Goal: Task Accomplishment & Management: Complete application form

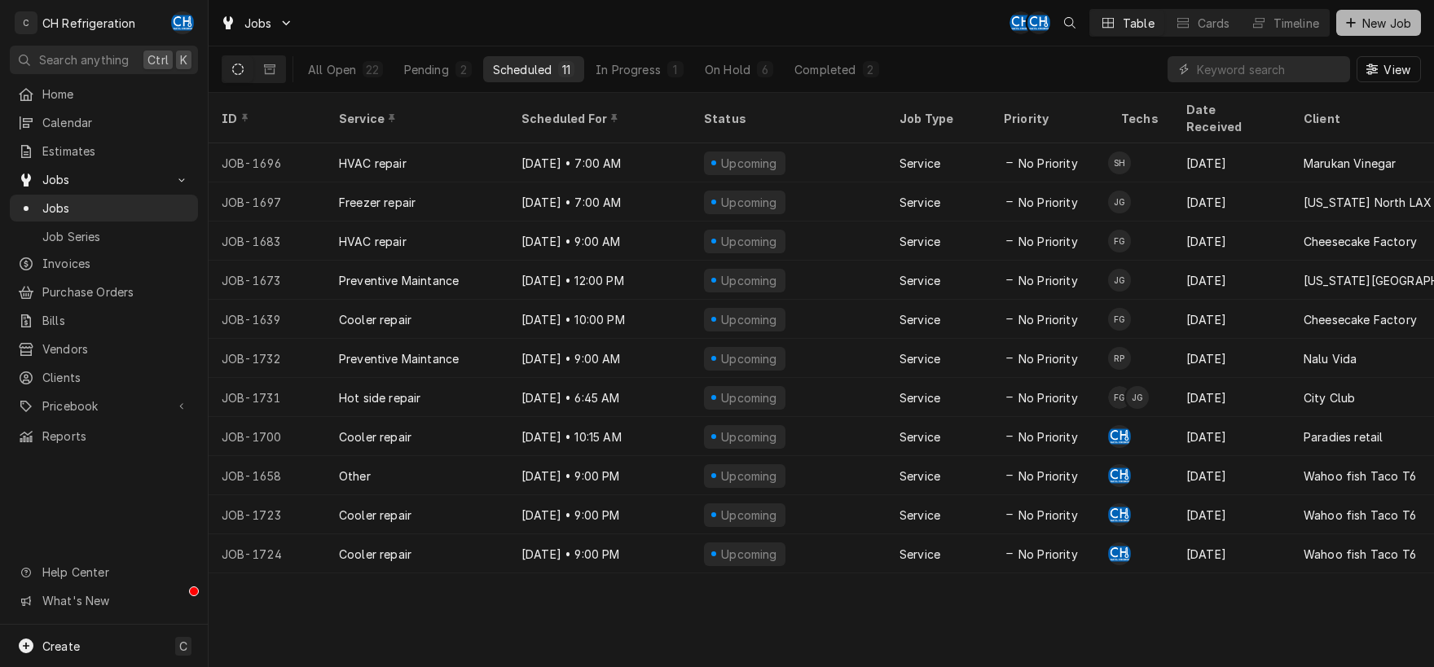
click at [1349, 19] on icon "Dynamic Content Wrapper" at bounding box center [1351, 22] width 10 height 11
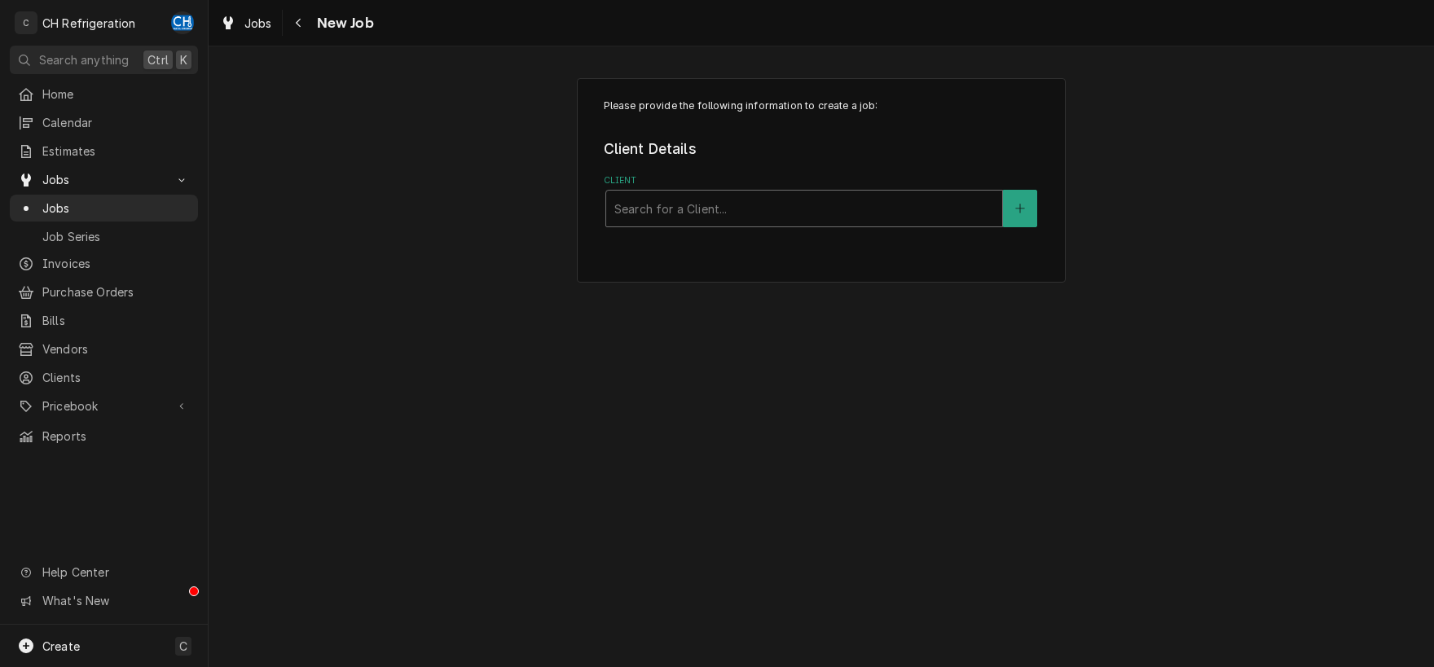
click at [711, 203] on div "Client" at bounding box center [804, 208] width 380 height 29
type input "[GEOGRAPHIC_DATA]"
click at [1027, 204] on button "Client" at bounding box center [1020, 208] width 34 height 37
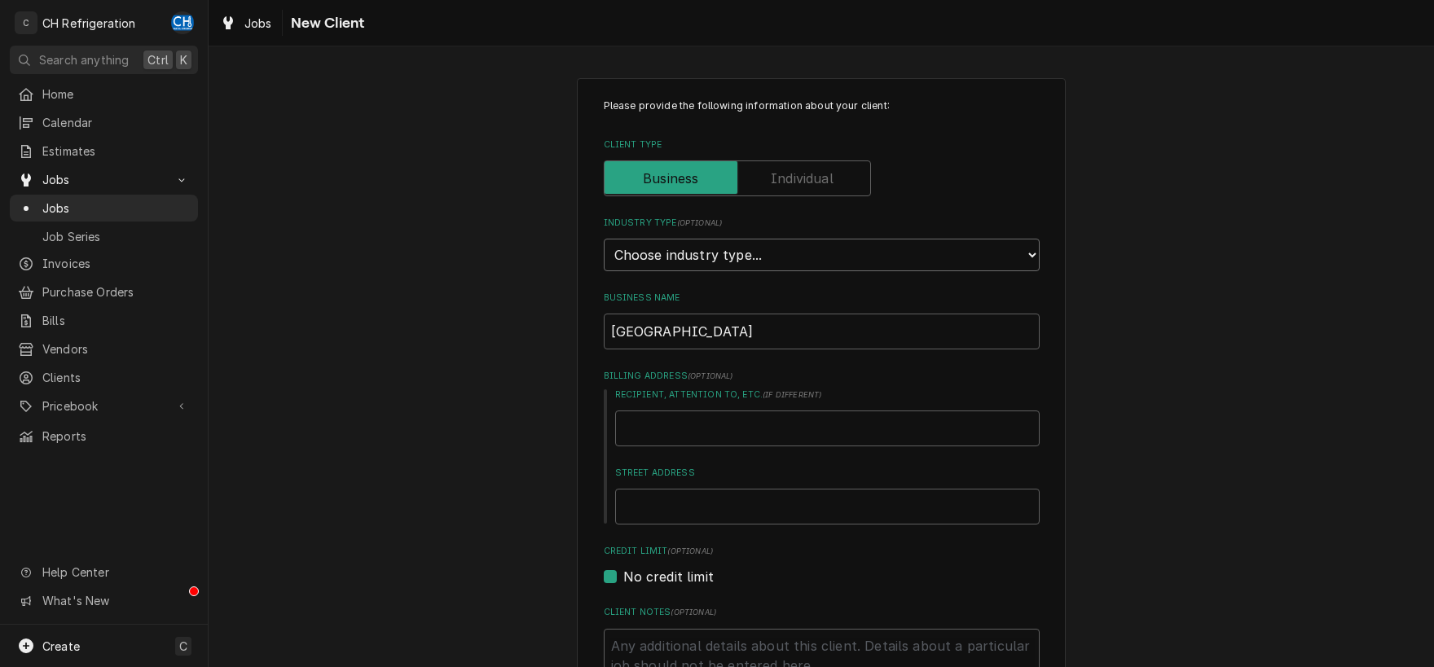
click at [604, 239] on select "Choose industry type... Residential Commercial Industrial Government" at bounding box center [822, 255] width 436 height 33
select select "2"
click option "Commercial" at bounding box center [0, 0] width 0 height 0
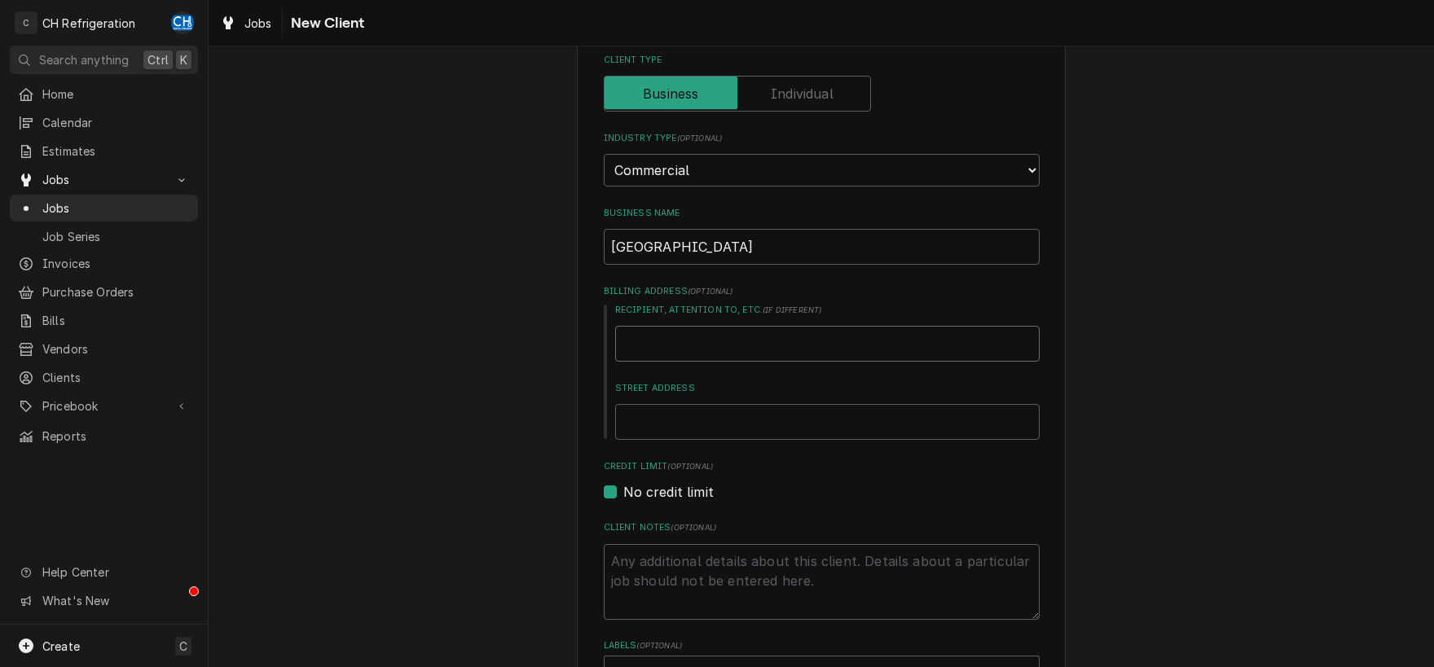
click at [770, 350] on input "Recipient, Attention To, etc. ( if different )" at bounding box center [827, 344] width 424 height 36
type textarea "x"
type input "D"
type textarea "x"
type input "Da"
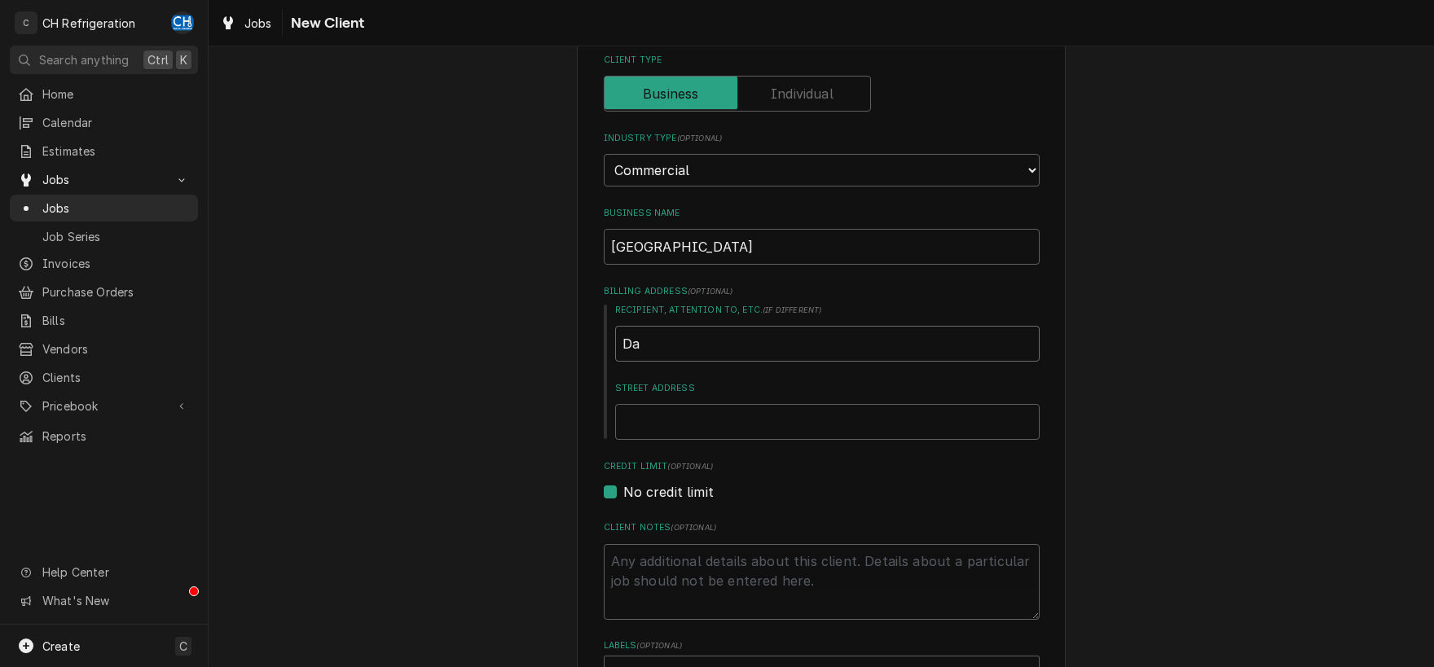
type textarea "x"
type input "Dav"
type textarea "x"
type input "Davi"
type textarea "x"
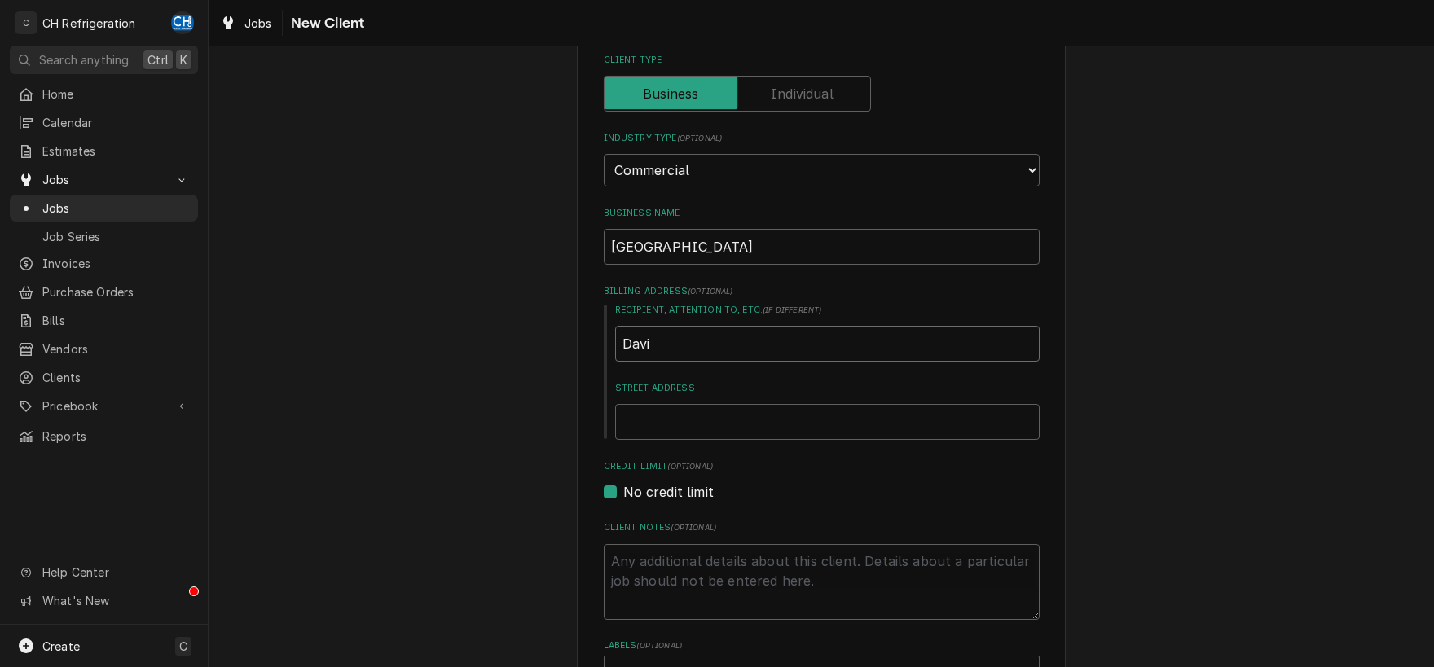
type input "[PERSON_NAME]"
type textarea "x"
type input "[PERSON_NAME]"
type textarea "x"
type input "[PERSON_NAME]"
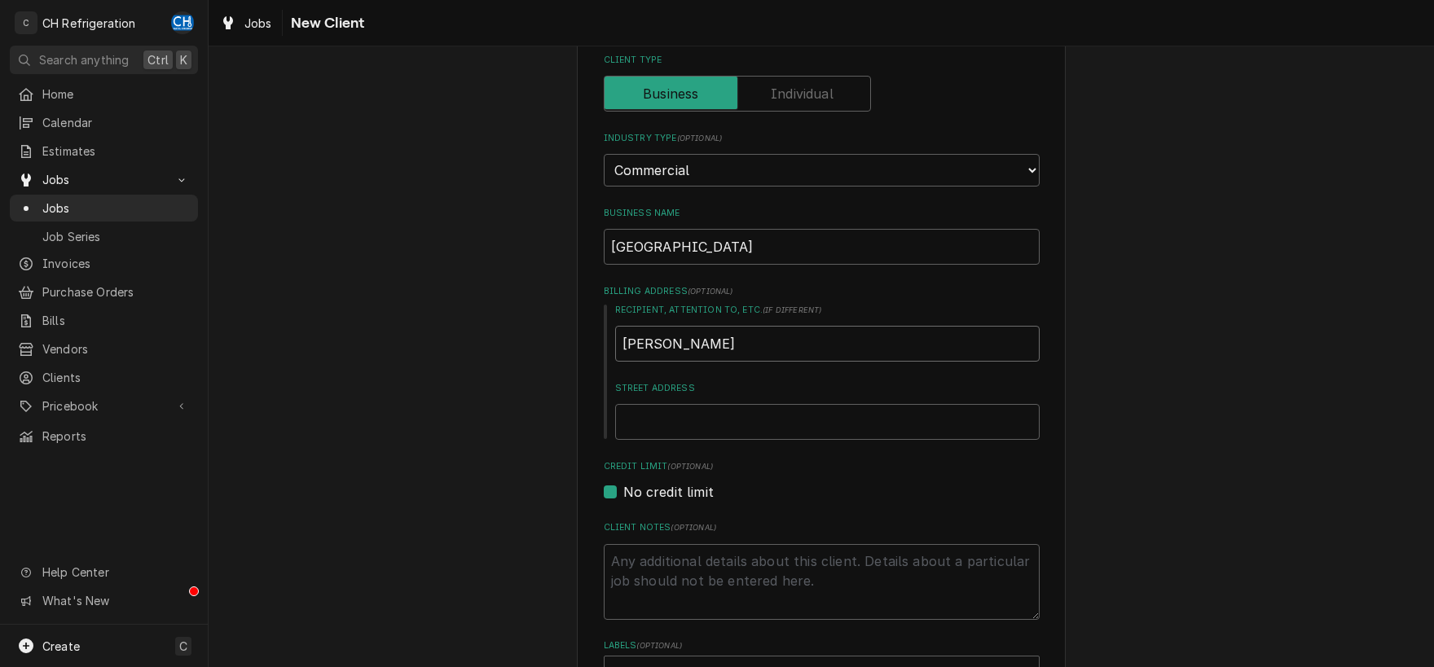
type textarea "x"
type input "[PERSON_NAME]"
type textarea "x"
type input "[PERSON_NAME]"
type textarea "x"
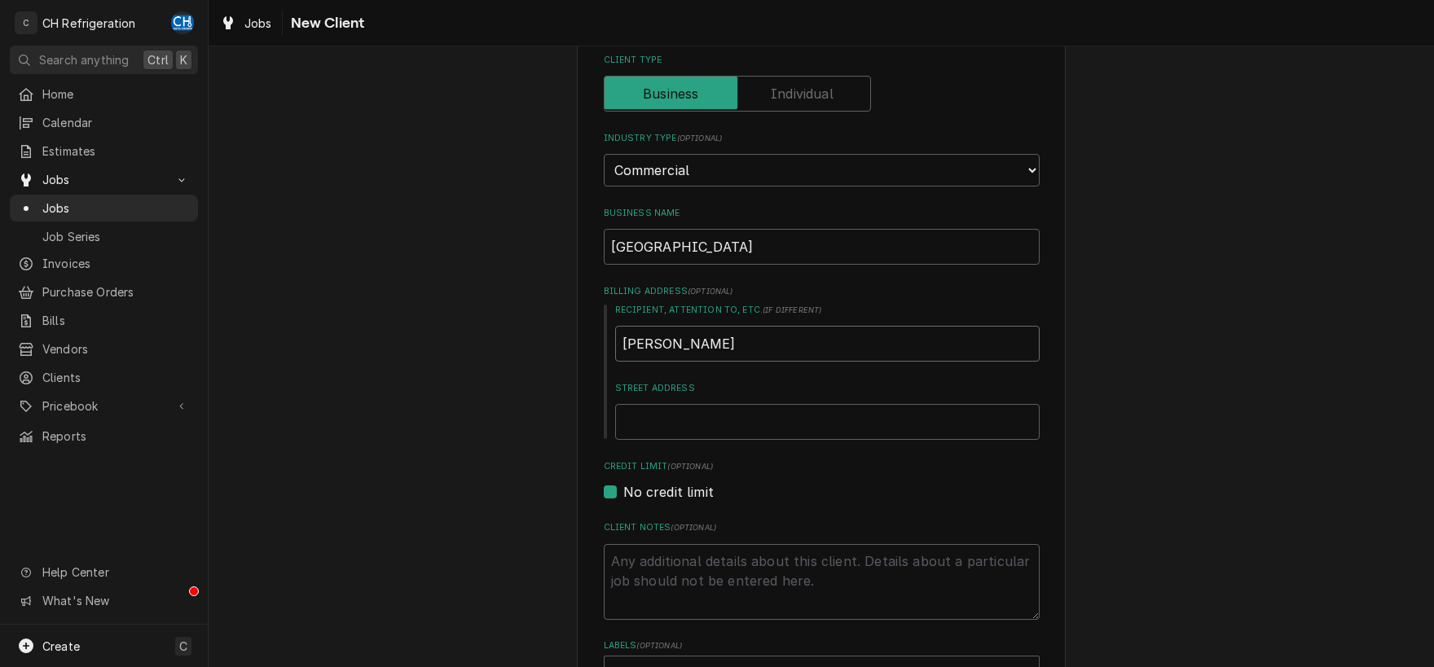
type input "[PERSON_NAME]"
type textarea "x"
type input "[PERSON_NAME]"
type textarea "x"
type input "[PERSON_NAME]"
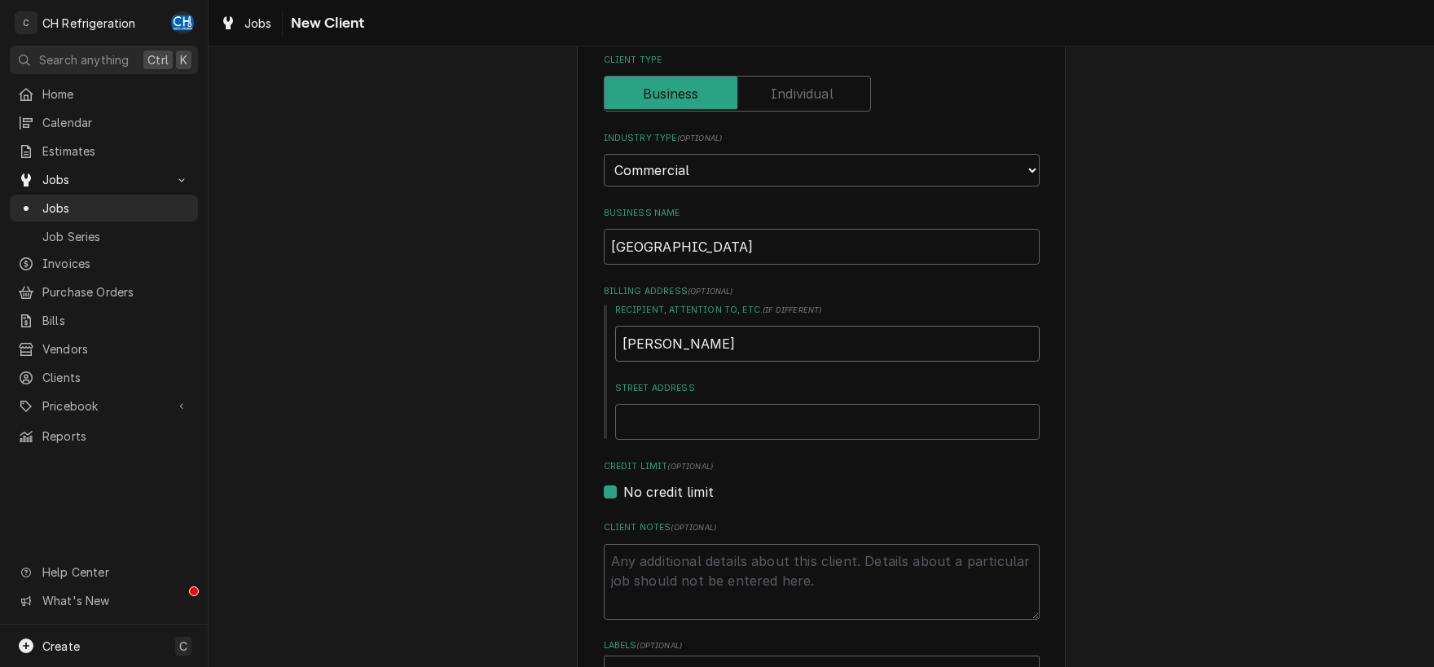
type textarea "x"
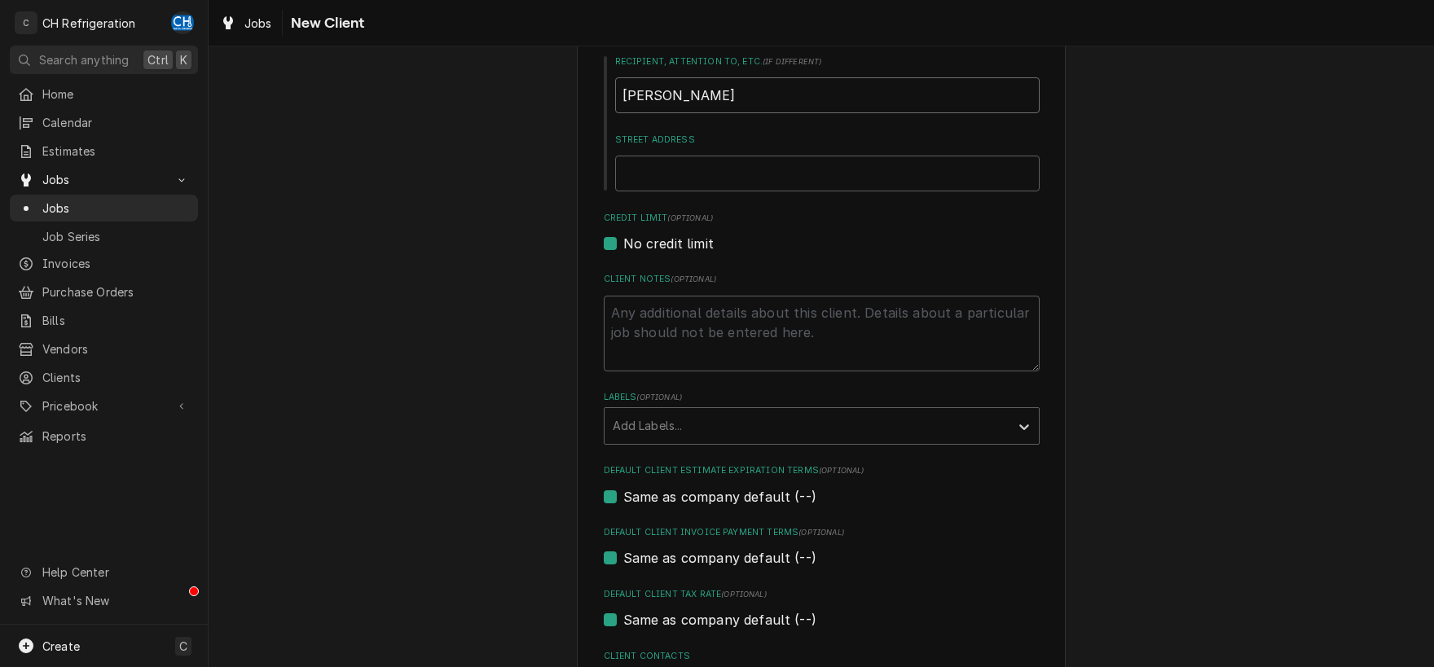
scroll to position [341, 0]
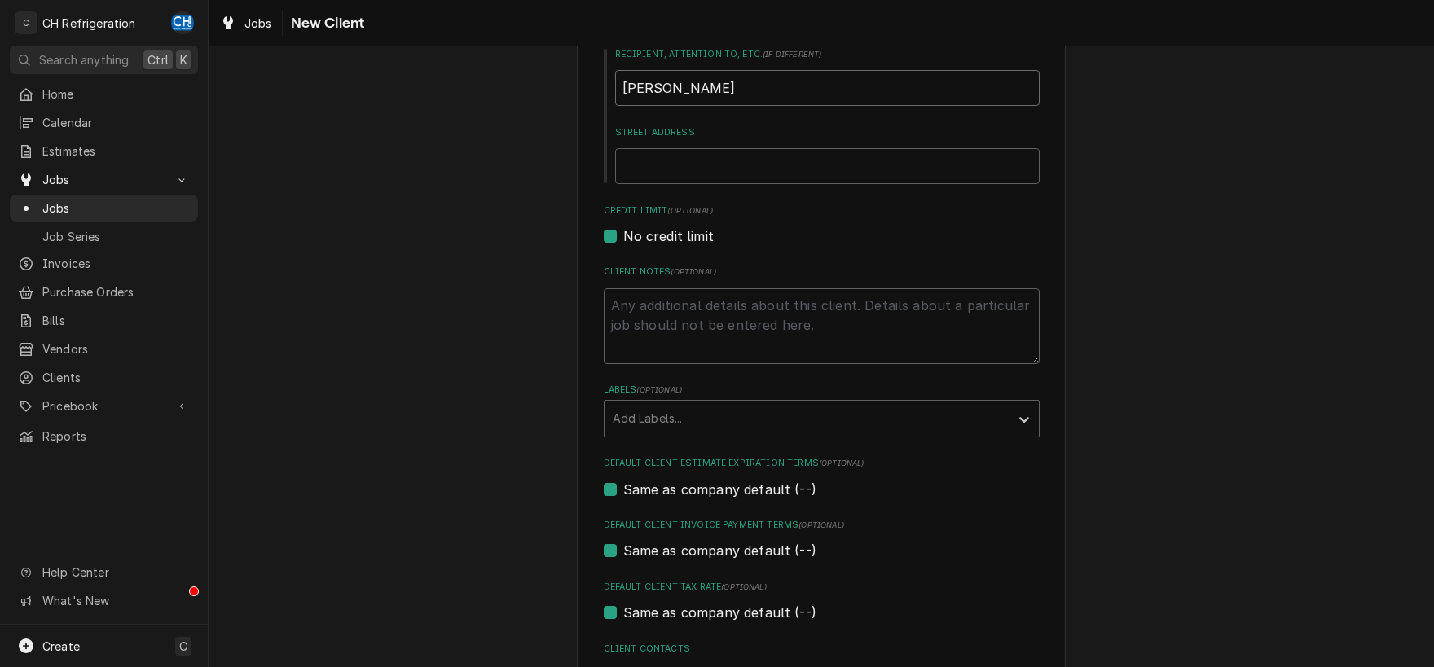
type input "[PERSON_NAME]"
click at [897, 319] on textarea "Client Notes ( optional )" at bounding box center [822, 326] width 436 height 76
type textarea "x"
type textarea "b"
type textarea "x"
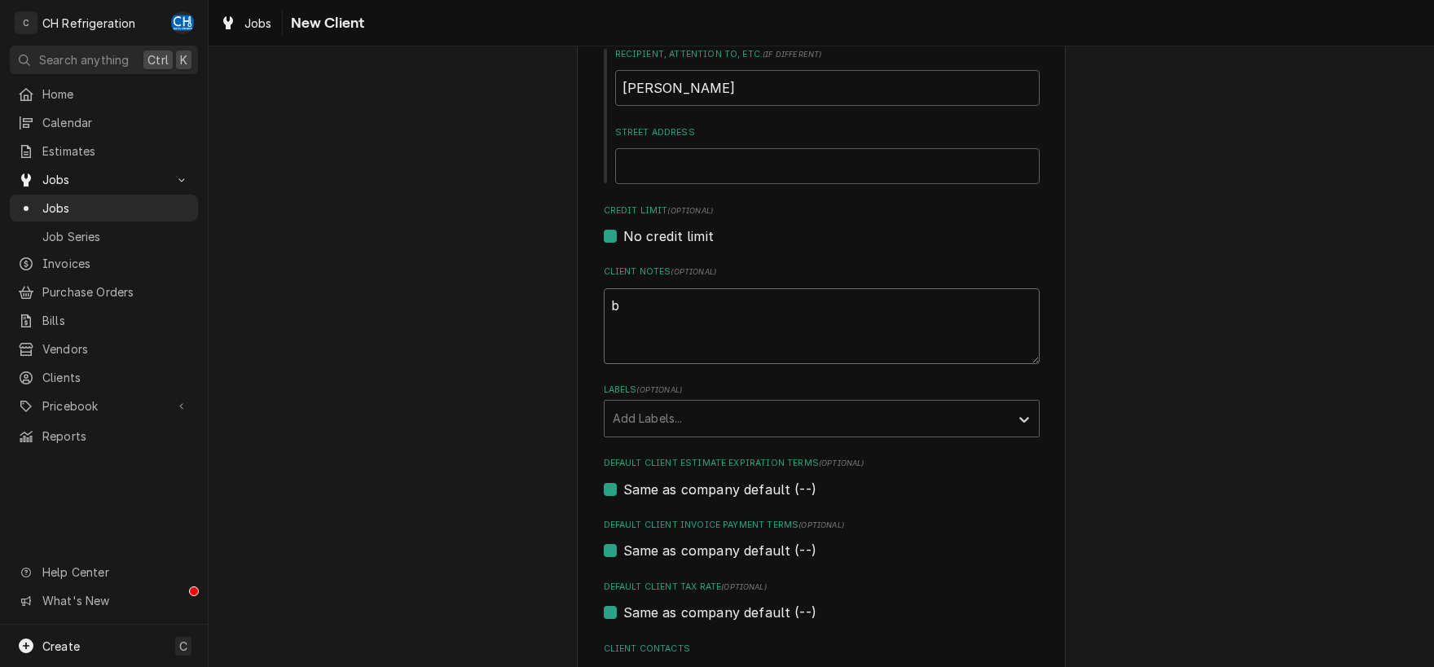
type textarea "bi"
type textarea "x"
type textarea "bil"
type textarea "x"
type textarea "bill"
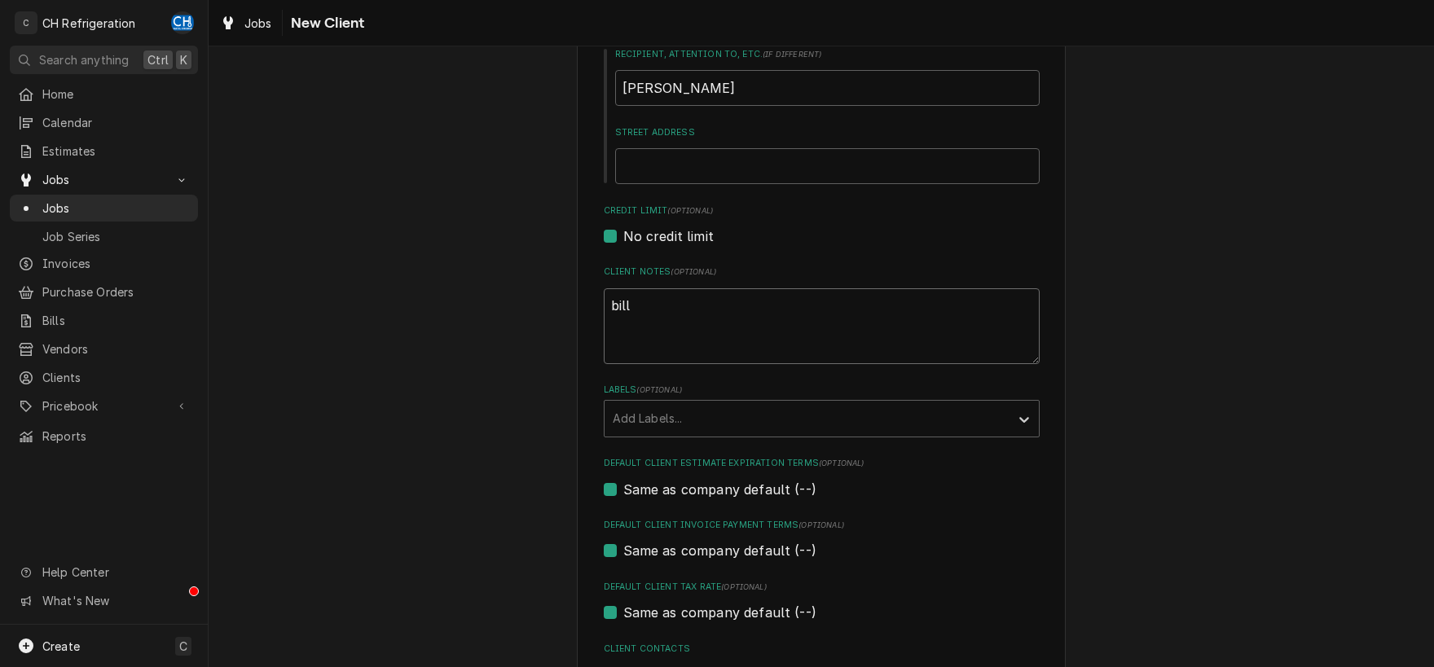
type textarea "x"
type textarea "billi"
type textarea "x"
type textarea "billin"
type textarea "x"
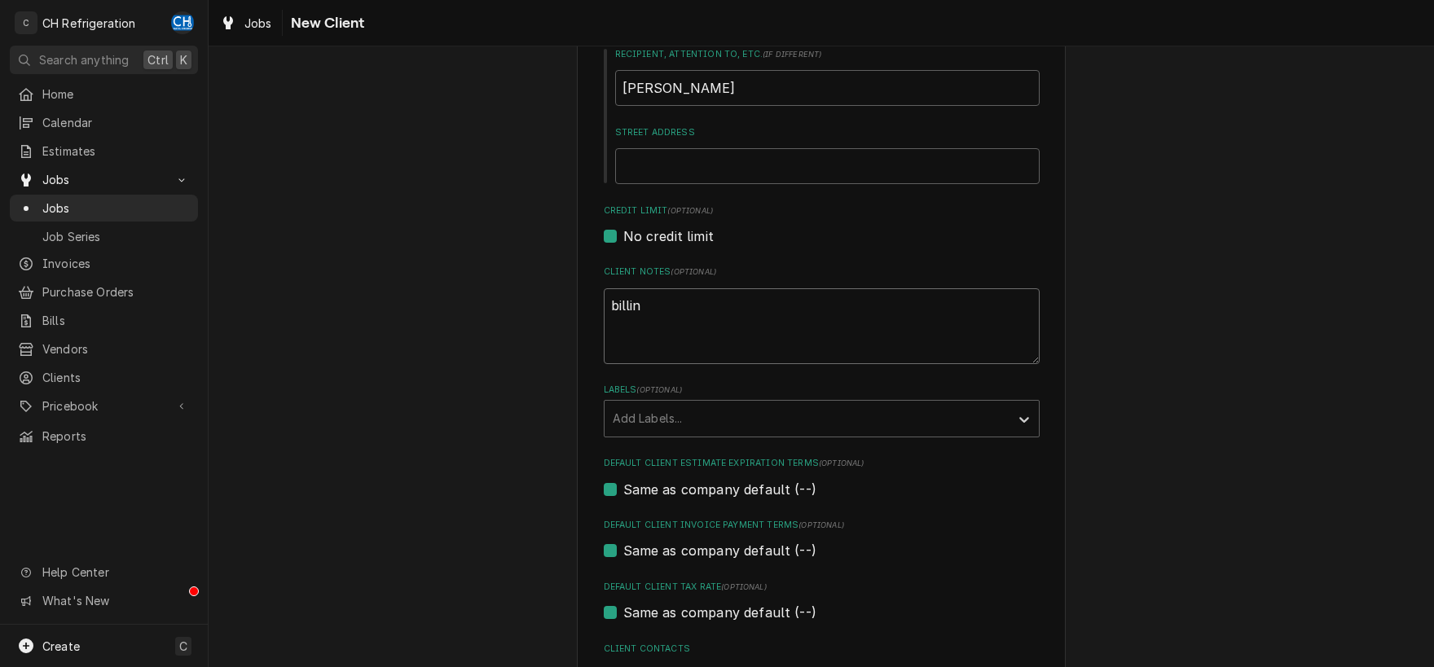
type textarea "billing"
type textarea "x"
type textarea "billing"
type textarea "x"
type textarea "billing t"
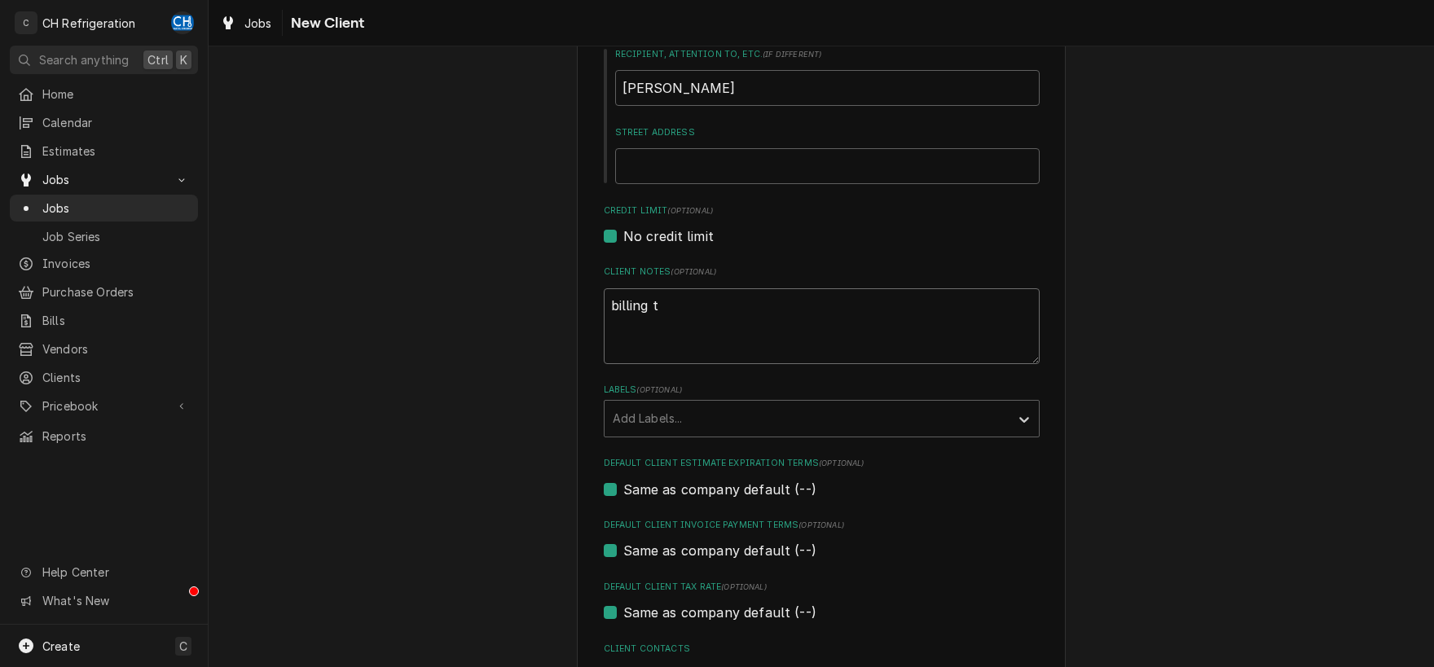
type textarea "x"
type textarea "billing to"
type textarea "x"
type textarea "billing to"
type textarea "x"
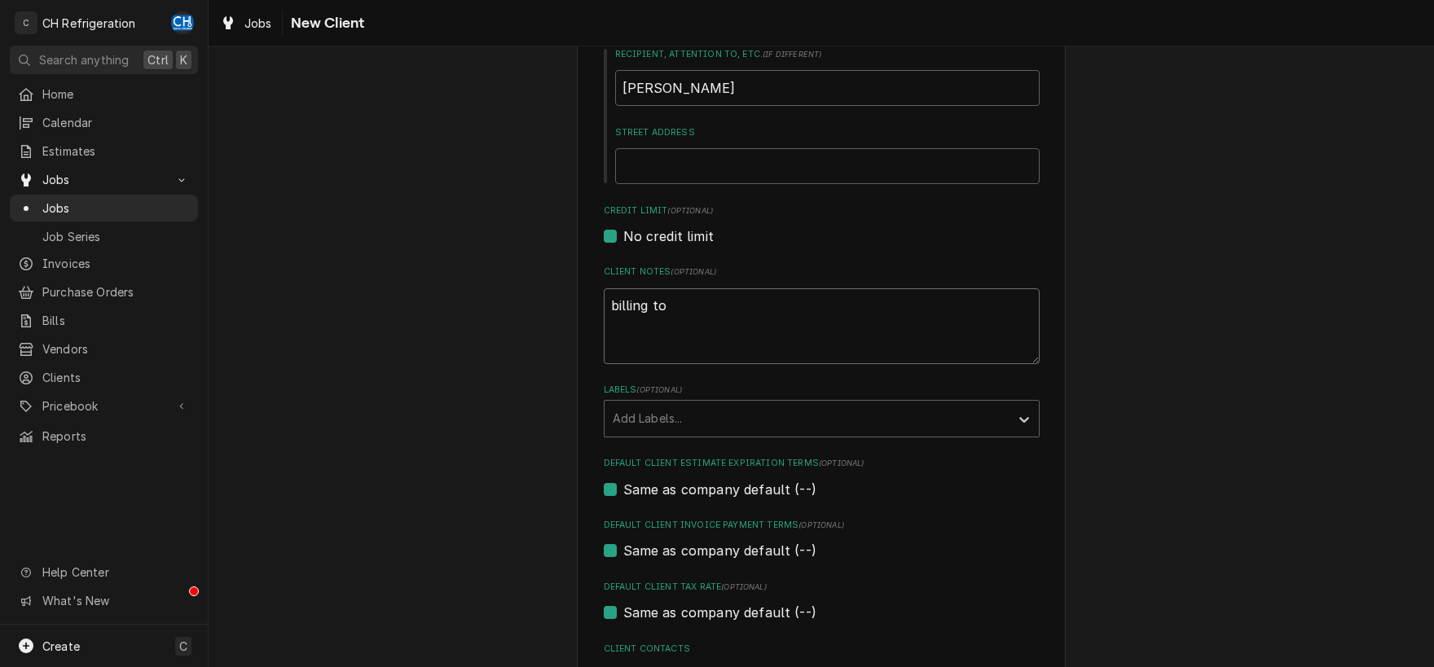
type textarea "billing to A"
type textarea "x"
type textarea "billing to Ar"
type textarea "x"
type textarea "billing to Ara"
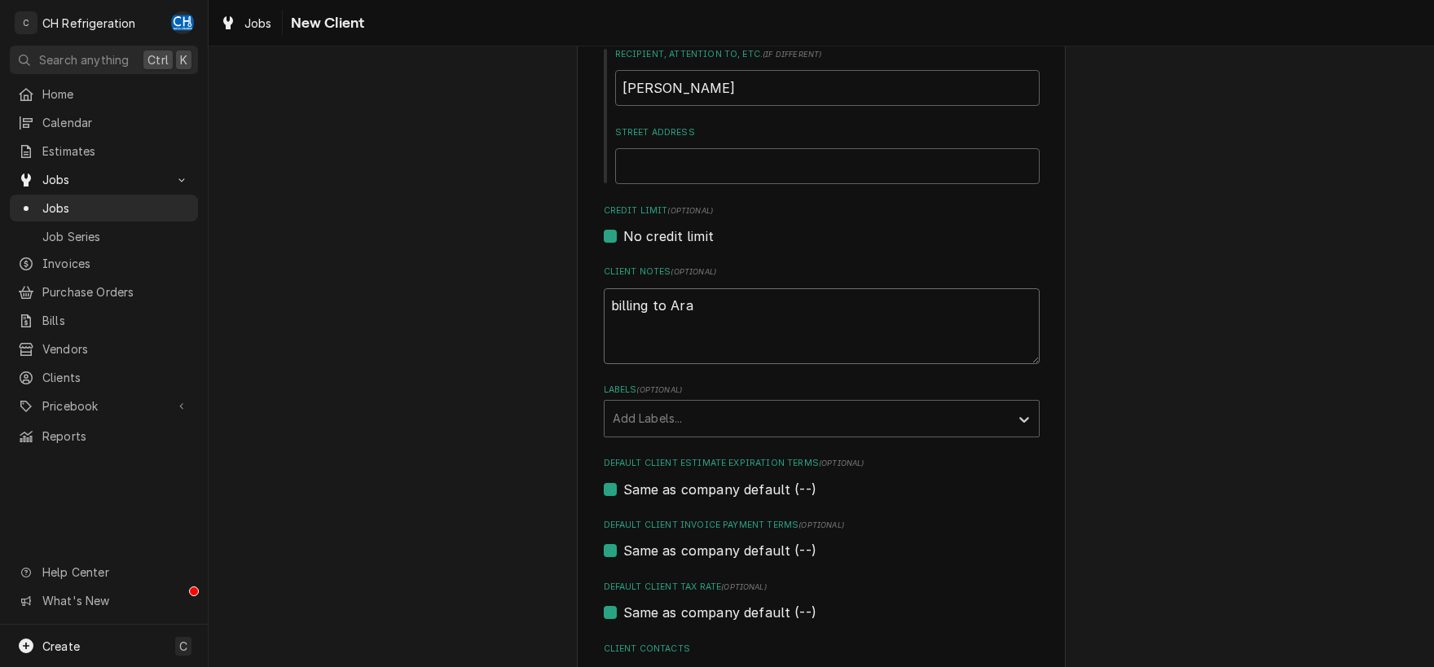
type textarea "x"
type textarea "billing to Aram"
type textarea "x"
type textarea "billing to Arama"
type textarea "x"
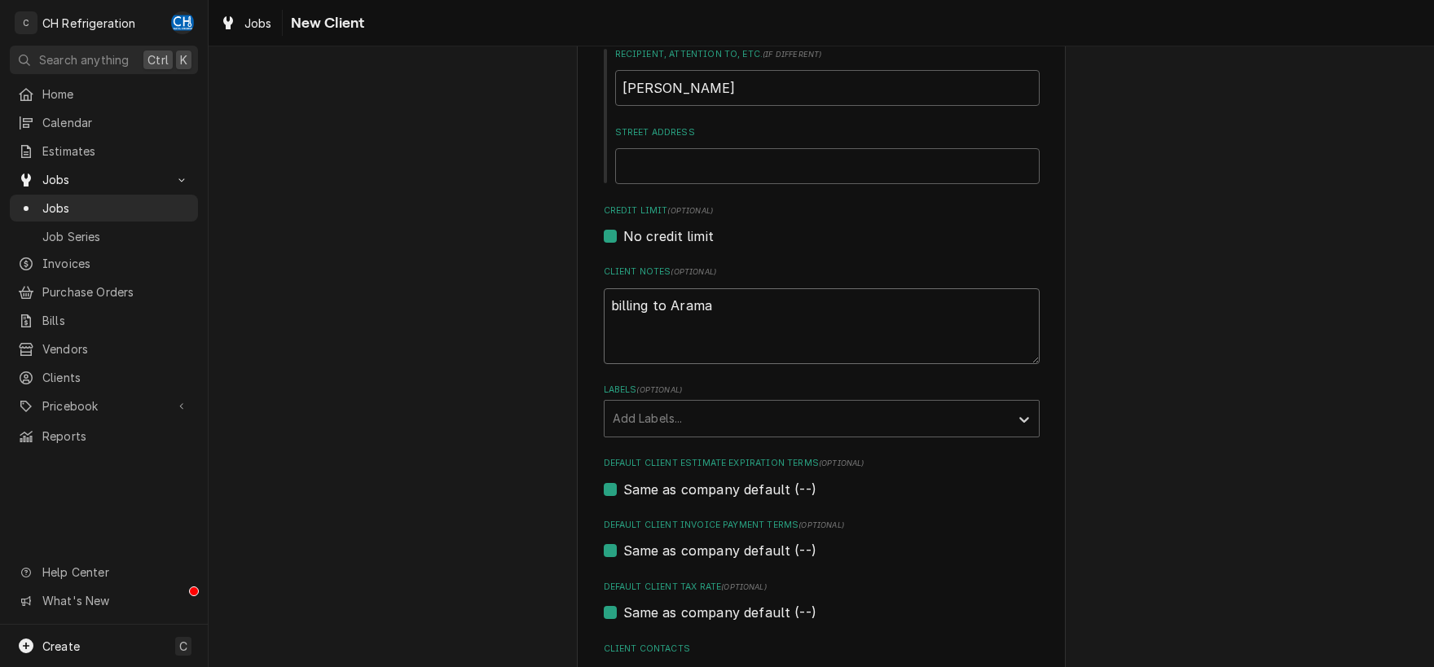
type textarea "billing to [GEOGRAPHIC_DATA]"
type textarea "x"
type textarea "billing to [GEOGRAPHIC_DATA]"
type textarea "x"
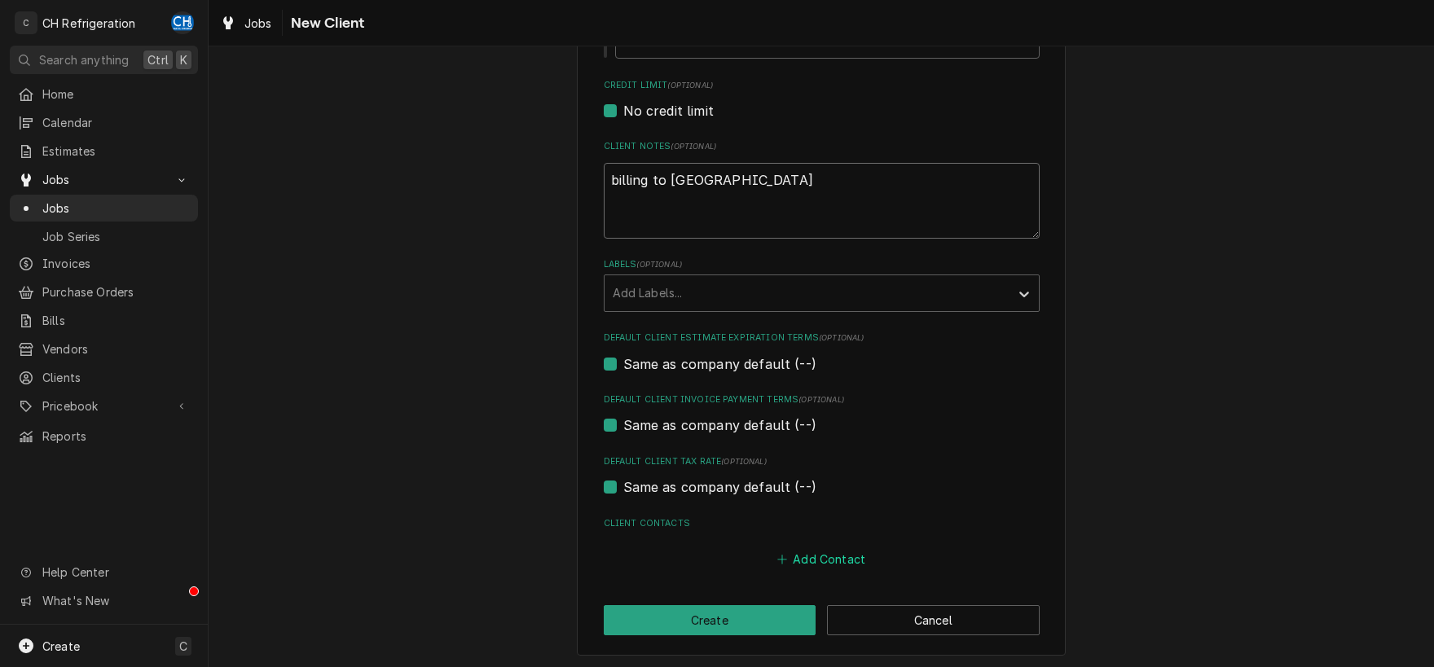
type textarea "billing to [GEOGRAPHIC_DATA]"
click at [798, 556] on button "Add Contact" at bounding box center [821, 559] width 94 height 23
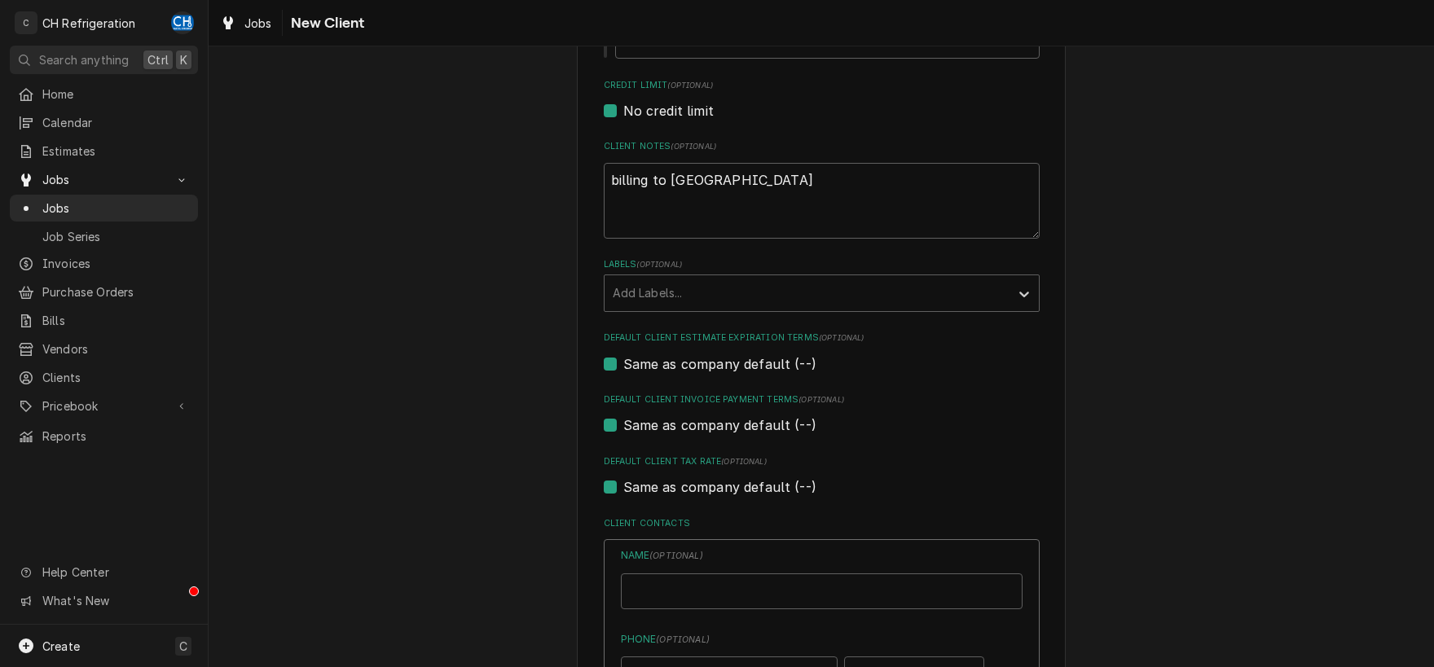
type textarea "x"
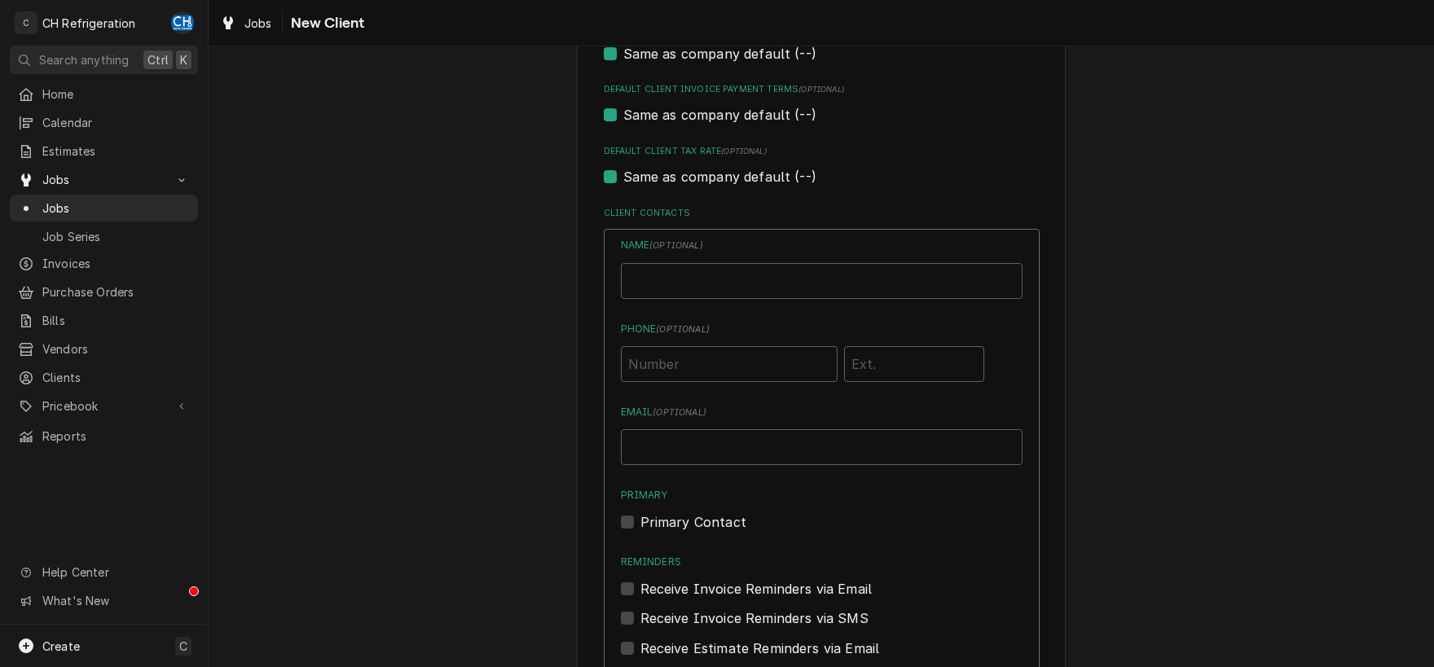
scroll to position [807, 0]
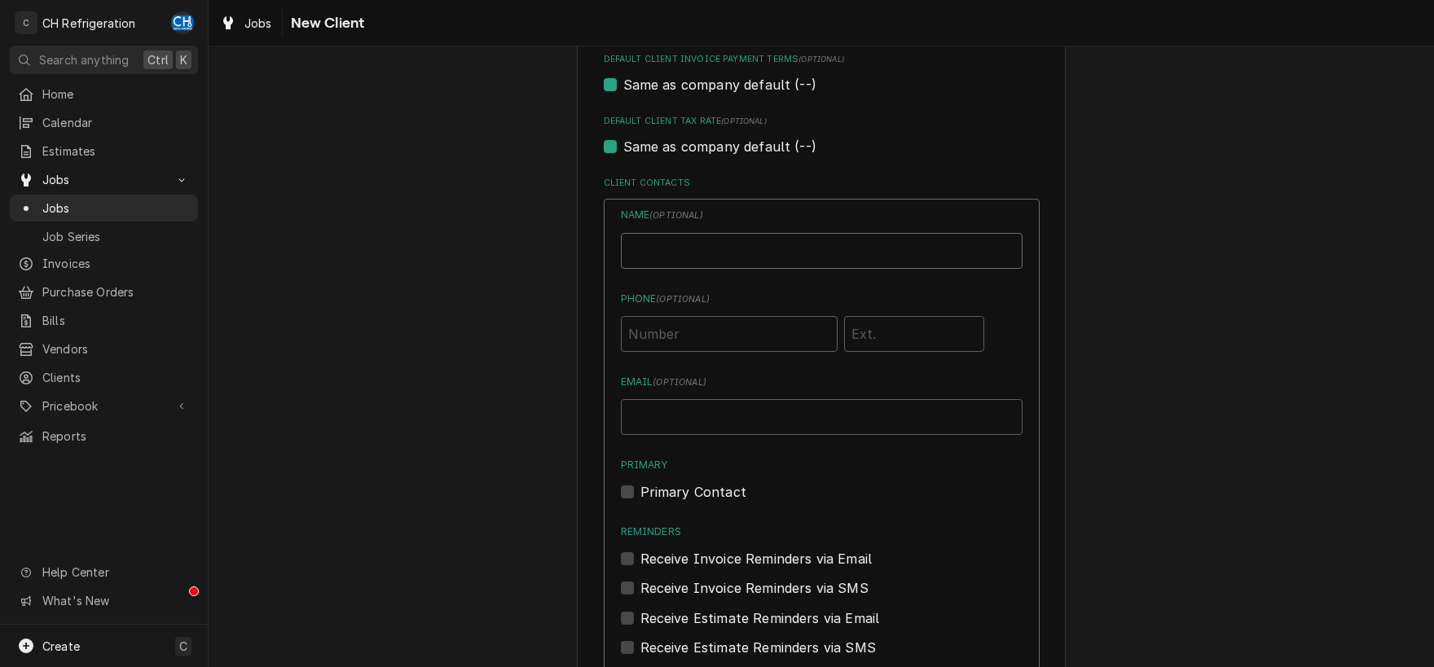
click at [859, 248] on input "Business Name" at bounding box center [822, 251] width 402 height 36
type input "[PERSON_NAME]"
click at [794, 323] on input "Phone ( optional )" at bounding box center [729, 334] width 217 height 36
type input "[PHONE_NUMBER]"
click at [826, 407] on input "Email ( optional )" at bounding box center [822, 417] width 402 height 36
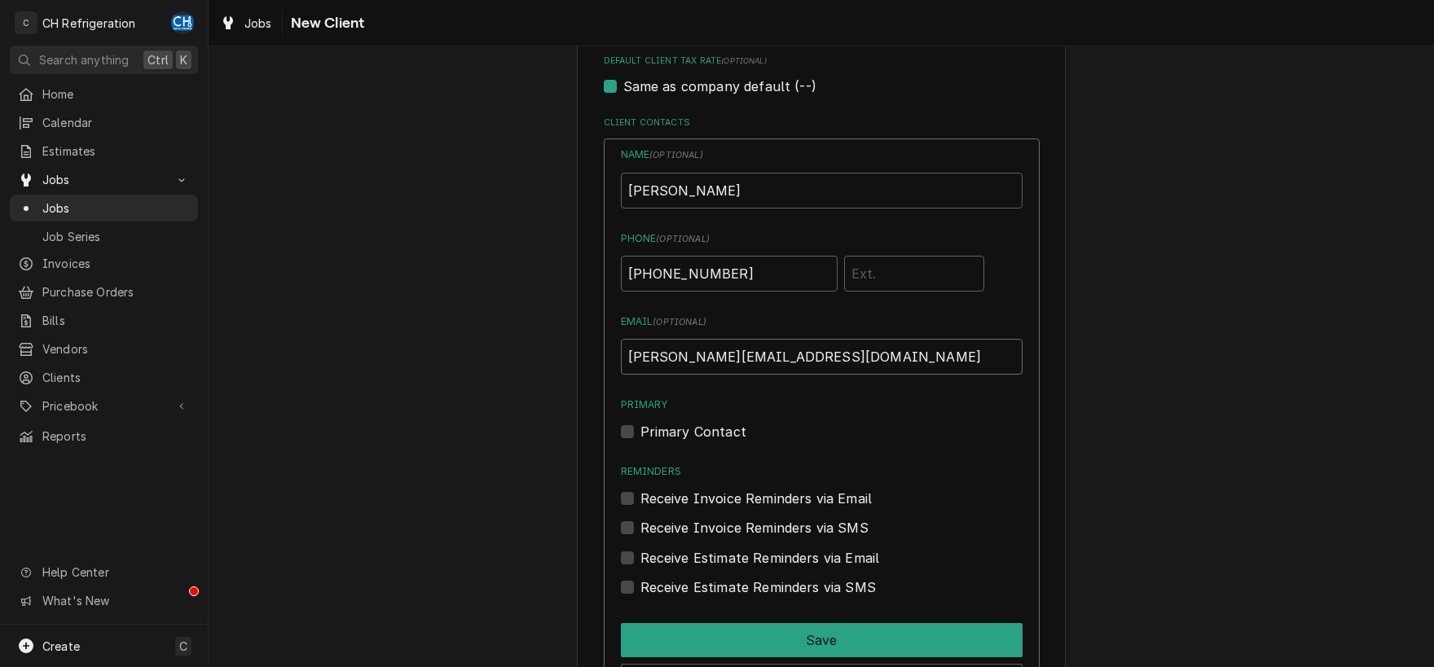
scroll to position [892, 0]
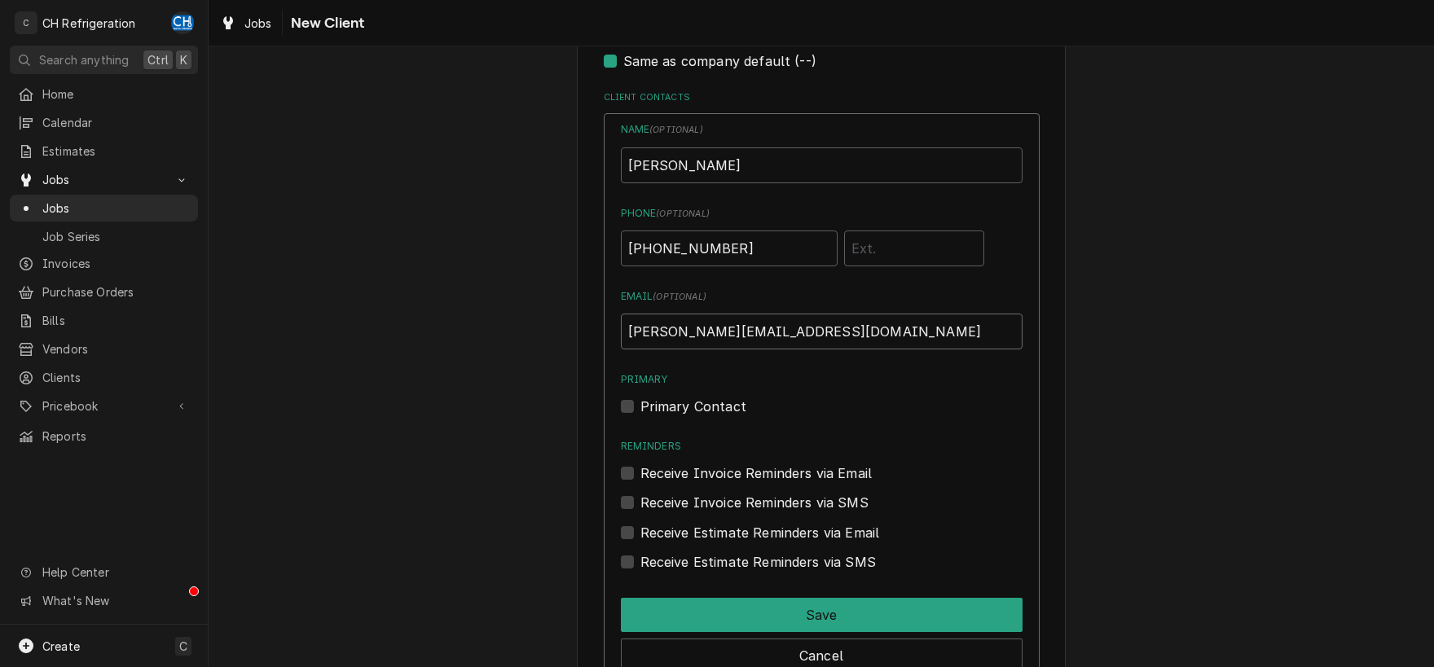
type input "[PERSON_NAME][EMAIL_ADDRESS][DOMAIN_NAME]"
click at [640, 400] on label "Primary Contact" at bounding box center [693, 407] width 106 height 20
click at [640, 400] on input "Primary" at bounding box center [841, 415] width 402 height 36
checkbox input "true"
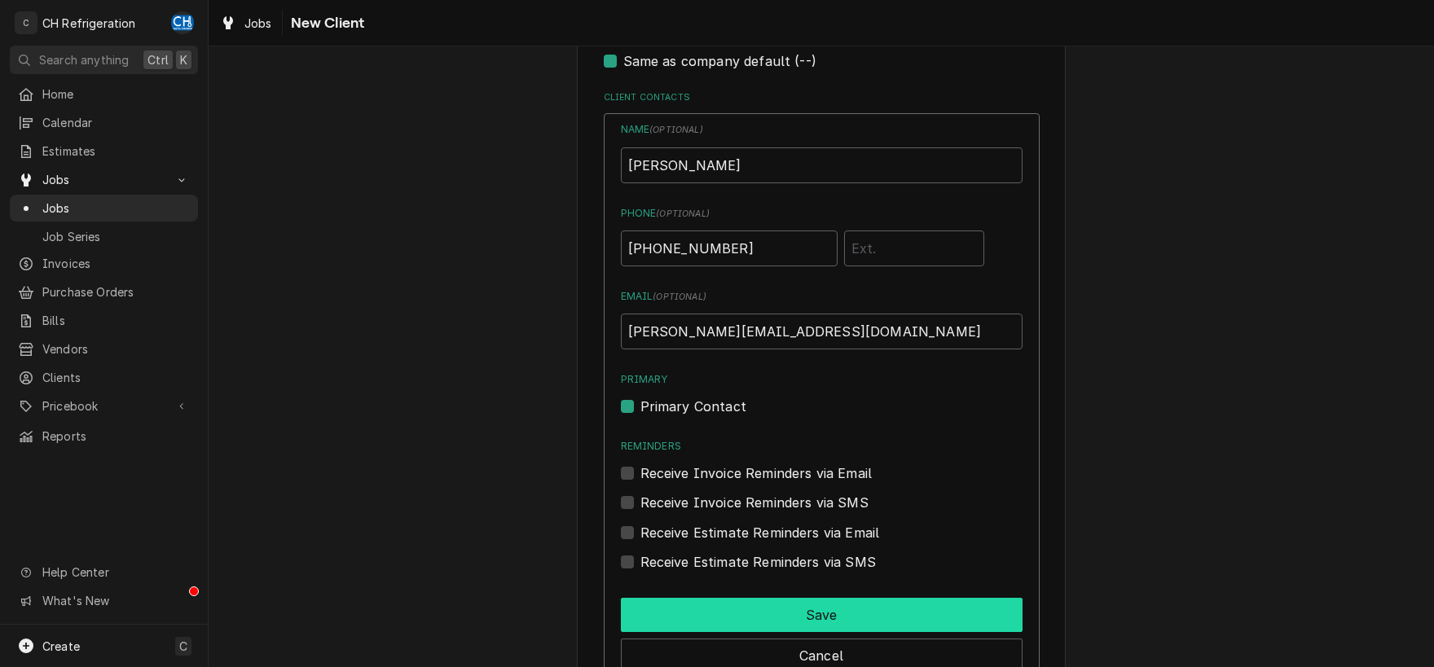
click at [830, 609] on button "Save" at bounding box center [822, 615] width 402 height 34
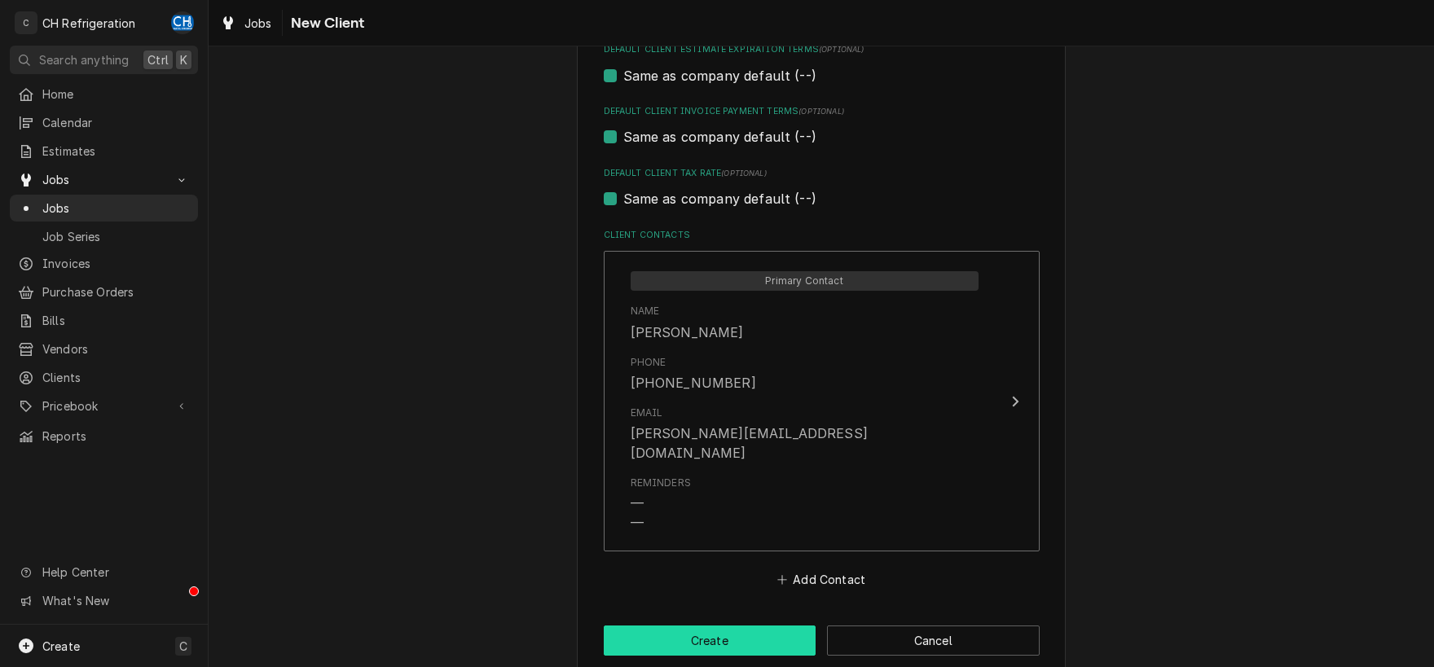
click at [728, 626] on button "Create" at bounding box center [710, 641] width 213 height 30
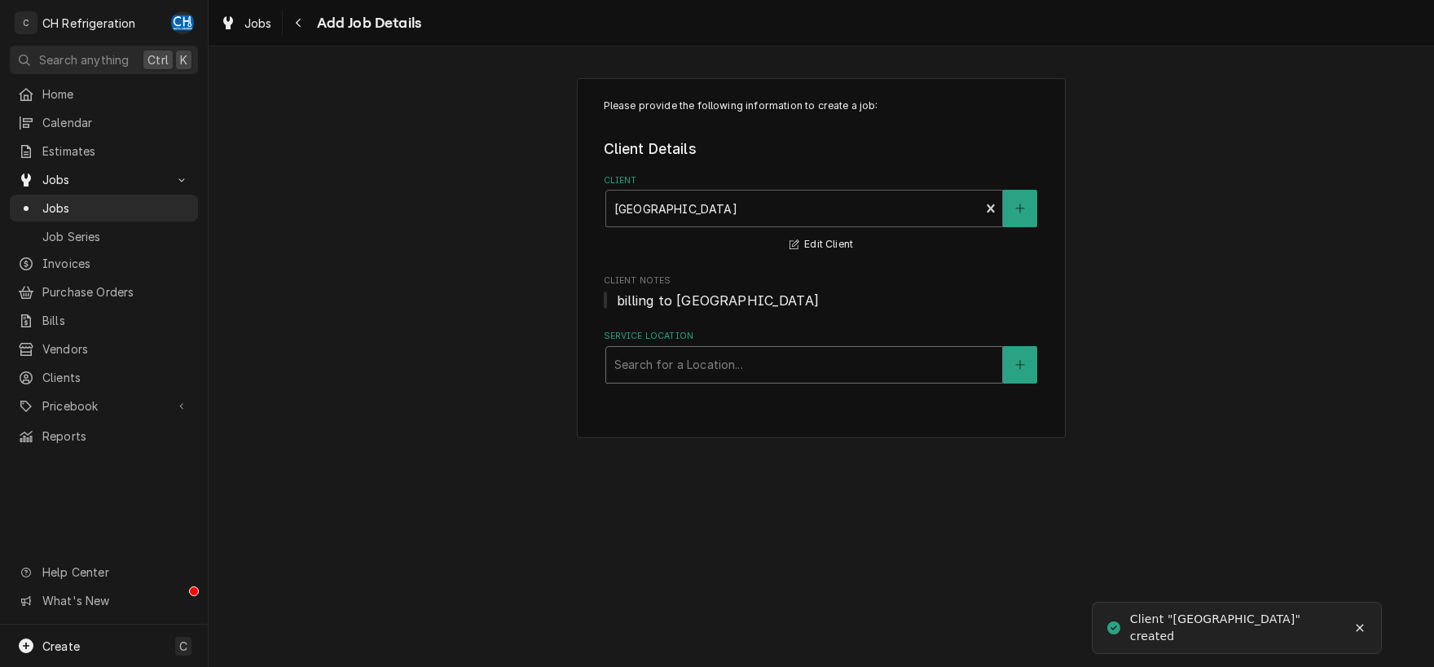
click at [735, 368] on div "Service Location" at bounding box center [804, 364] width 380 height 29
click at [1033, 372] on button "Service Location" at bounding box center [1020, 364] width 34 height 37
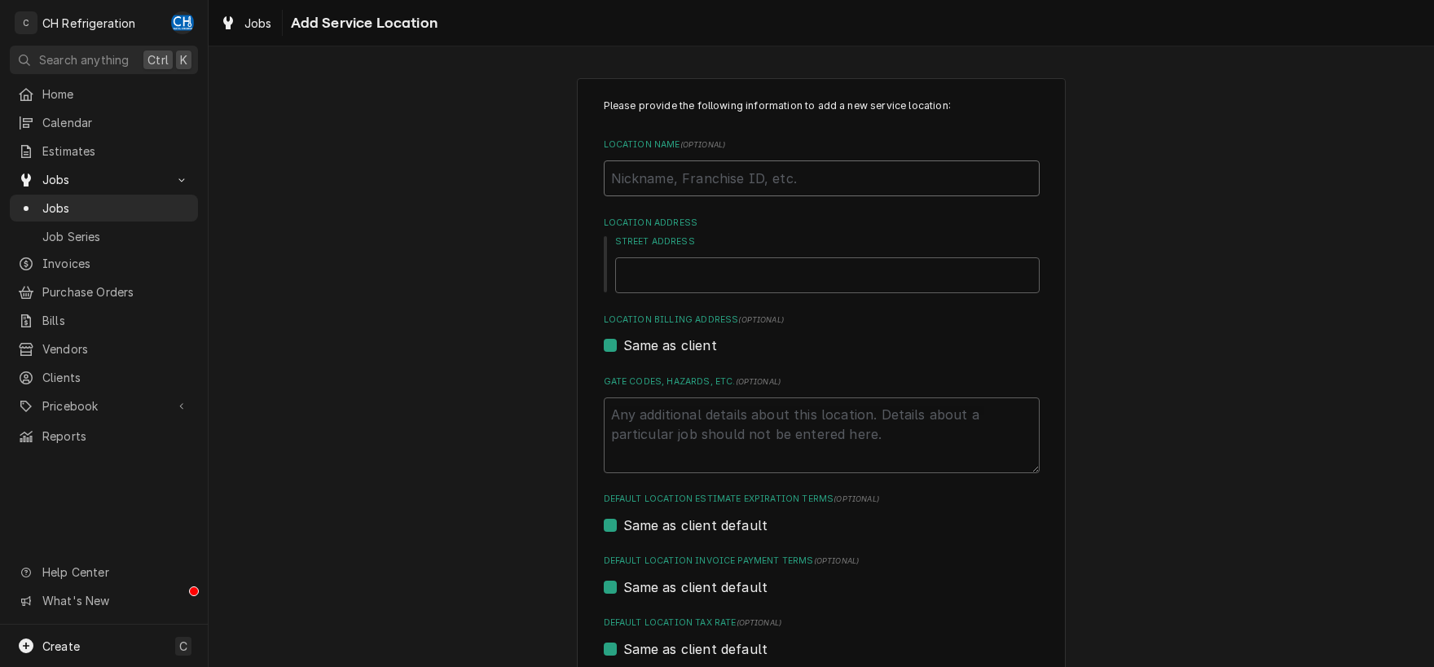
click at [719, 177] on input "Location Name ( optional )" at bounding box center [822, 179] width 436 height 36
click at [831, 188] on input "Location Name ( optional )" at bounding box center [822, 179] width 436 height 36
type textarea "x"
type input "1"
type textarea "x"
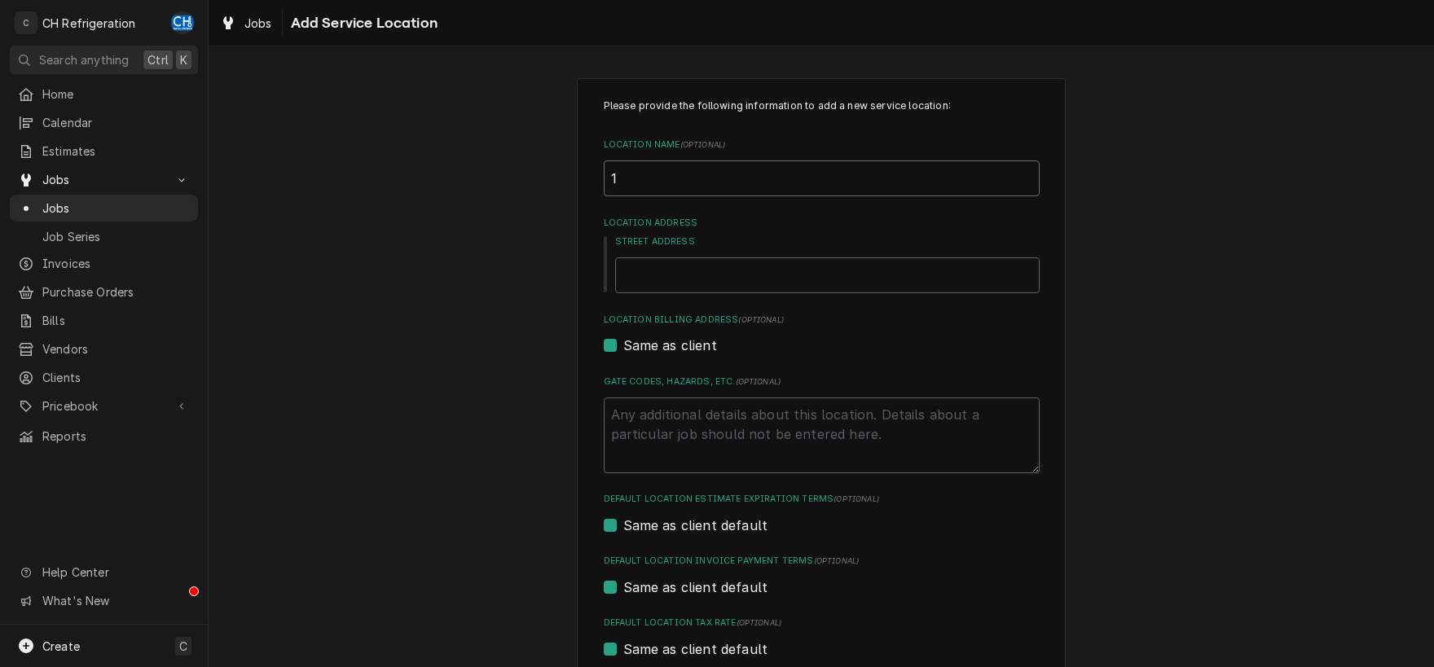
type input "18"
type textarea "x"
type input "189"
type textarea "x"
type input "1899"
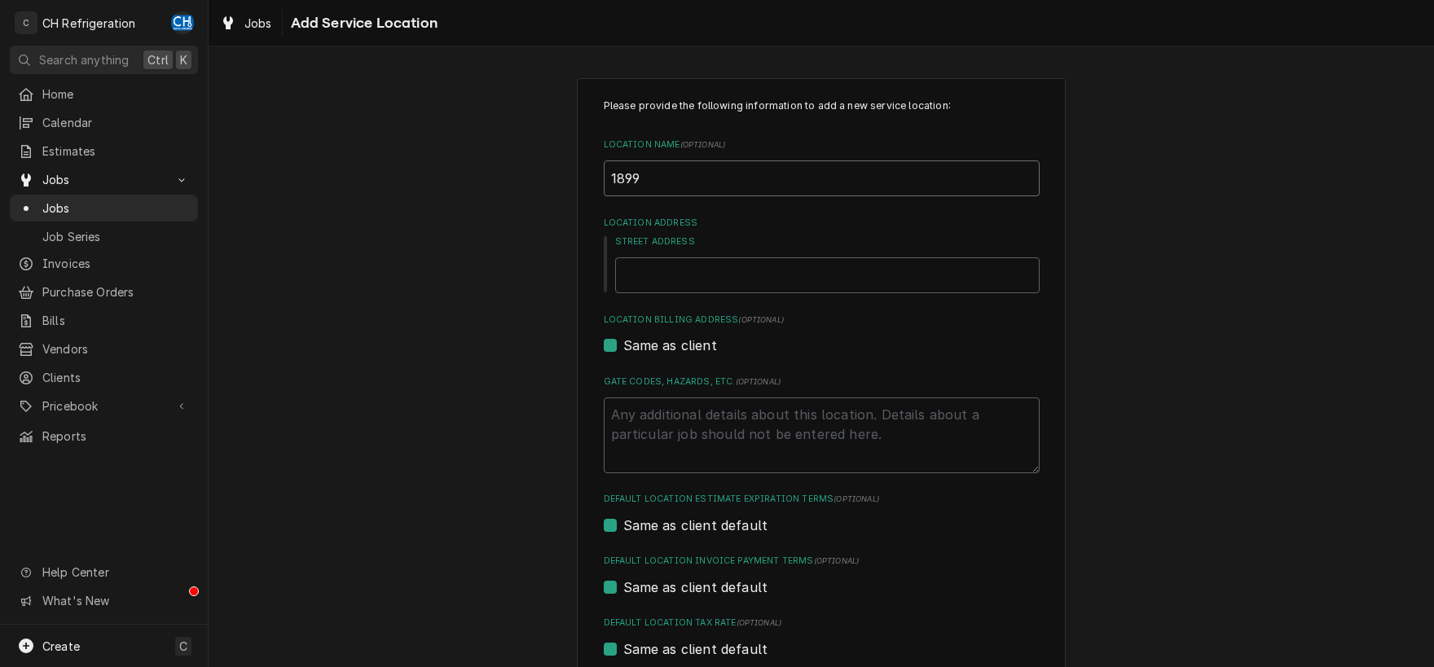
type textarea "x"
type input "1899"
type textarea "x"
type input "1899 D"
type textarea "x"
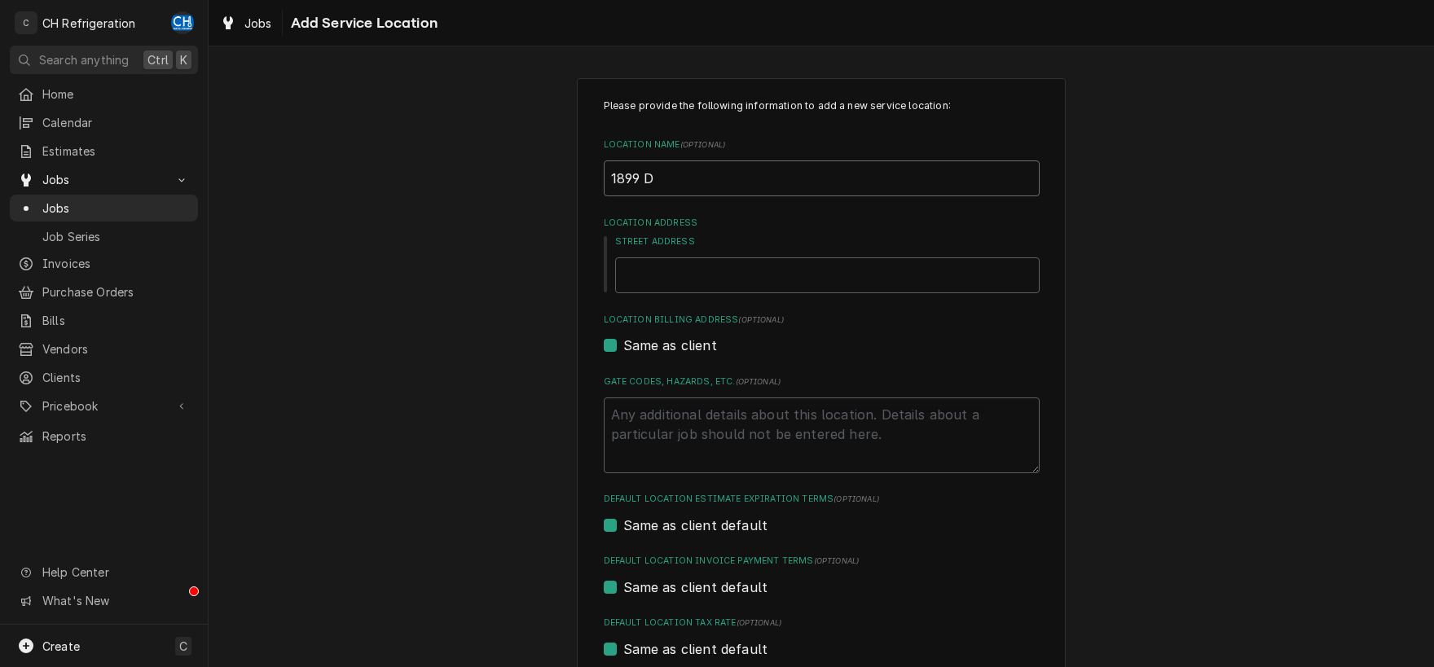
type input "1899 Di"
type textarea "x"
type input "1899 Din"
type textarea "x"
type input "1899 Dini"
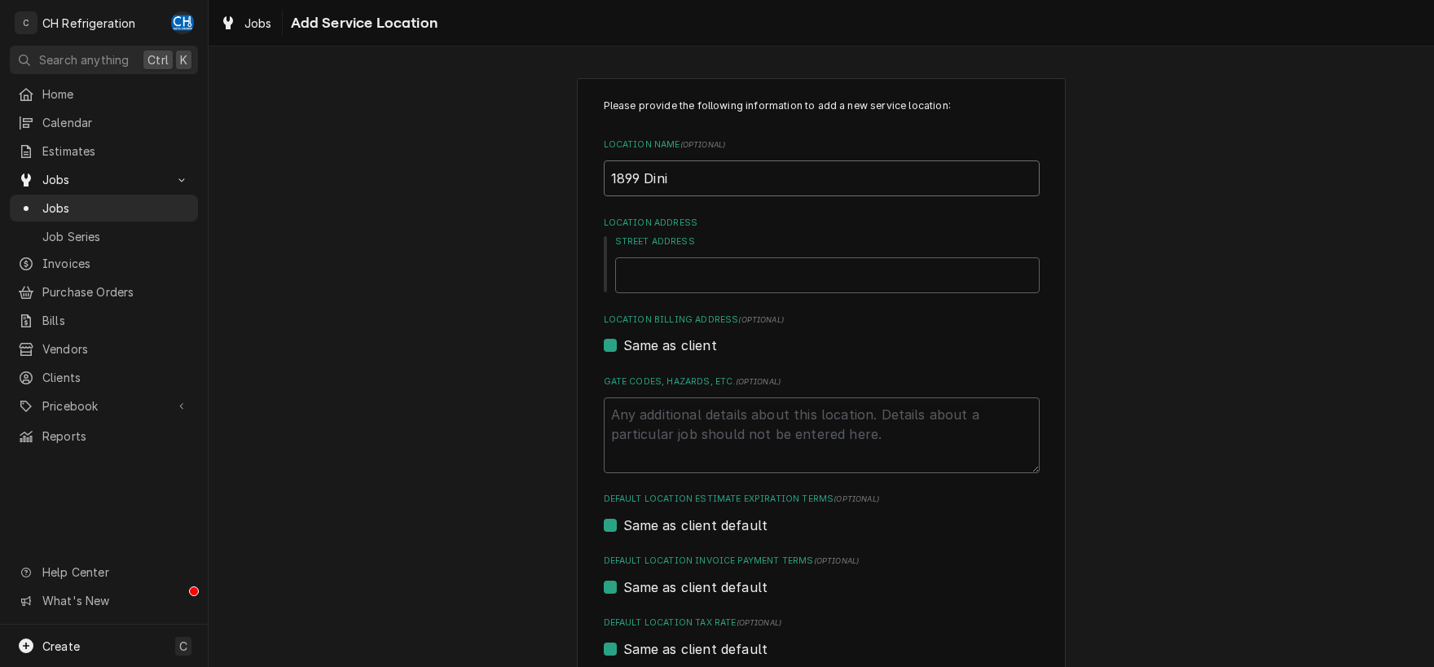
type textarea "x"
type input "1899 Dinin"
type textarea "x"
type input "1899 Dining"
type textarea "x"
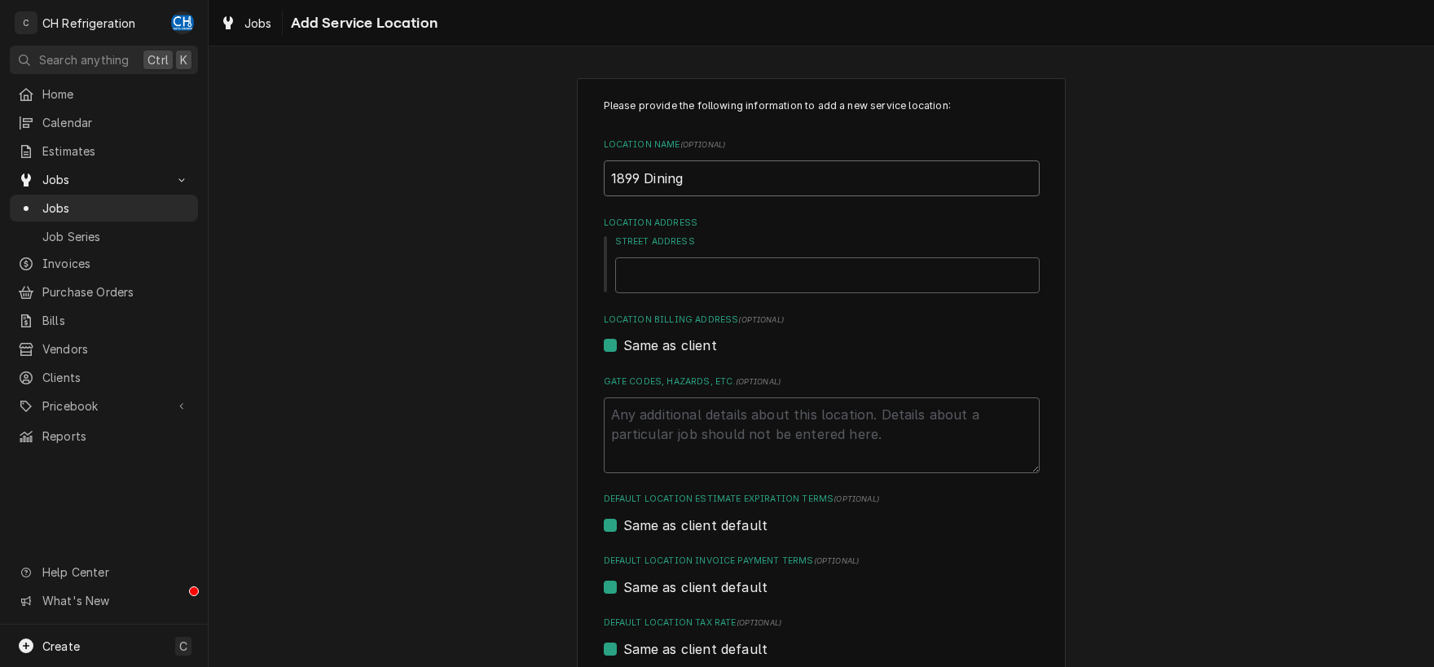
type input "1899 Dining"
type textarea "x"
type input "1899 Dining H"
type textarea "x"
type input "1899 Dining Ha"
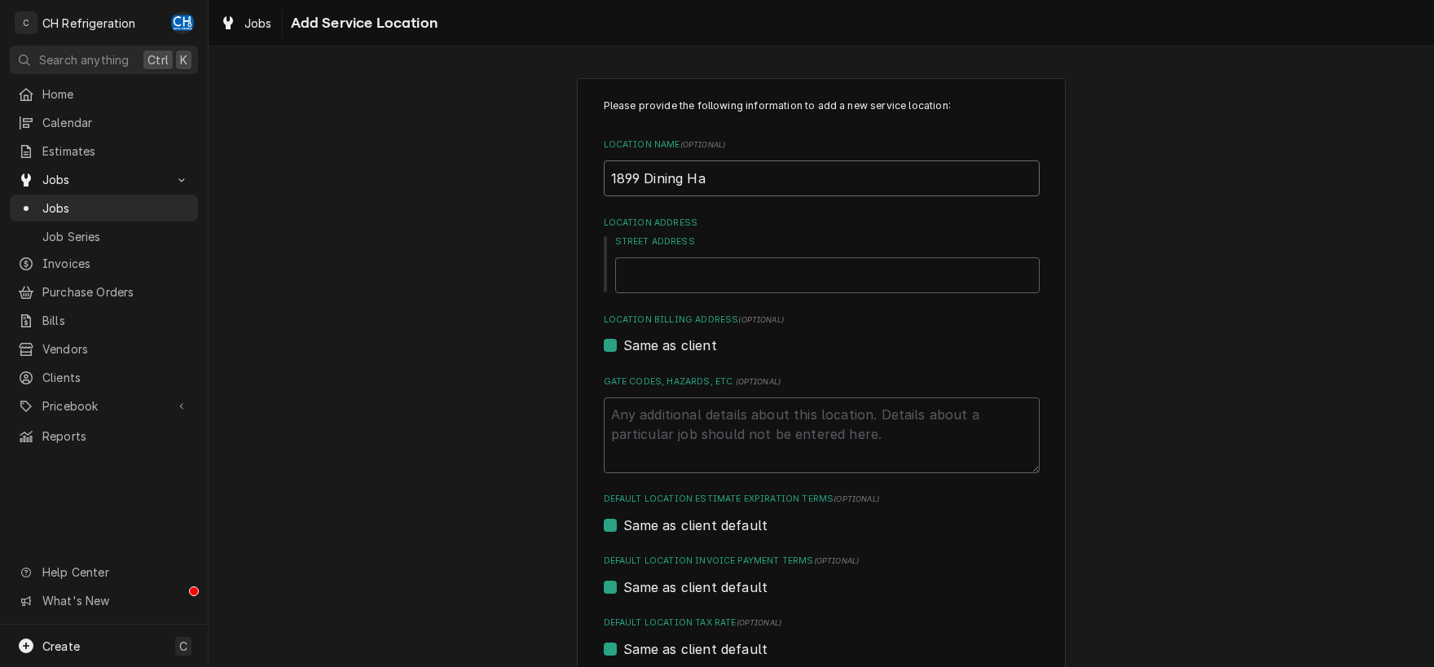
type textarea "x"
type input "1899 Dining Hal"
type textarea "x"
type input "1899 Dining Hall"
type textarea "x"
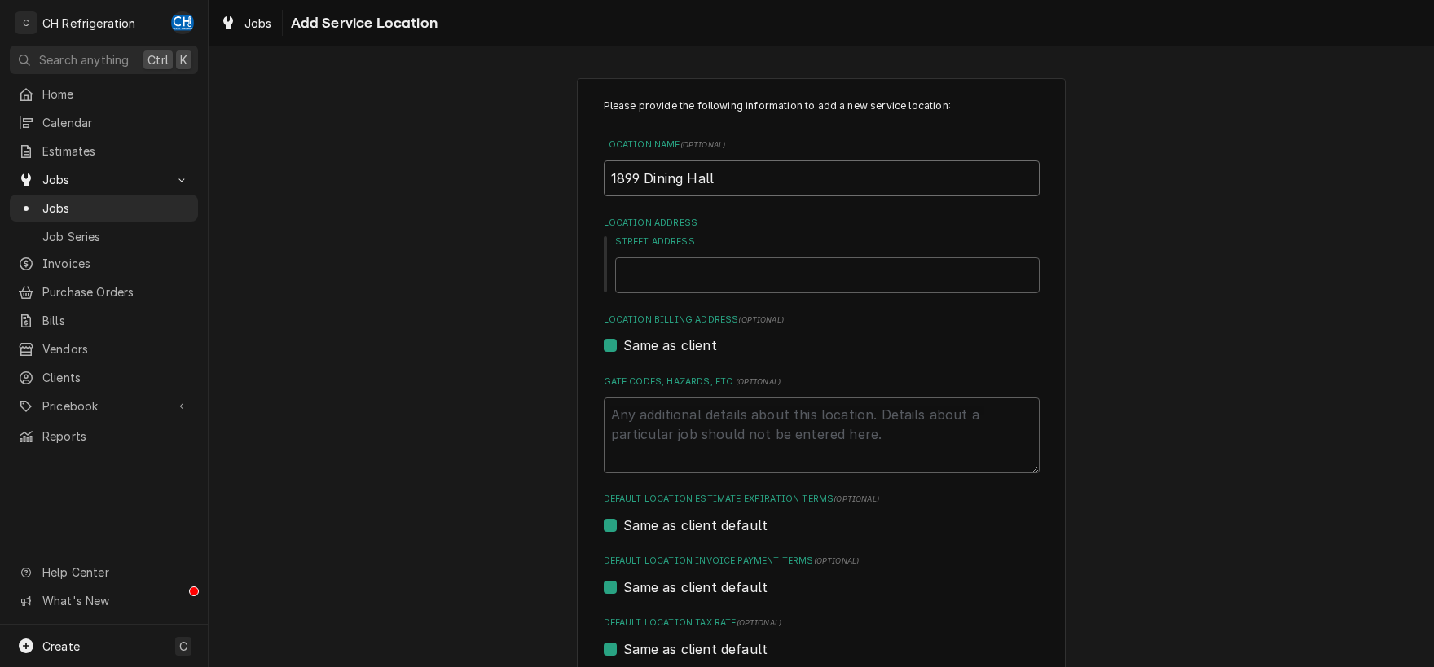
type input "1899 Dining Hall"
click at [848, 275] on input "Street Address" at bounding box center [827, 275] width 424 height 36
type textarea "x"
type input "9"
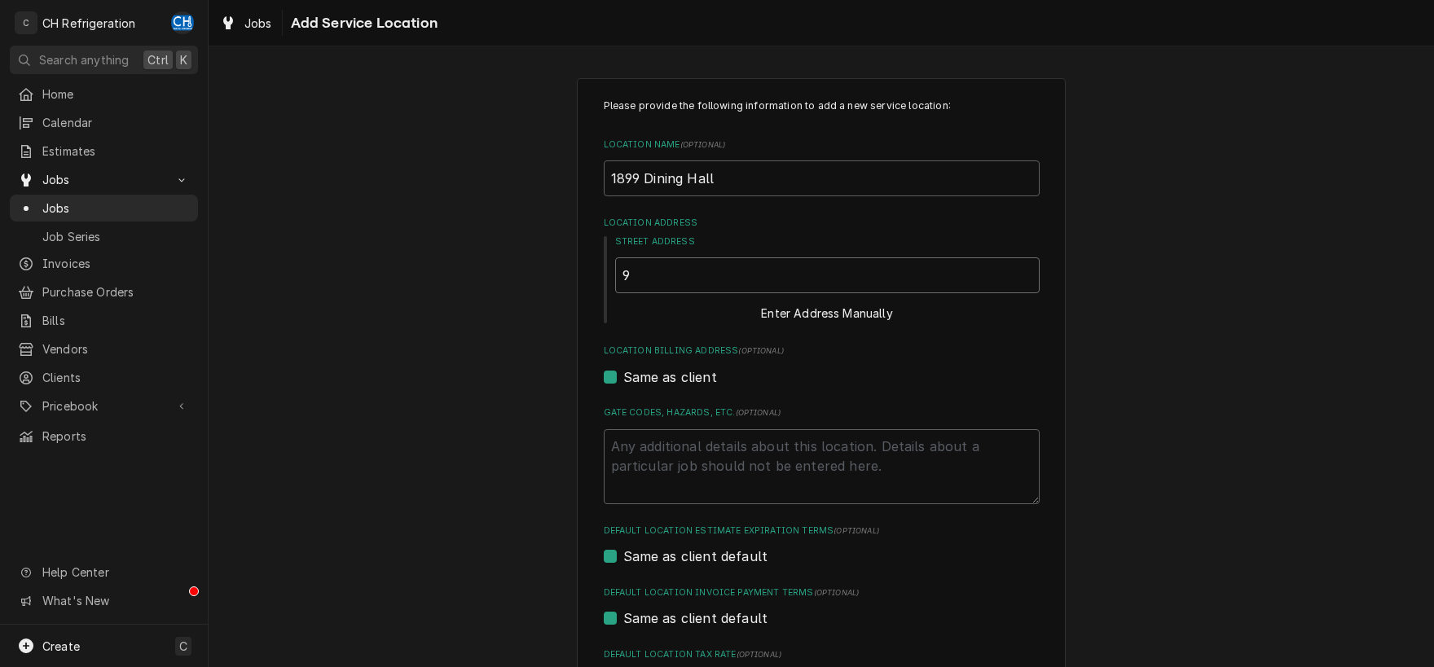
type textarea "x"
type input "90"
type textarea "x"
type input "901"
type textarea "x"
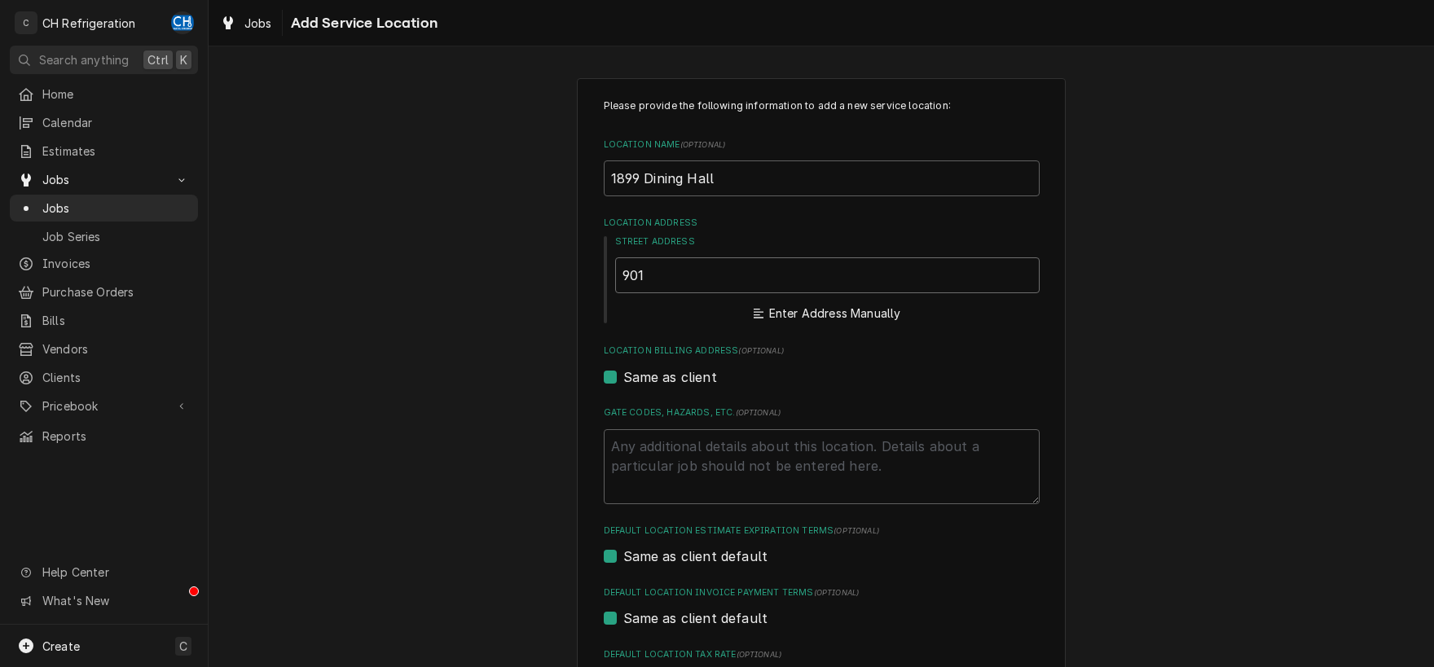
type input "901"
type textarea "x"
type input "901 E"
type textarea "x"
type input "901 E."
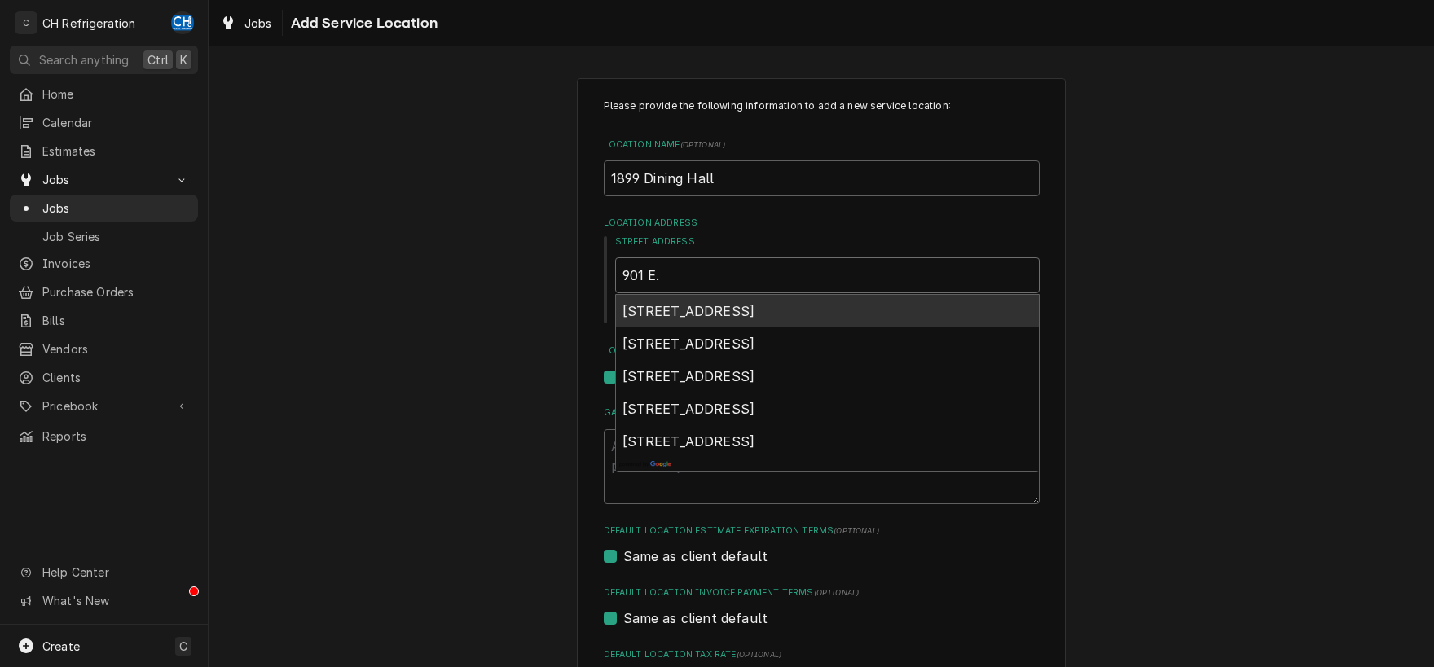
type textarea "x"
type input "901 E."
type textarea "x"
type input "901 E. A"
type textarea "x"
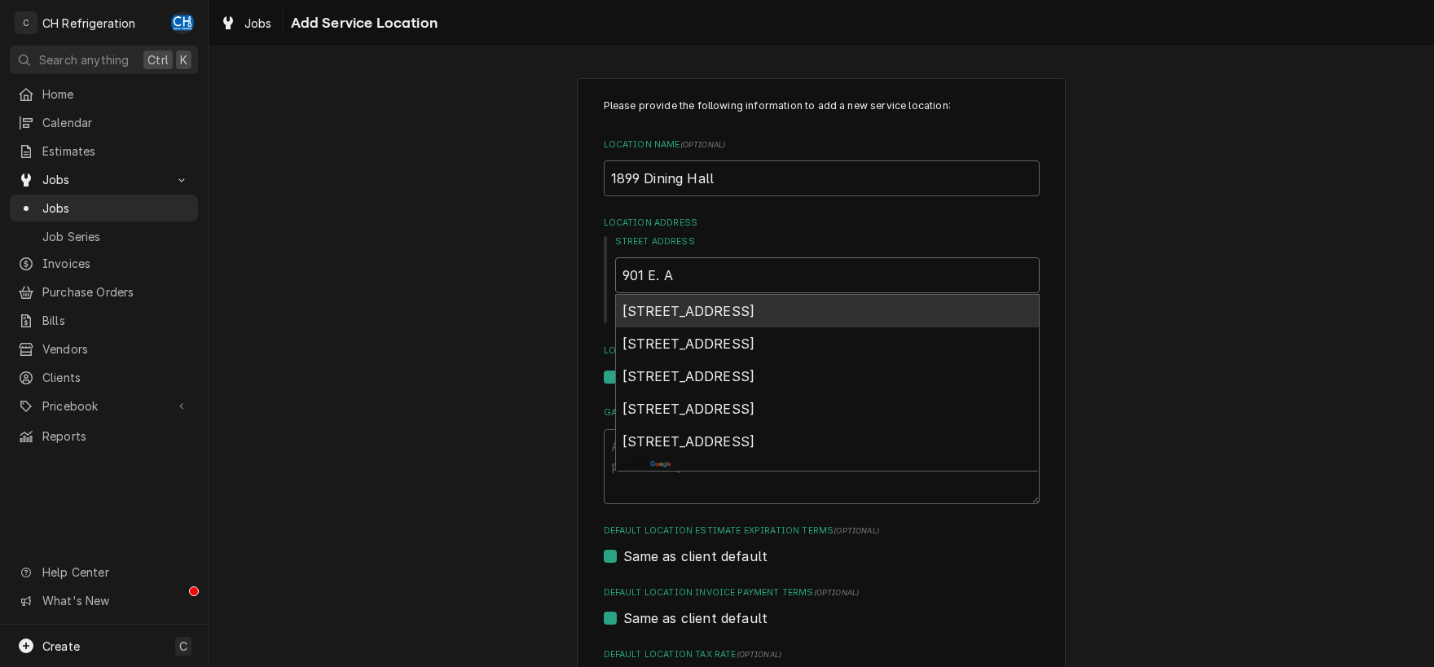
type input "901 E. Al"
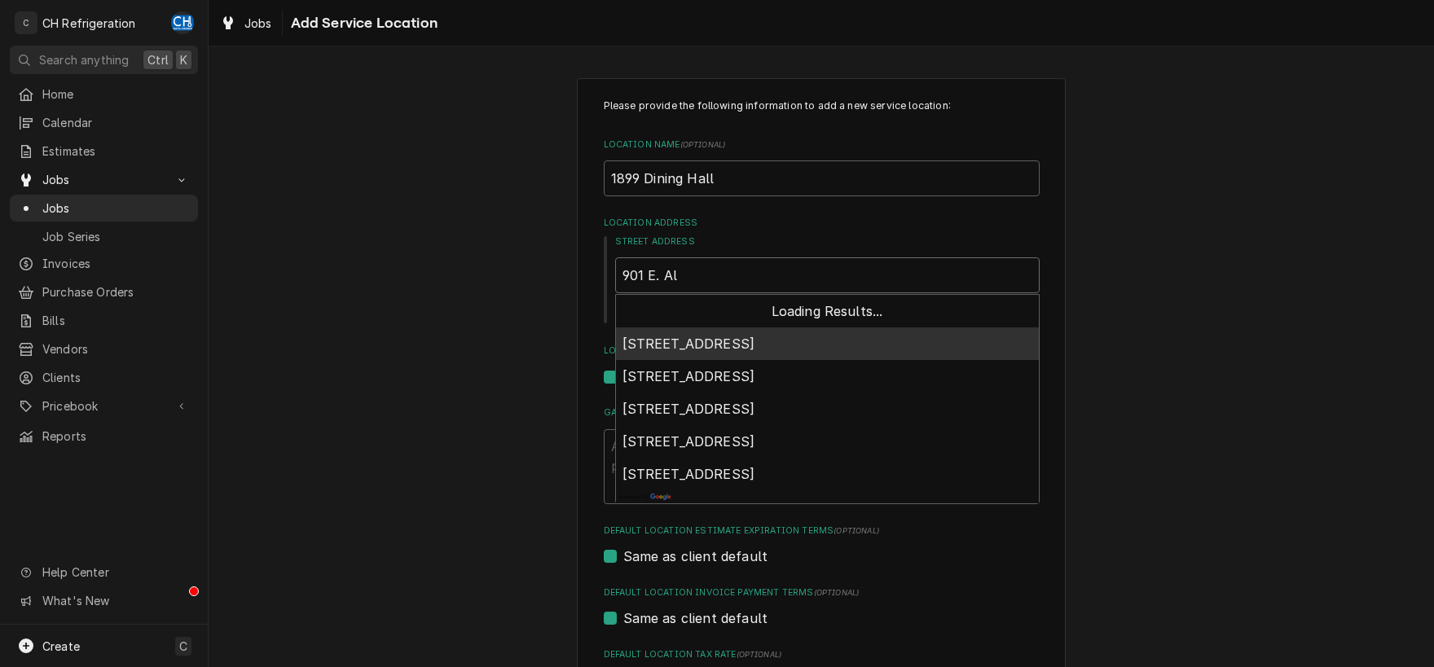
type textarea "x"
type input "901 E. Alo"
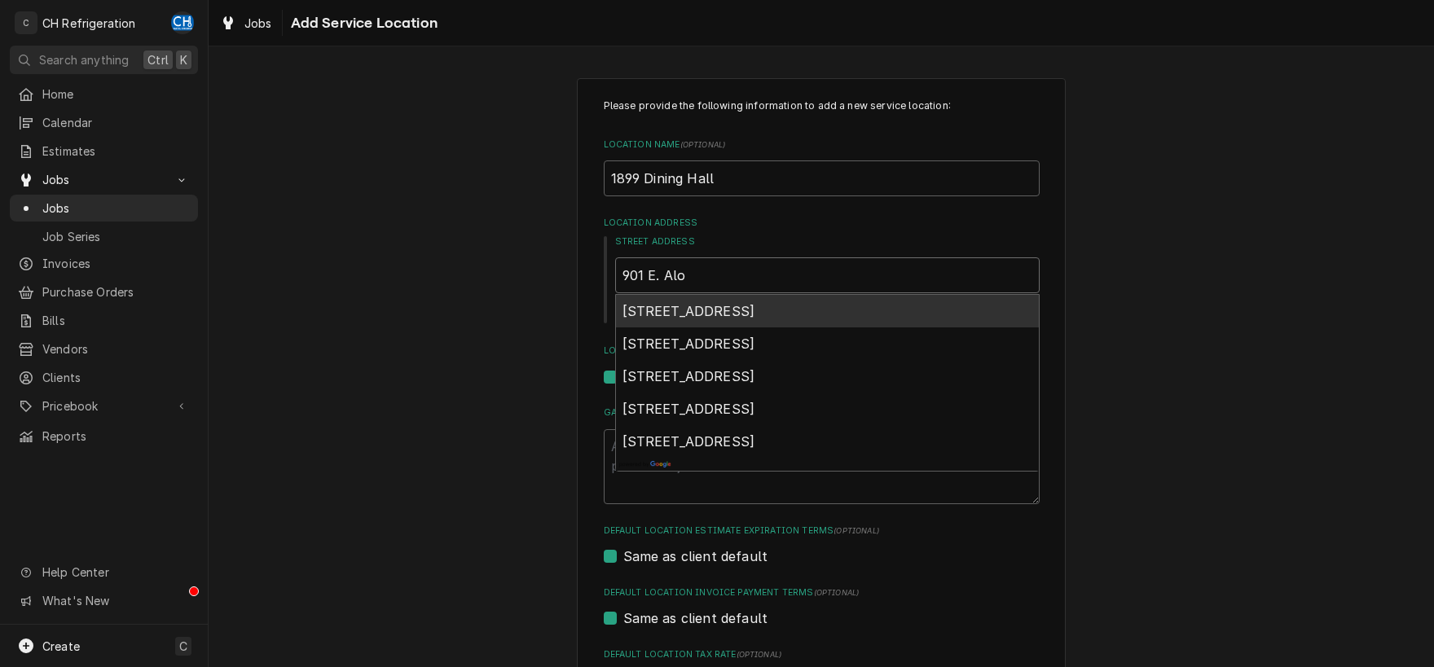
type textarea "x"
type input "901 E. Alos"
type textarea "x"
type input "901 [PERSON_NAME]"
type textarea "x"
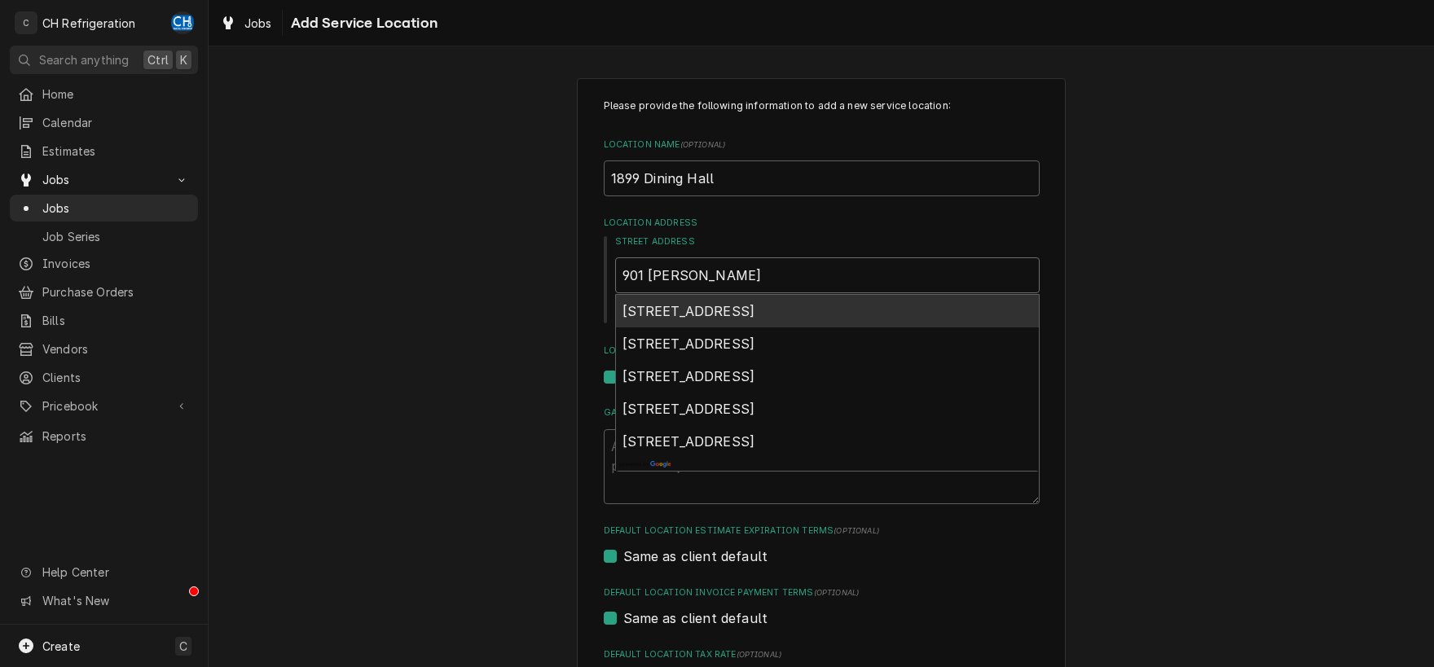
type input "901 E. Alosta"
click at [755, 310] on span "[STREET_ADDRESS]" at bounding box center [688, 311] width 133 height 16
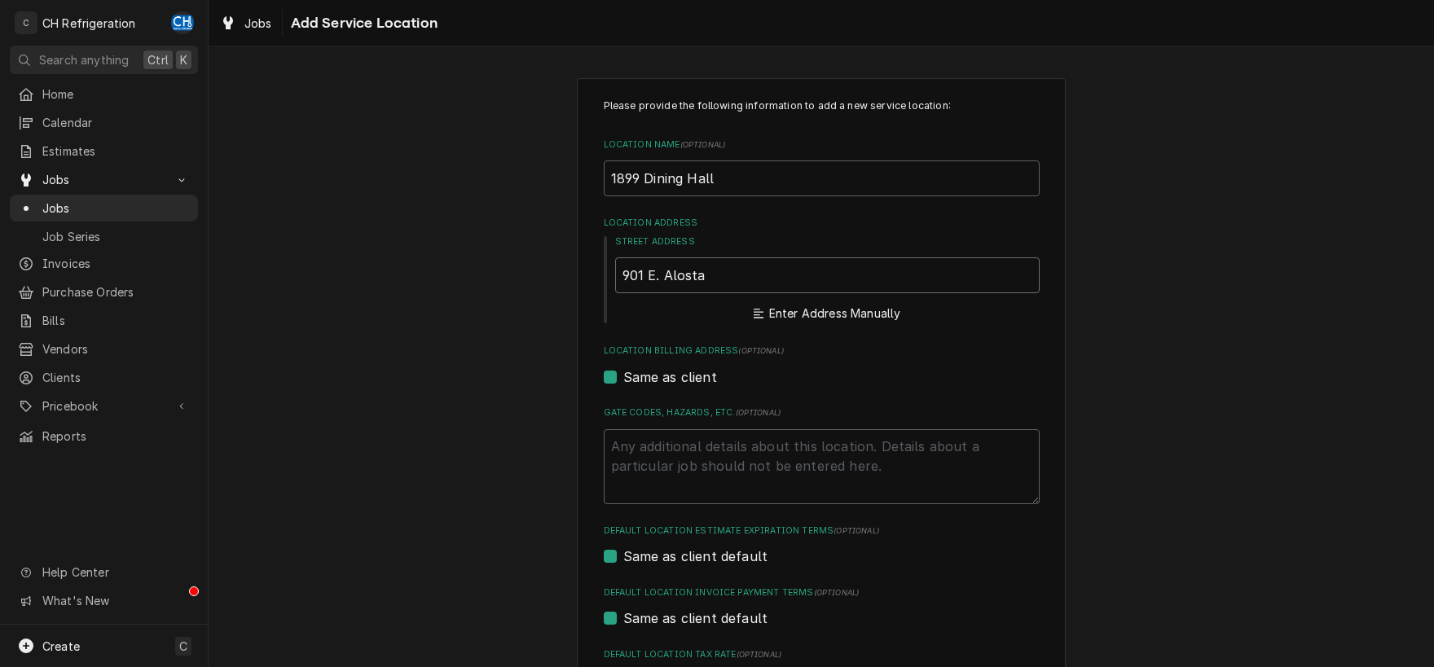
type textarea "x"
type input "[STREET_ADDRESS]"
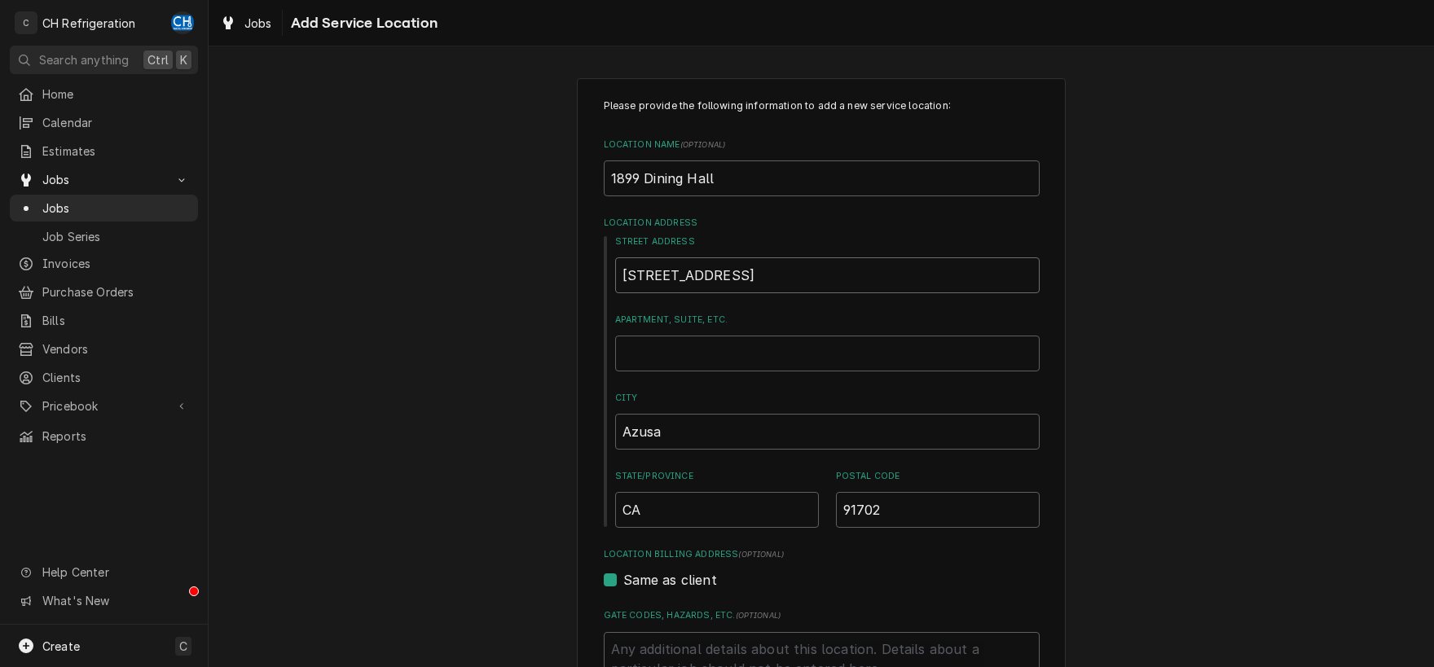
type textarea "x"
type input "[STREET_ADDRESS]"
click at [906, 508] on input "91702" at bounding box center [938, 510] width 204 height 36
type textarea "x"
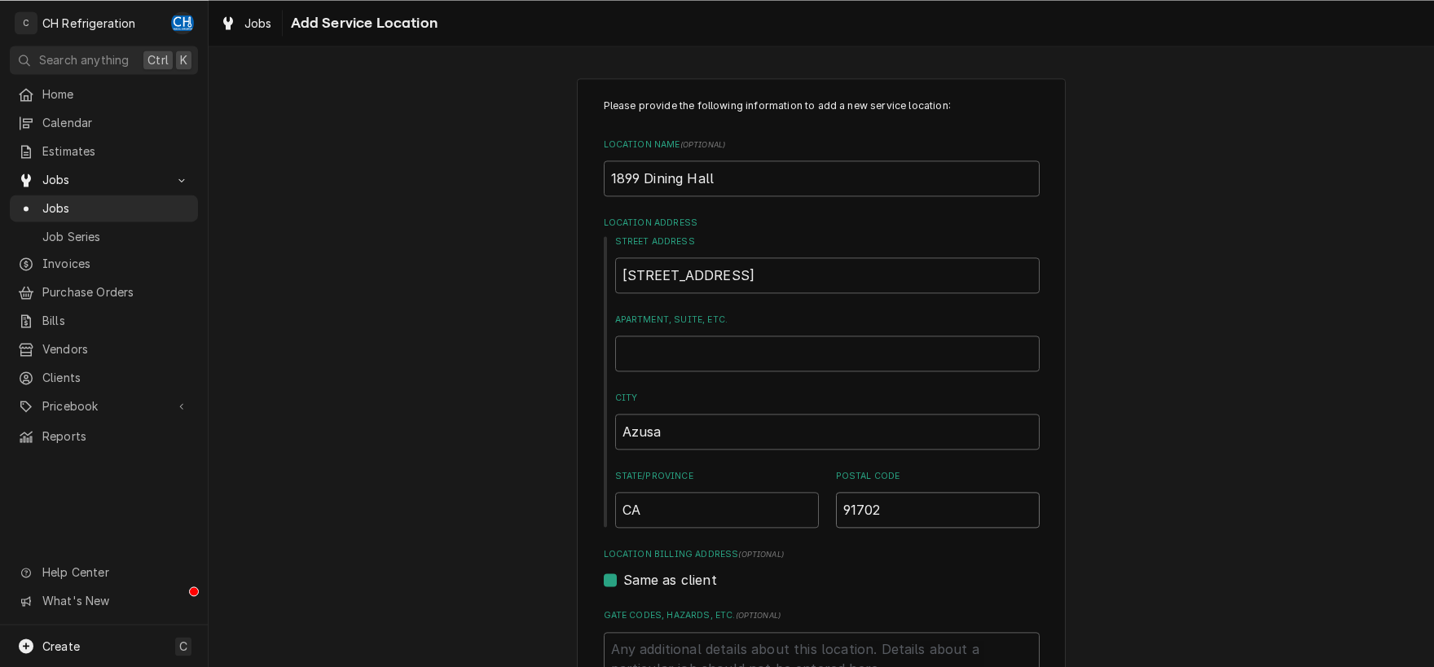
type input "9170"
type textarea "x"
type input "91703"
type textarea "x"
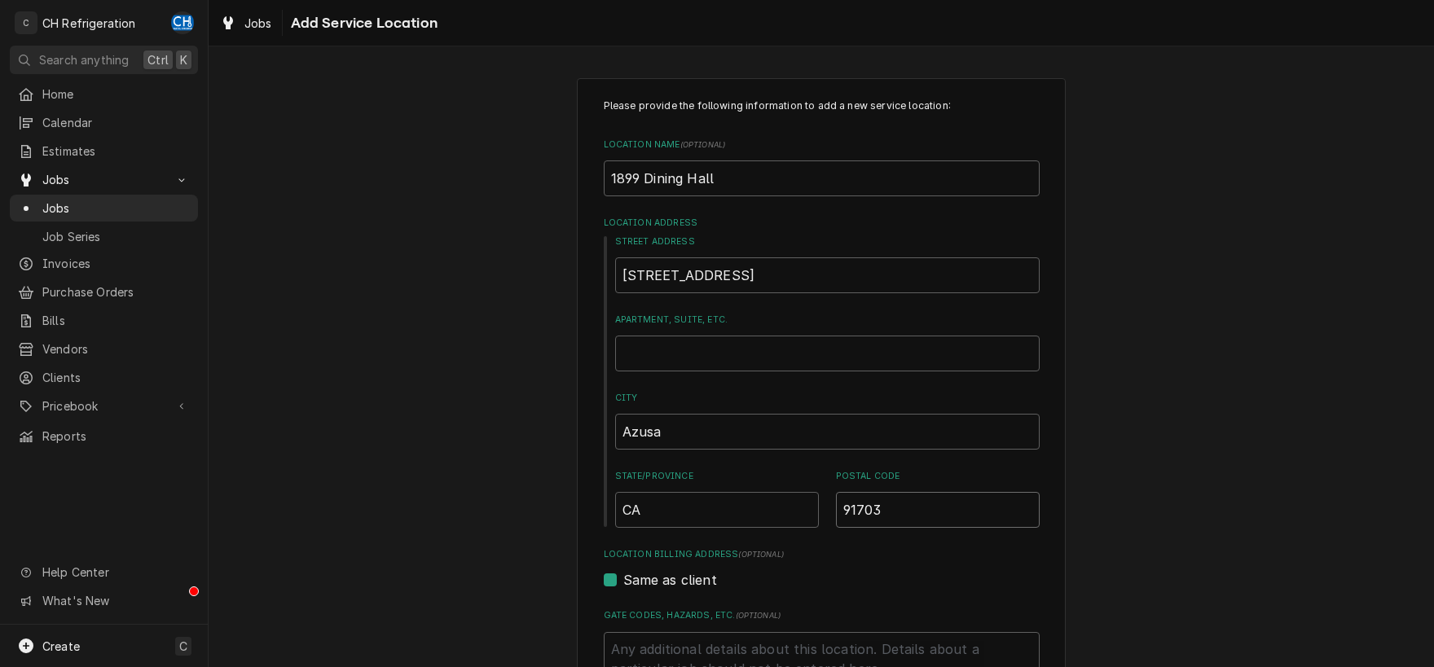
type input "91703"
click at [1143, 354] on div "Please provide the following information to add a new service location: Locatio…" at bounding box center [821, 565] width 1225 height 1003
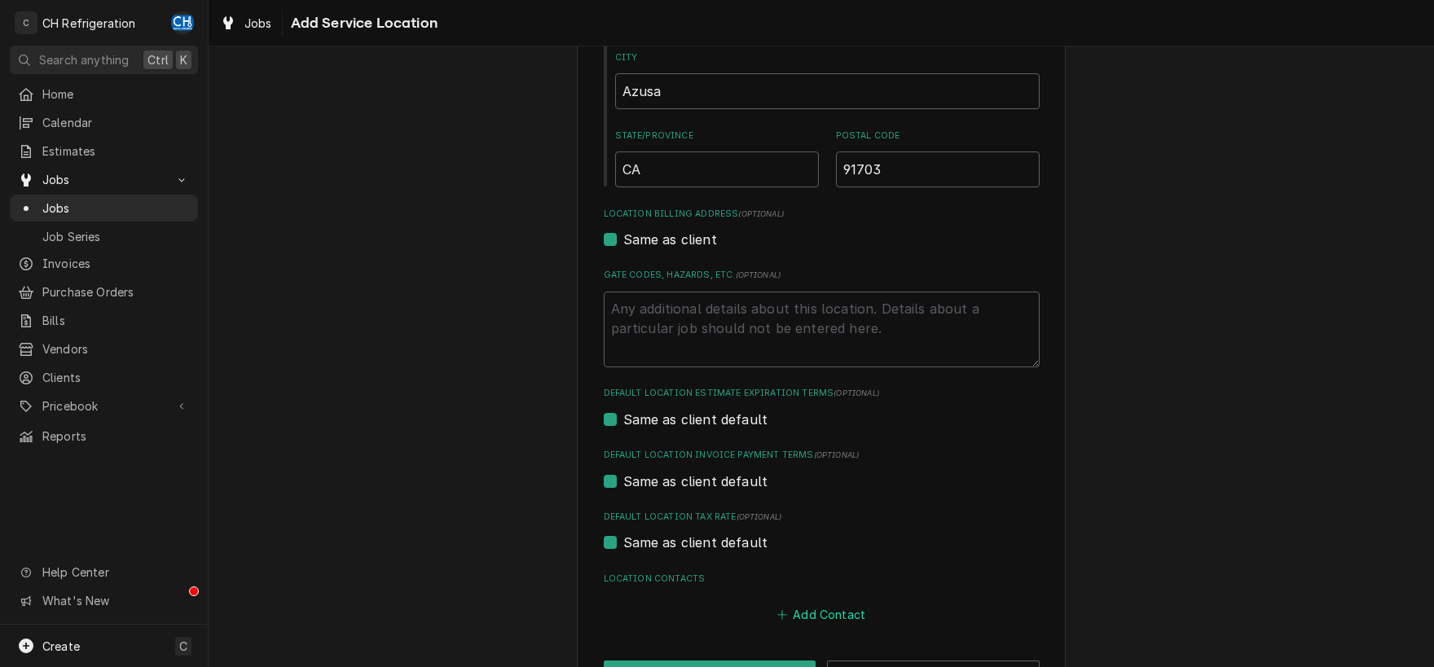
click at [838, 621] on button "Add Contact" at bounding box center [821, 615] width 94 height 23
type textarea "x"
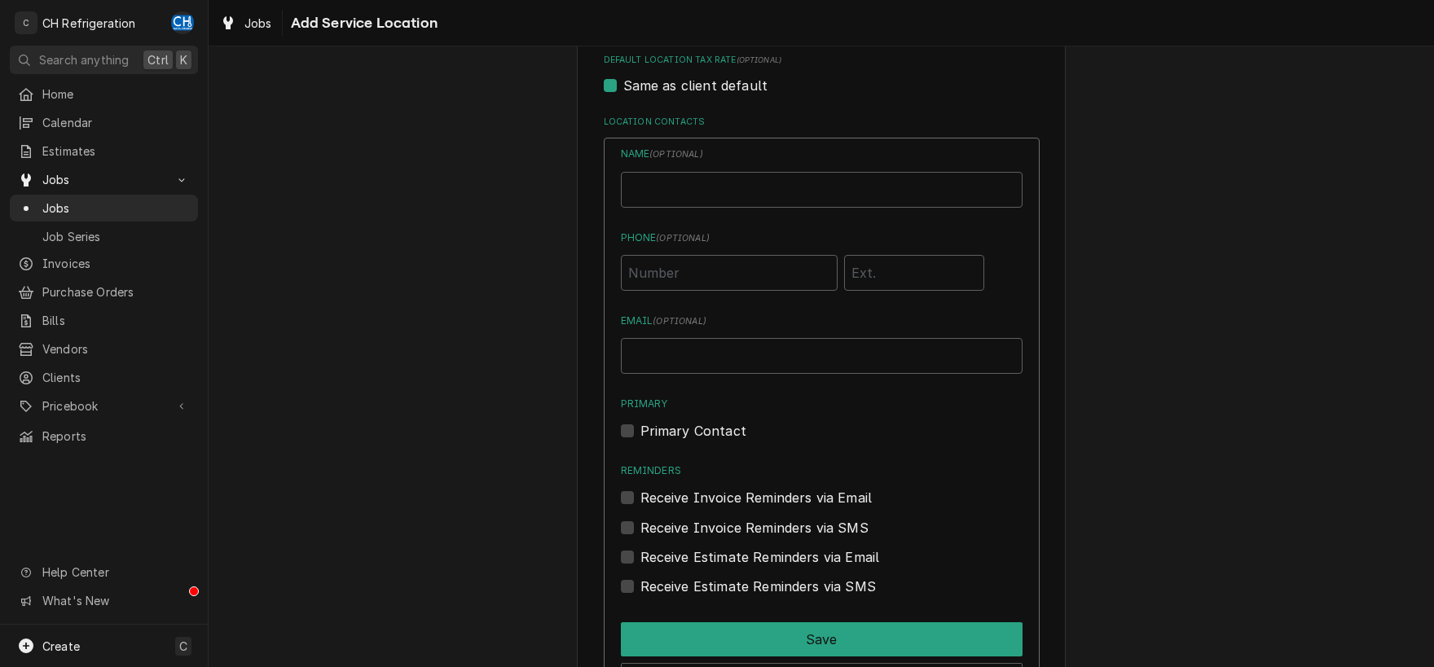
scroll to position [766, 0]
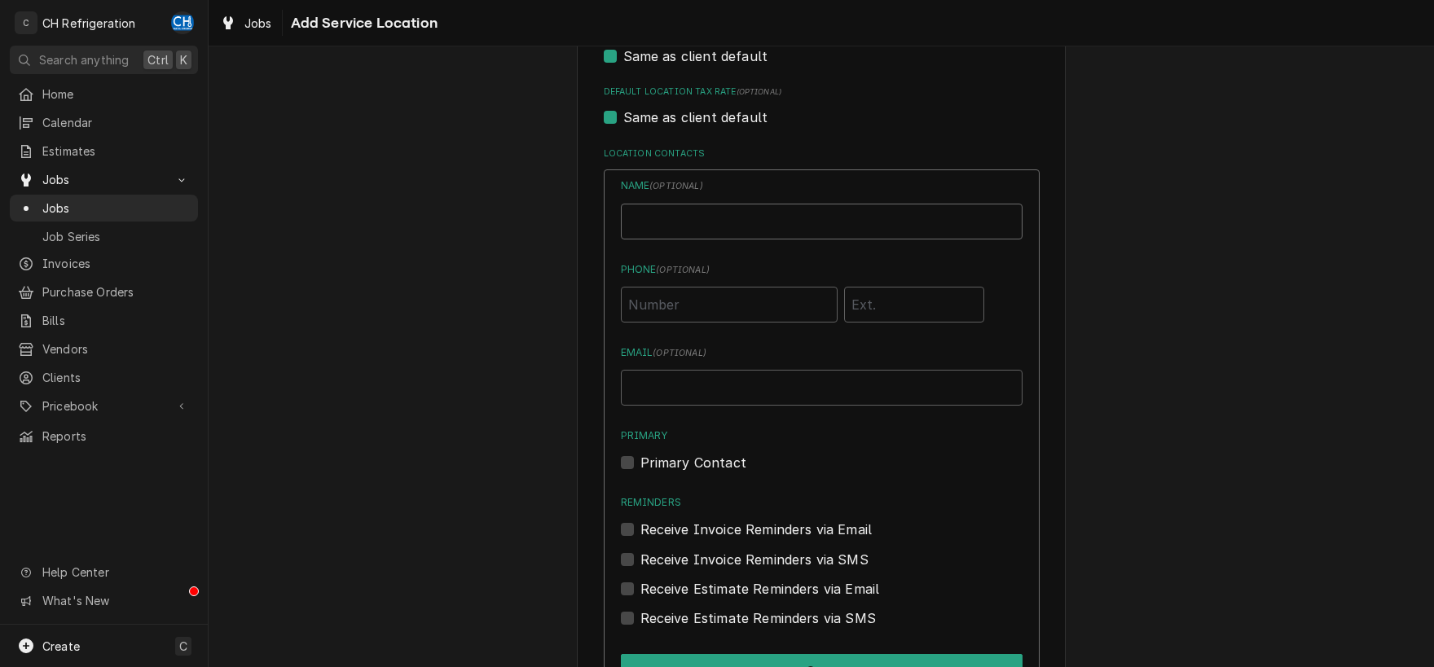
click at [666, 215] on input "Location Name ( optional )" at bounding box center [822, 222] width 402 height 36
type input "[PERSON_NAME]"
click at [691, 317] on input "Phone ( optional )" at bounding box center [729, 305] width 217 height 36
type input "[PHONE_NUMBER]"
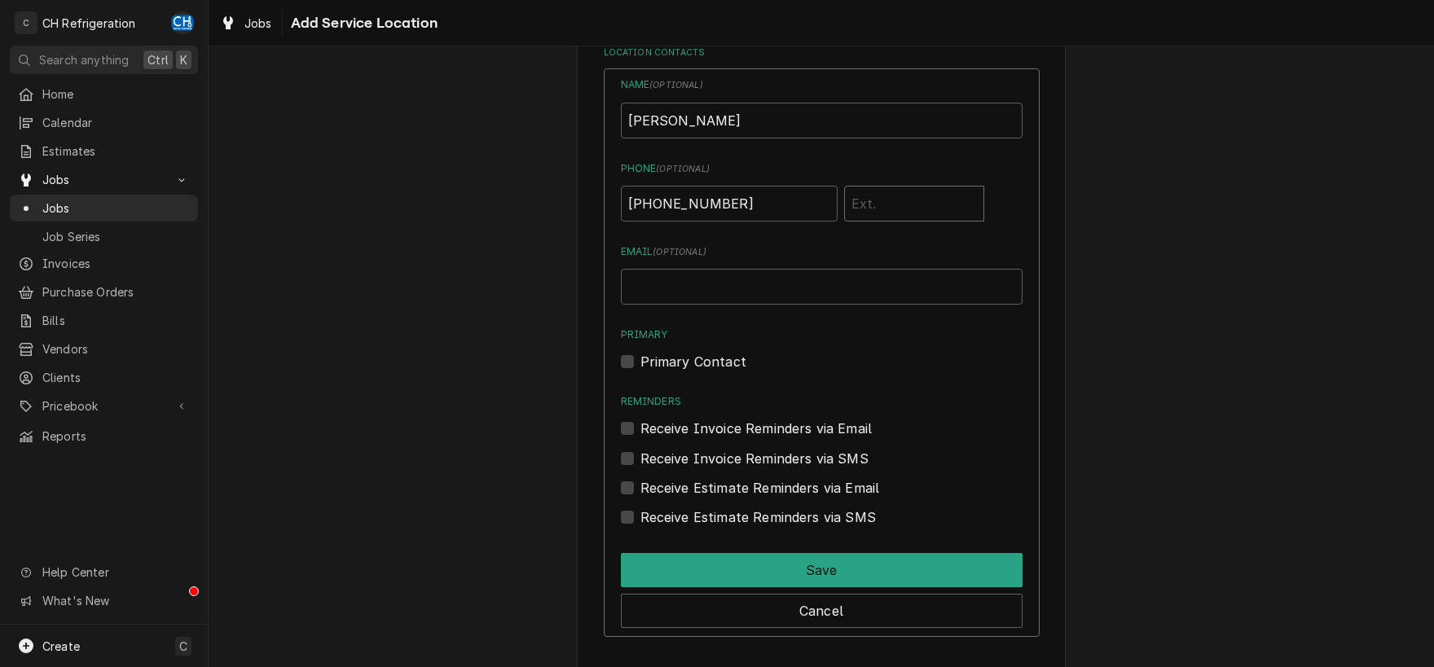
scroll to position [943, 0]
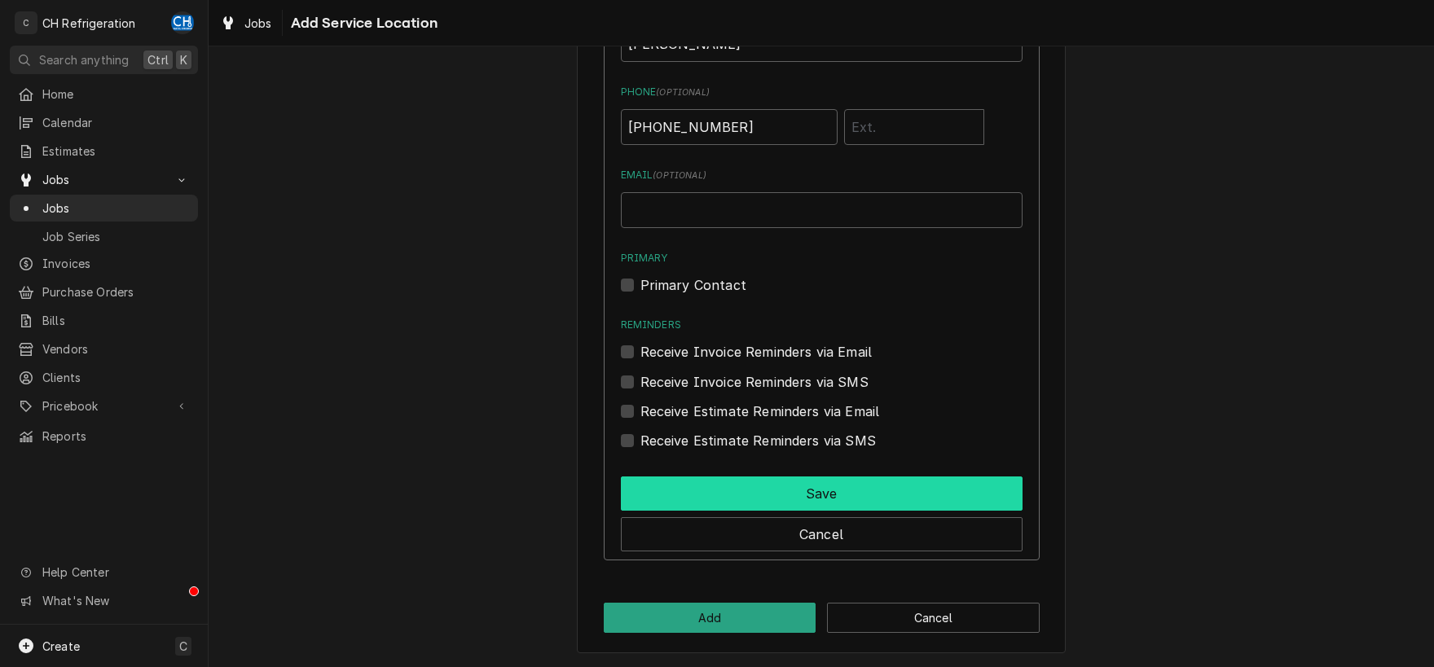
click at [829, 498] on button "Save" at bounding box center [822, 494] width 402 height 34
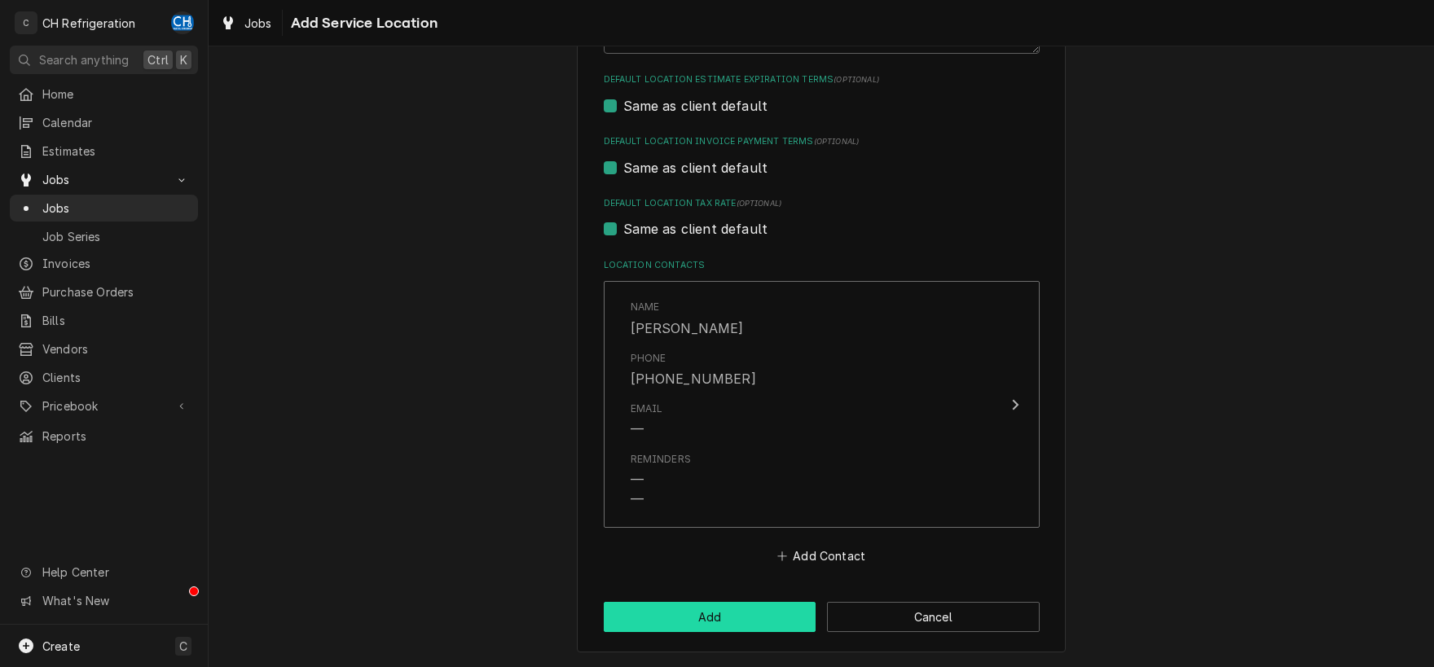
click at [772, 618] on button "Add" at bounding box center [710, 617] width 213 height 30
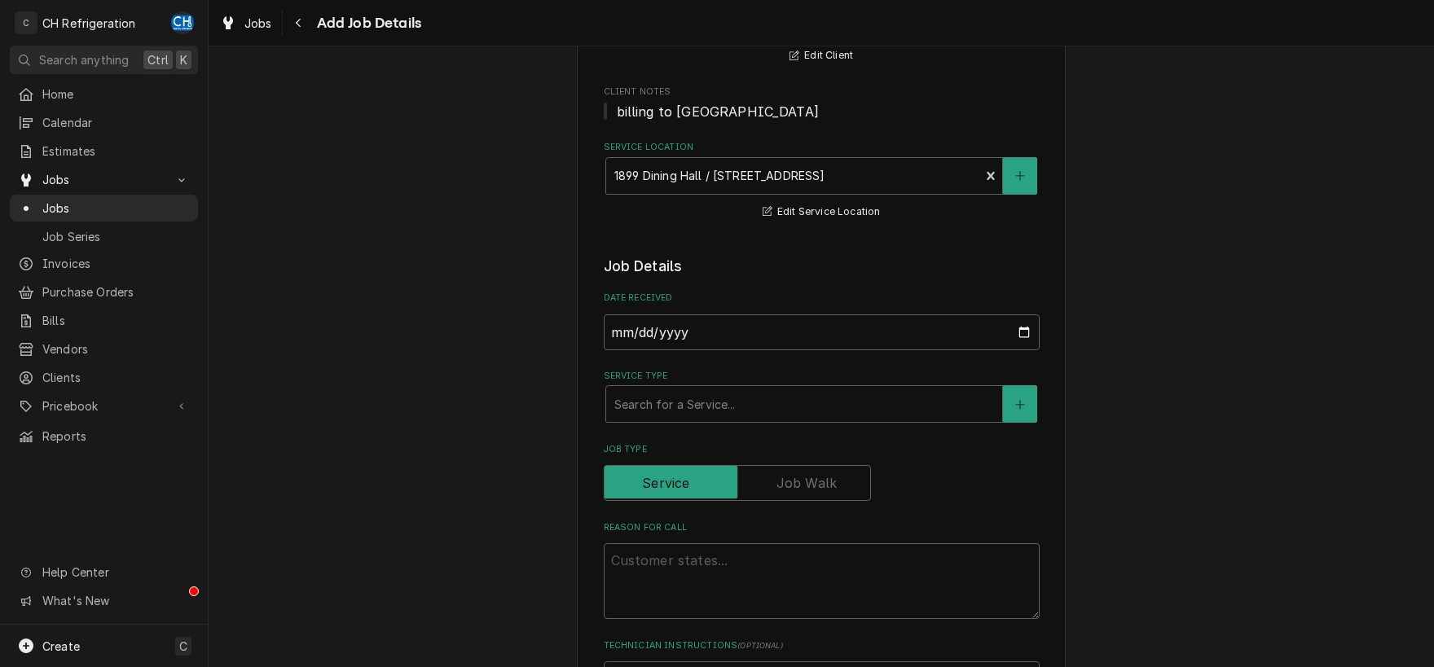
scroll to position [255, 0]
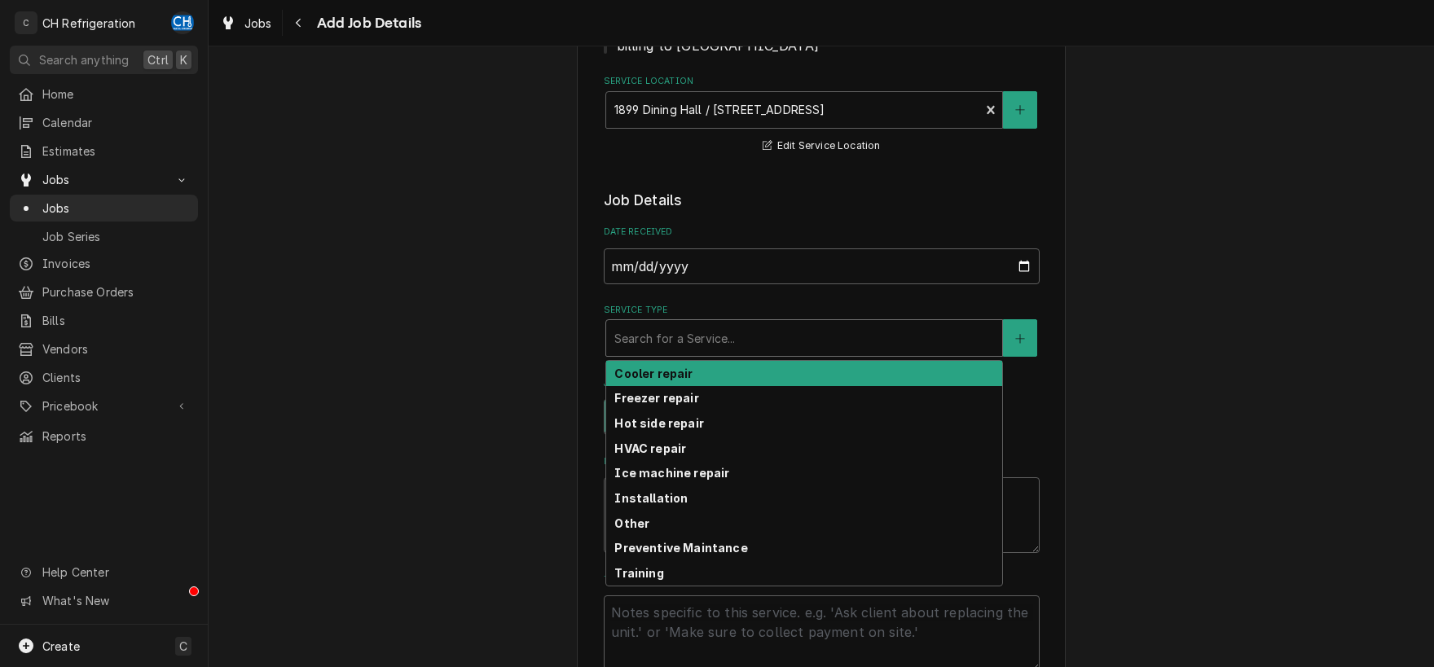
click at [838, 343] on div "Service Type" at bounding box center [804, 337] width 380 height 29
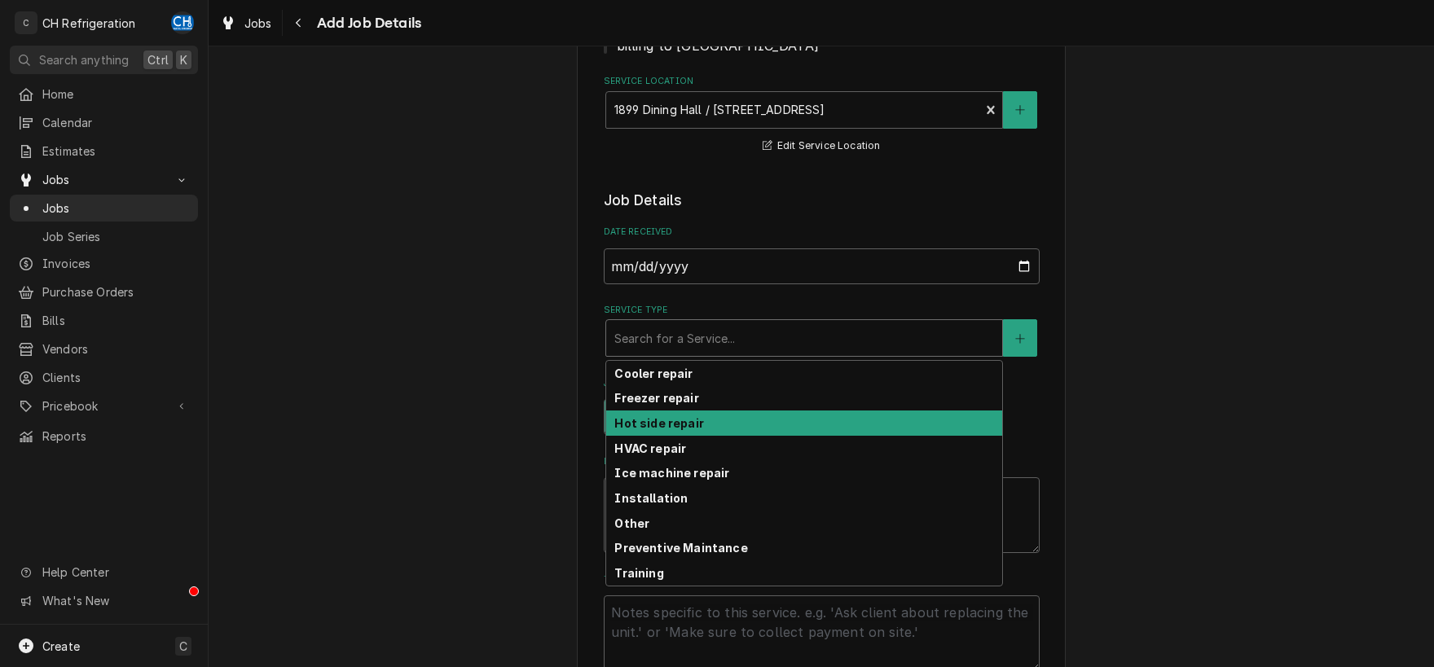
click at [711, 416] on div "Hot side repair" at bounding box center [804, 423] width 396 height 25
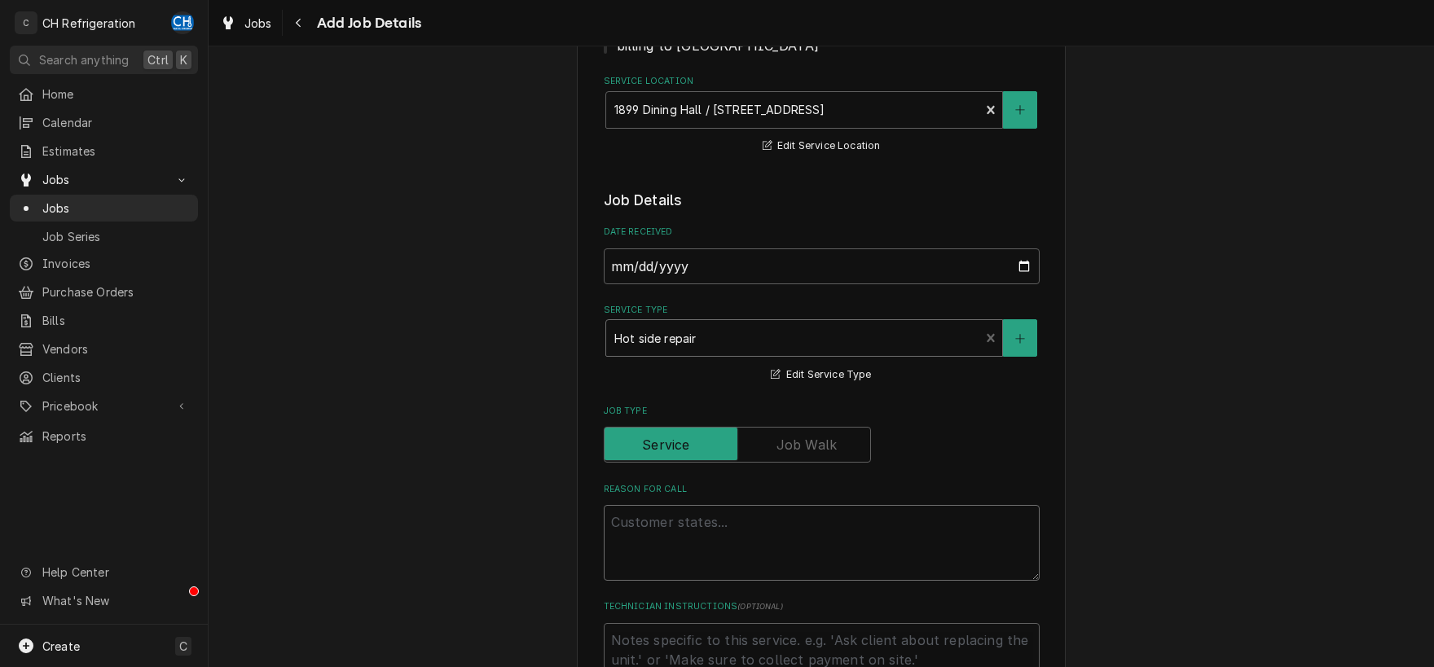
click at [825, 521] on textarea "Reason For Call" at bounding box center [822, 543] width 436 height 76
type textarea "x"
type textarea "L"
type textarea "x"
type textarea "Le"
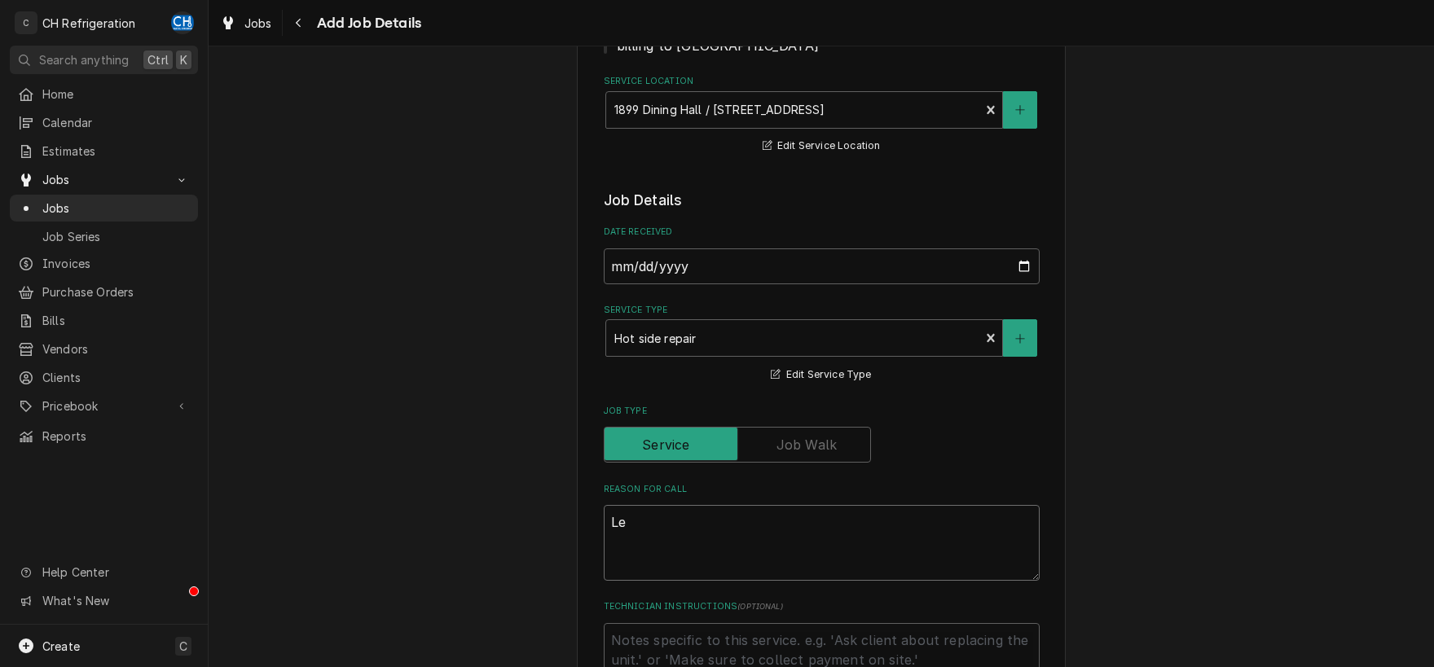
type textarea "x"
type textarea "Lea"
type textarea "x"
type textarea "Leak"
type textarea "x"
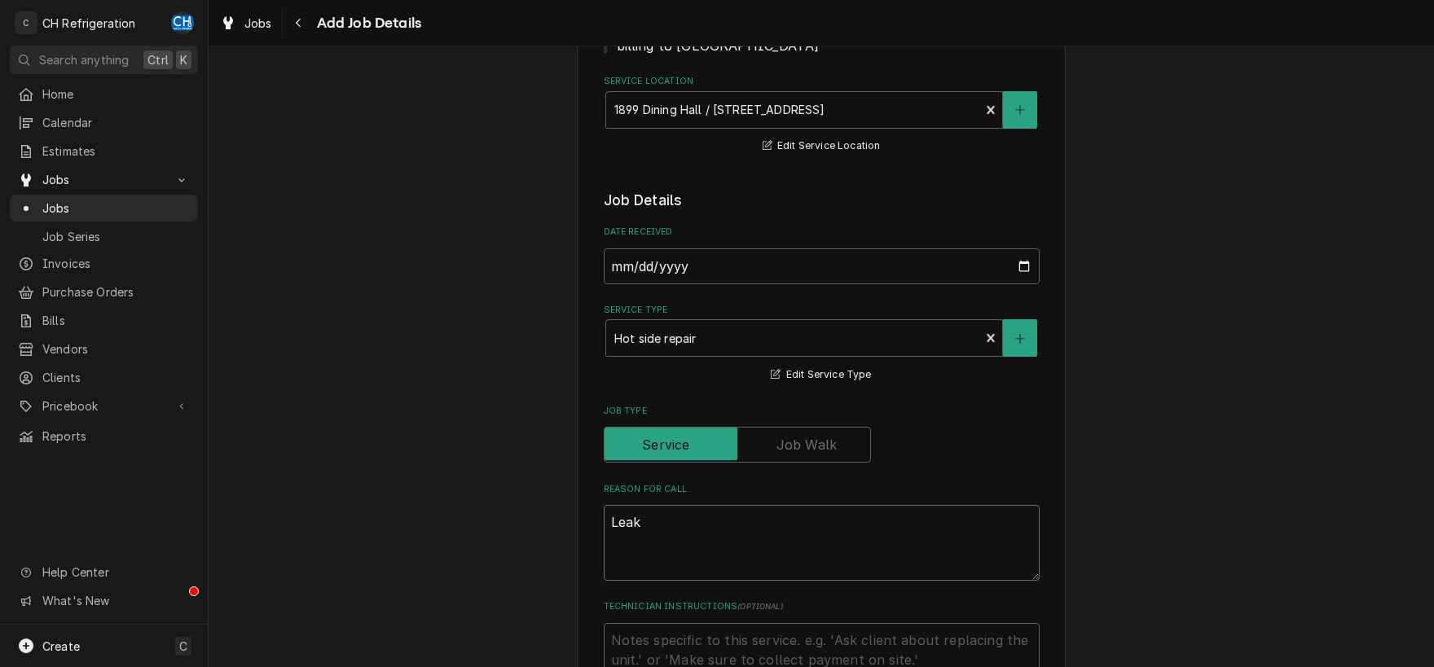
type textarea "Leaki"
type textarea "x"
type textarea "Leakin"
type textarea "x"
type textarea "Leaking"
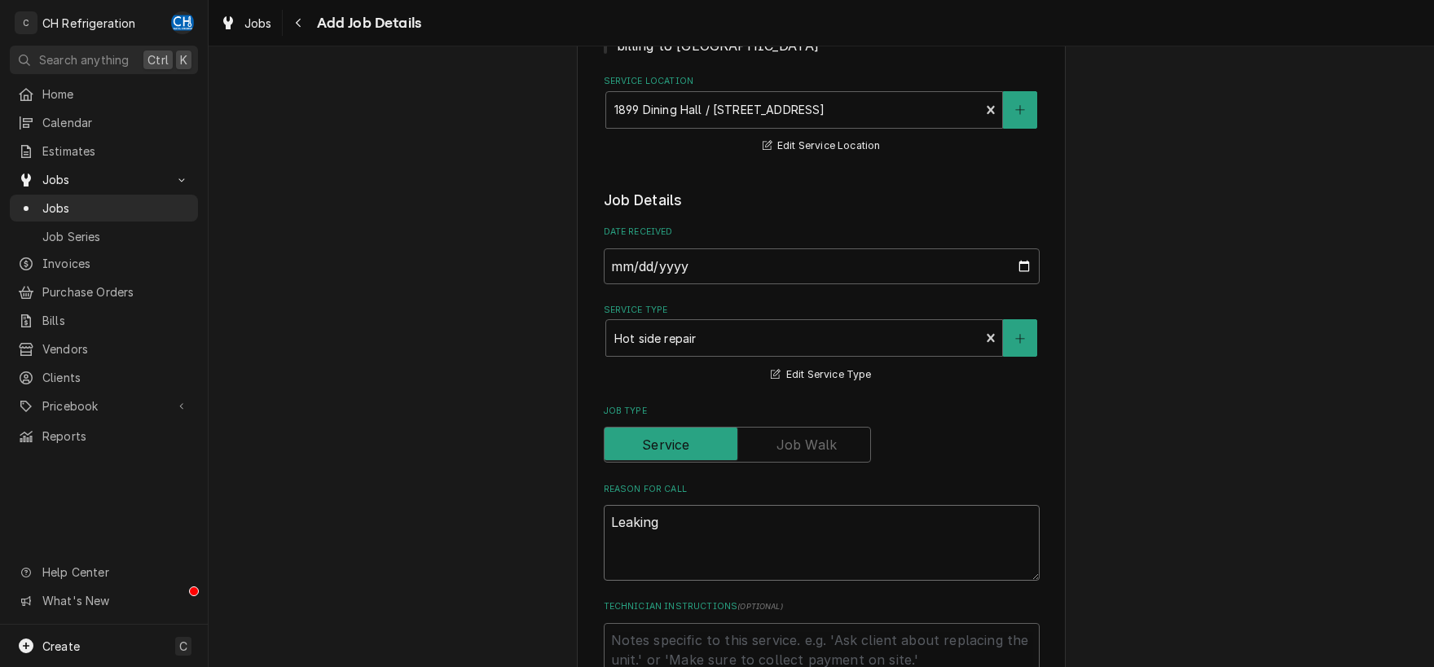
type textarea "x"
type textarea "Leaking"
type textarea "x"
type textarea "Leaking C"
type textarea "x"
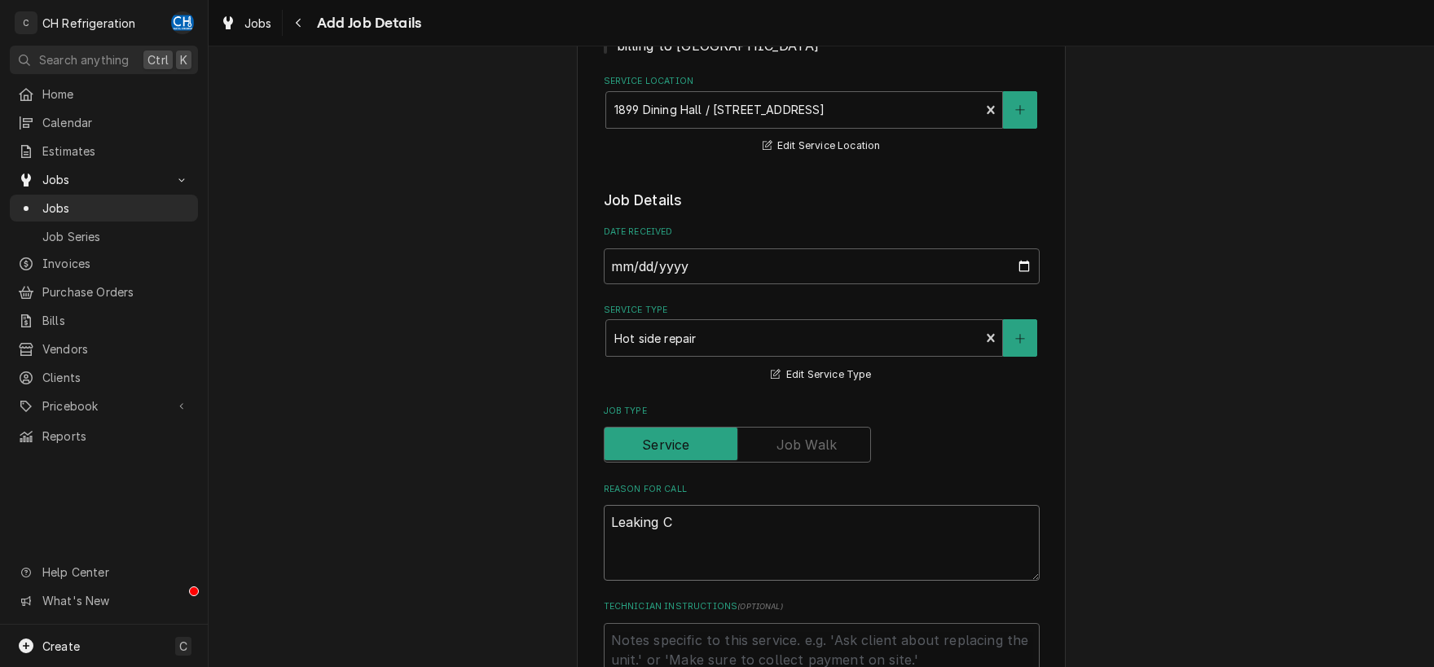
type textarea "Leaking Co"
type textarea "x"
type textarea "Leaking Com"
type textarea "x"
type textarea "Leaking Comb"
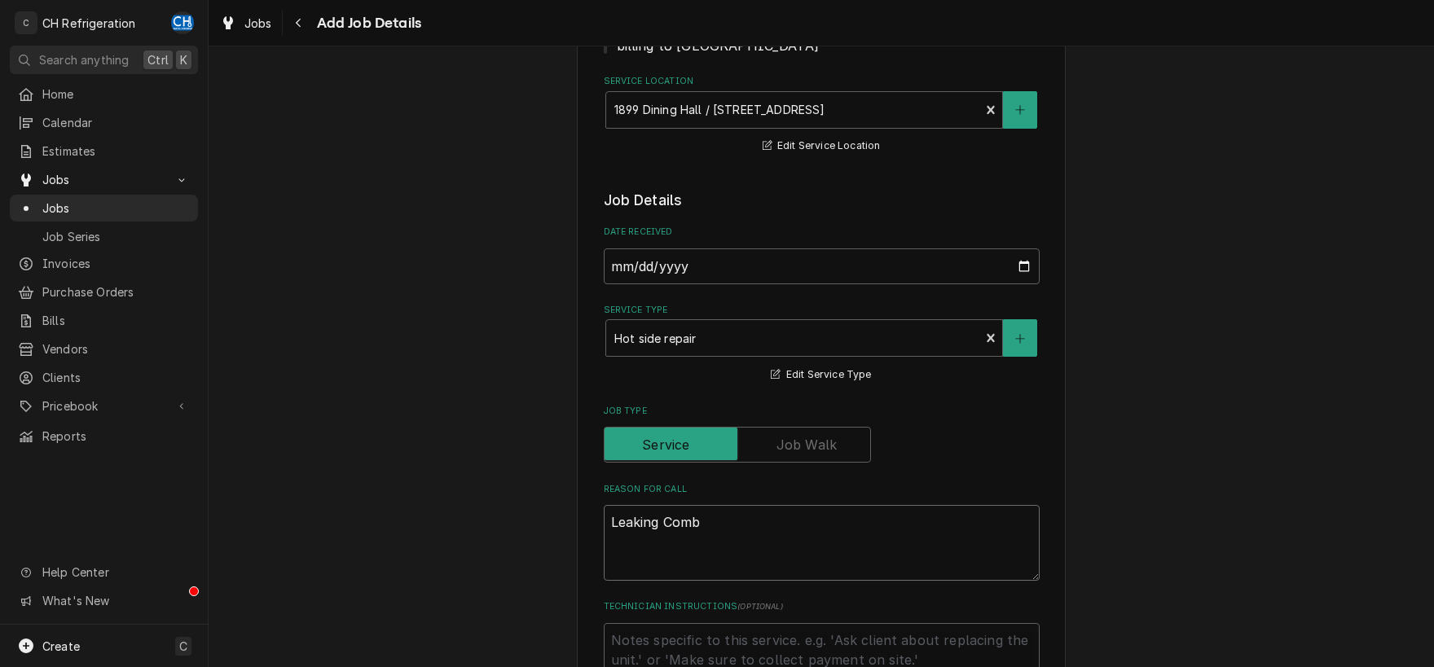
type textarea "x"
type textarea "Leaking Combi"
type textarea "x"
type textarea "Leaking Combi"
type textarea "x"
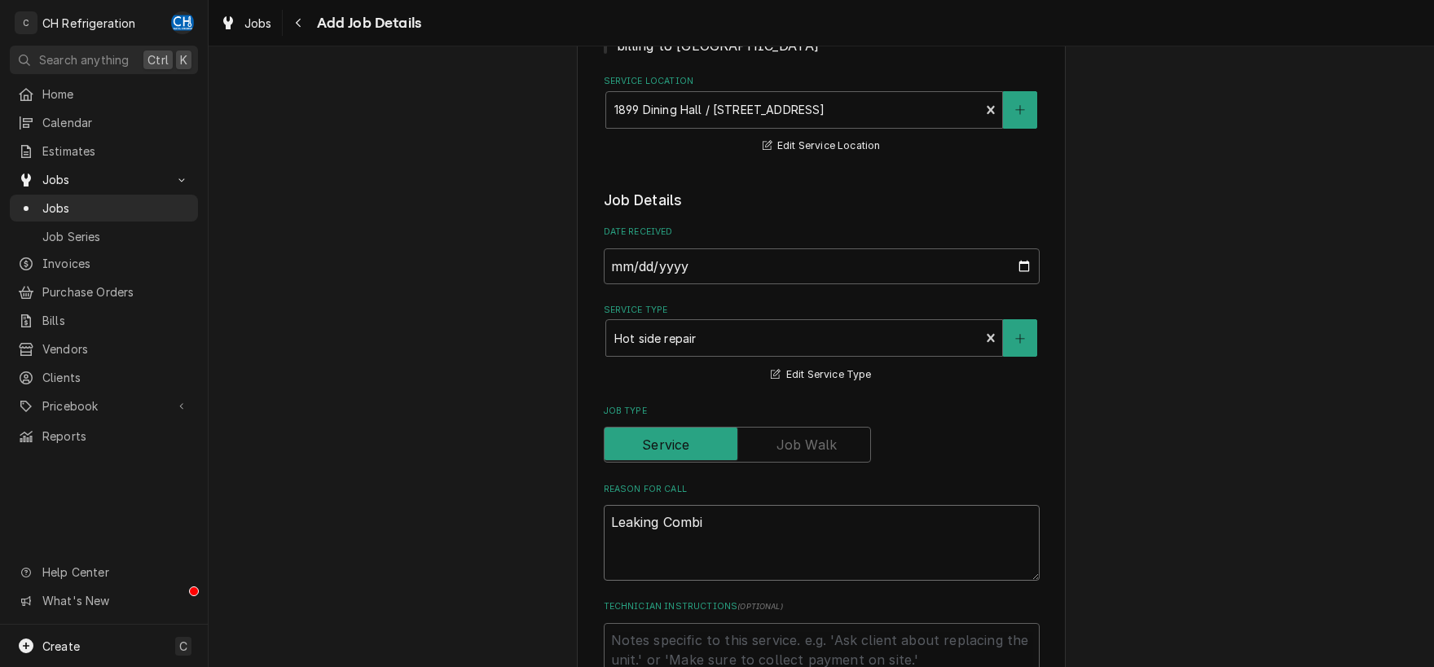
type textarea "Leaking Combi o"
type textarea "x"
type textarea "Leaking Combi ov"
type textarea "x"
type textarea "Leaking Combi ove"
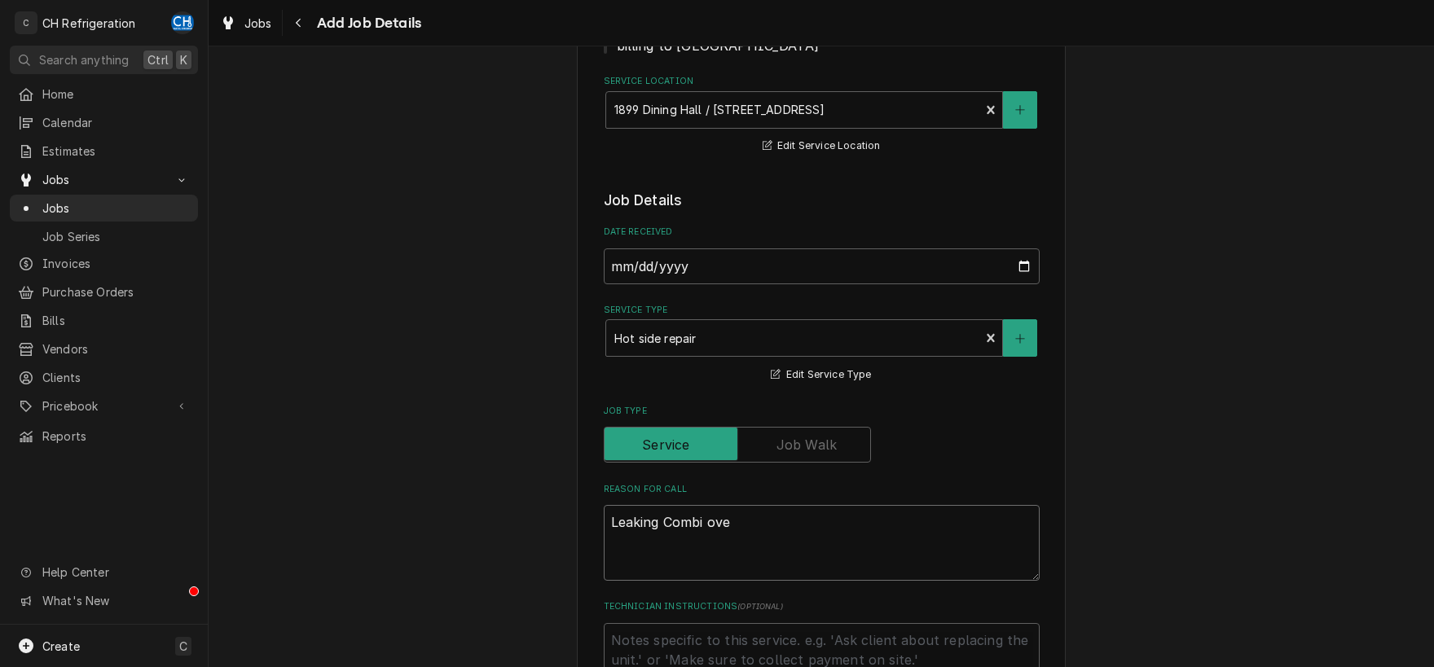
type textarea "x"
type textarea "Leaking Combi oven"
type textarea "x"
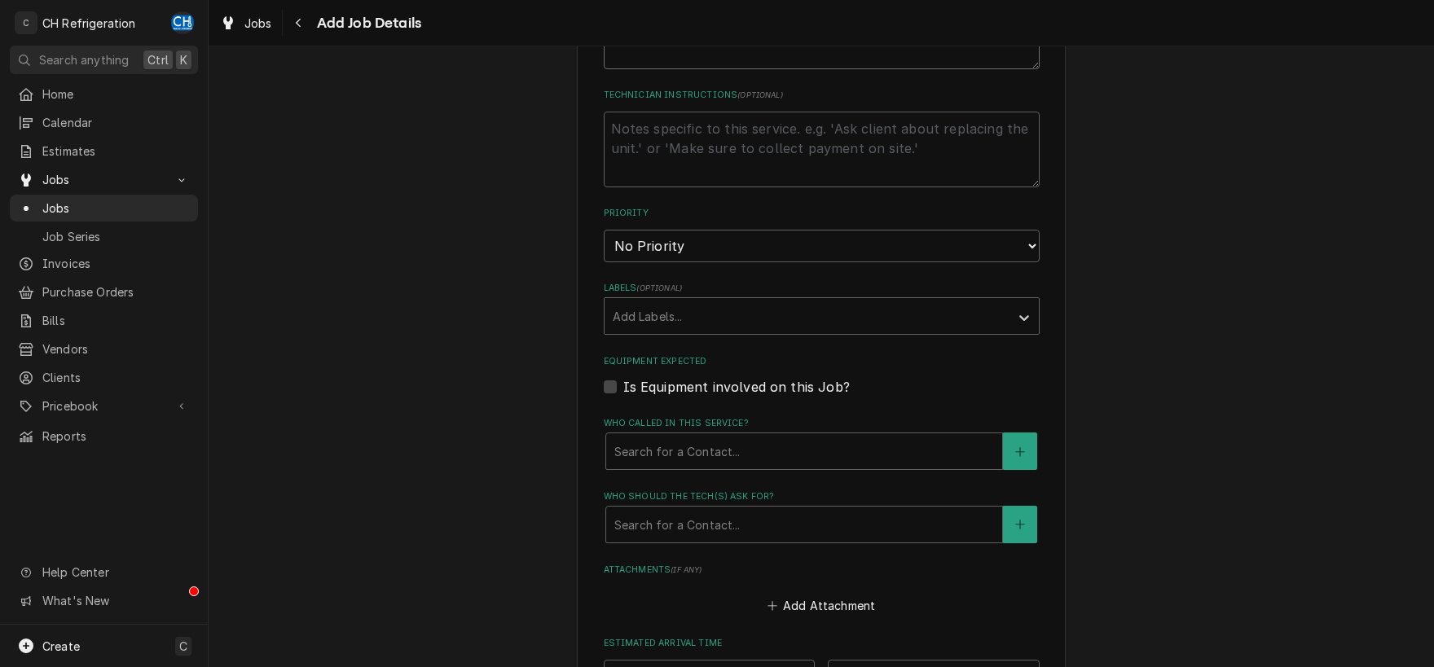
scroll to position [851, 0]
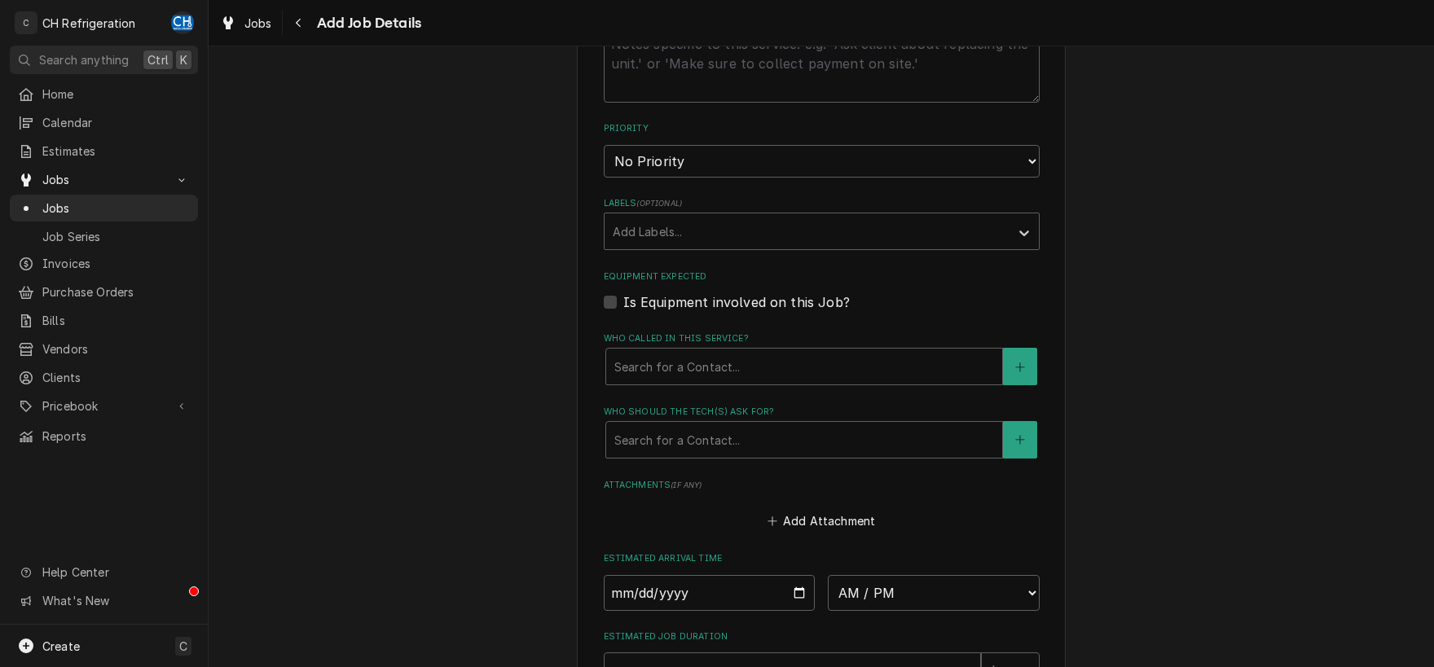
type textarea "Leaking Combi oven"
click at [604, 145] on select "No Priority Urgent High Medium Low" at bounding box center [822, 161] width 436 height 33
select select "1"
click option "Urgent" at bounding box center [0, 0] width 0 height 0
type textarea "x"
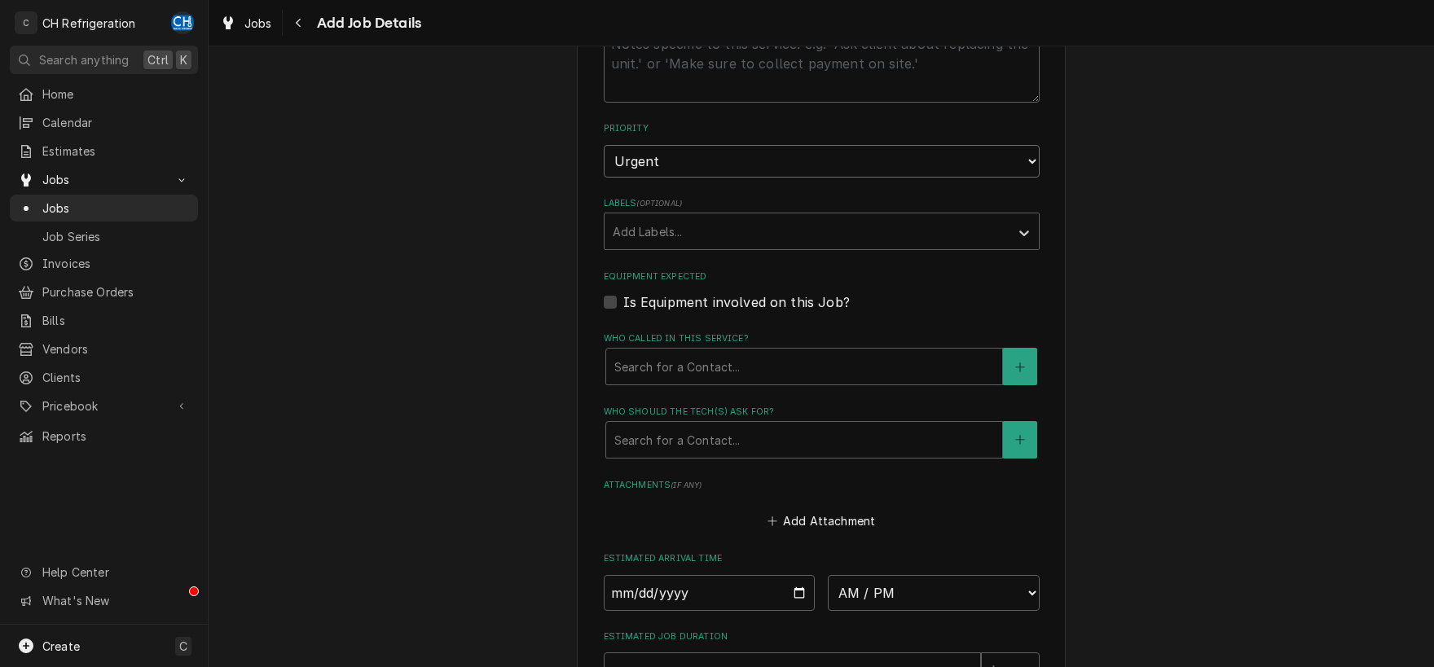
click at [604, 145] on select "No Priority Urgent High Medium Low" at bounding box center [822, 161] width 436 height 33
select select "2"
click option "High" at bounding box center [0, 0] width 0 height 0
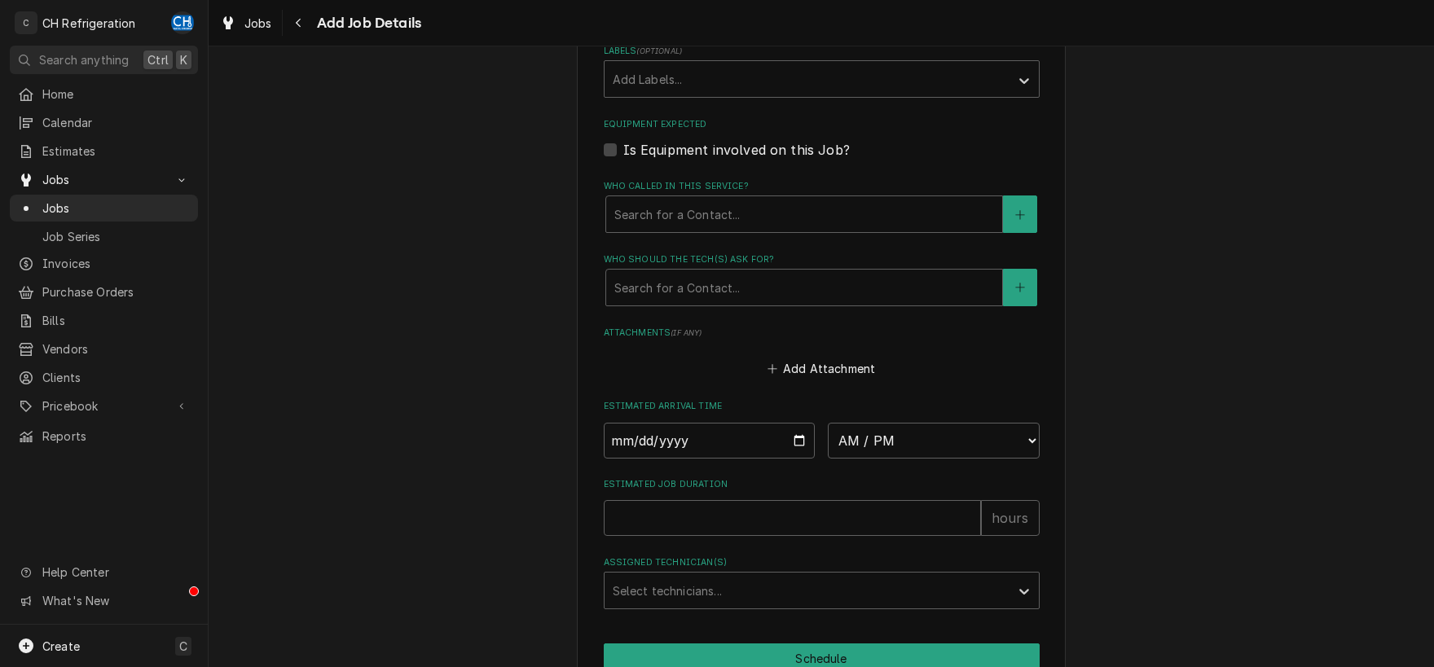
scroll to position [1022, 0]
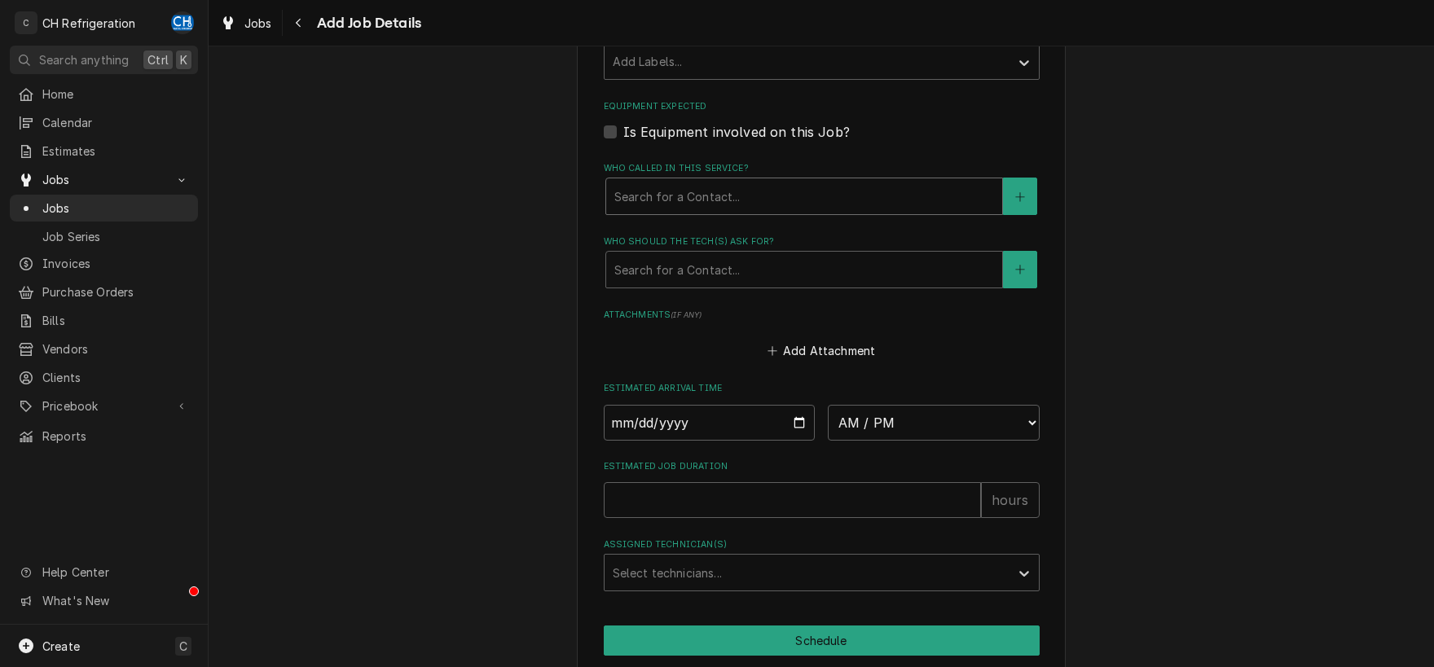
click at [768, 194] on div "Who called in this service?" at bounding box center [804, 196] width 380 height 29
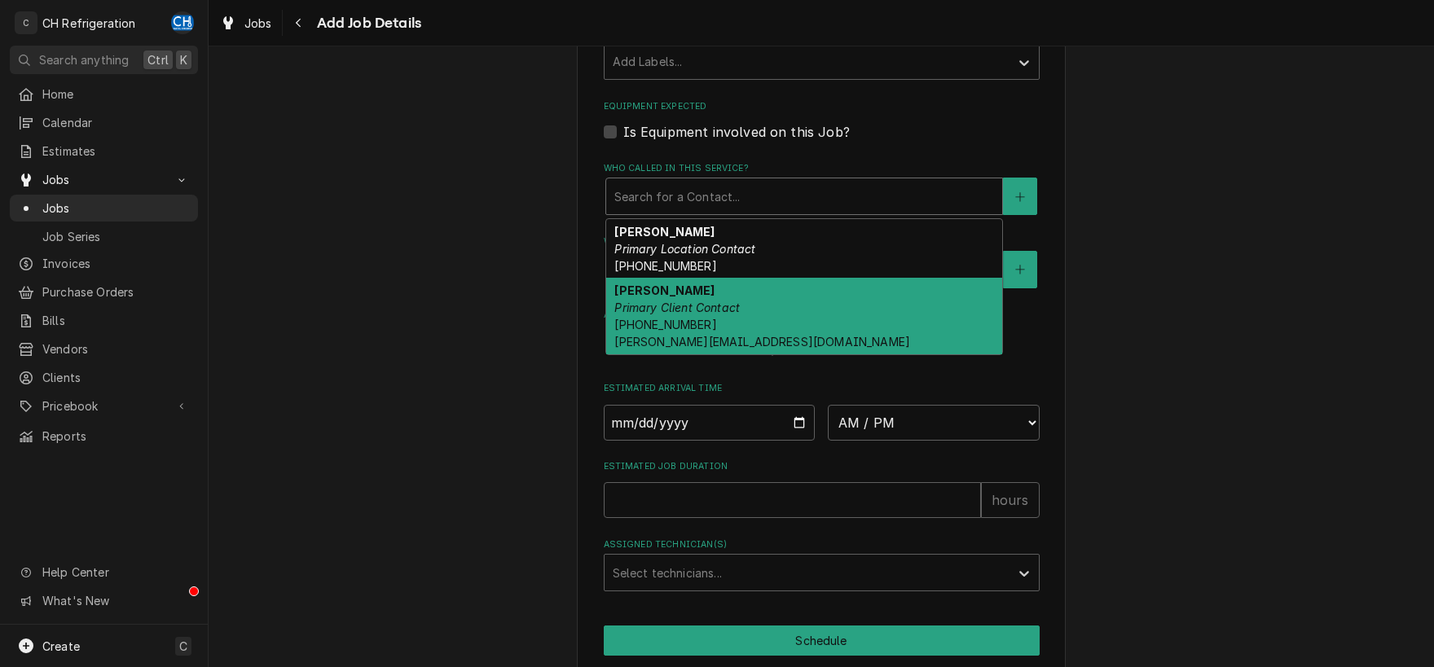
click at [785, 310] on div "[PERSON_NAME] Primary Client Contact [PHONE_NUMBER] [PERSON_NAME][EMAIL_ADDRESS…" at bounding box center [804, 316] width 396 height 77
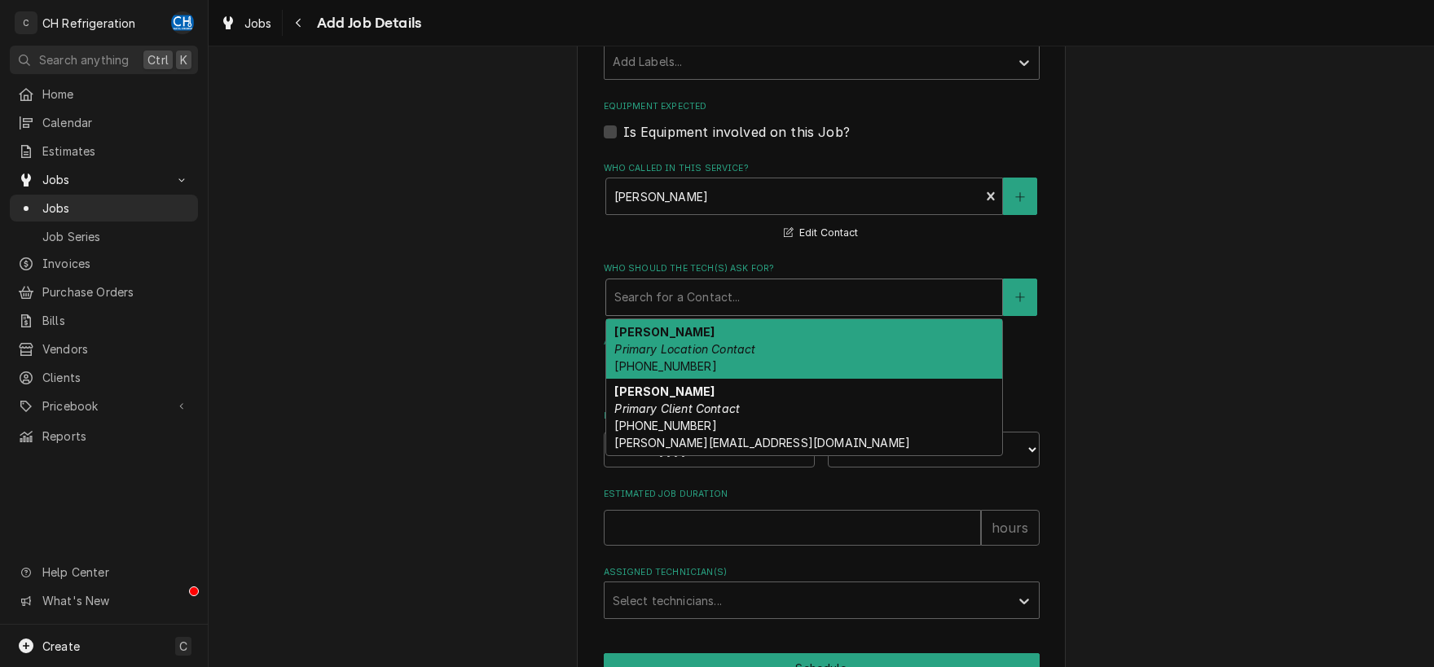
click at [733, 297] on div "Who should the tech(s) ask for?" at bounding box center [804, 297] width 380 height 29
click at [729, 354] on div "[PERSON_NAME] Primary Location Contact [PHONE_NUMBER]" at bounding box center [804, 348] width 396 height 59
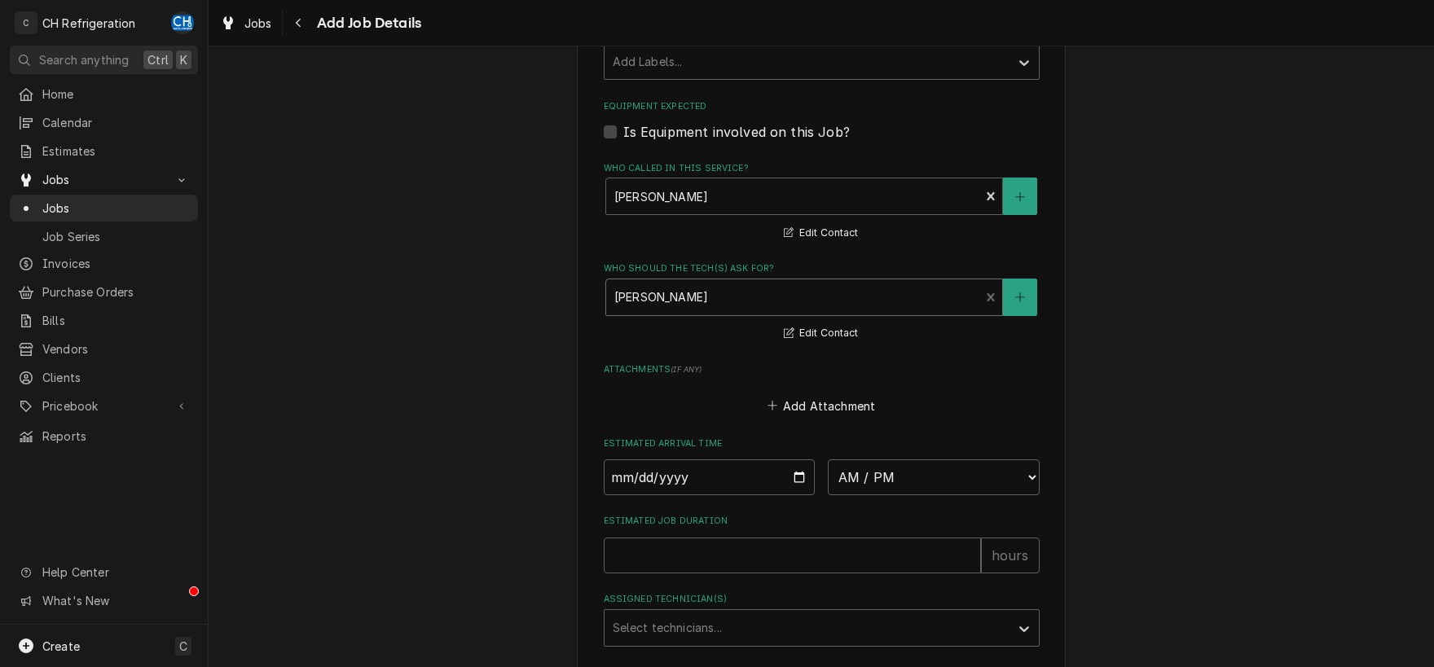
scroll to position [0, 0]
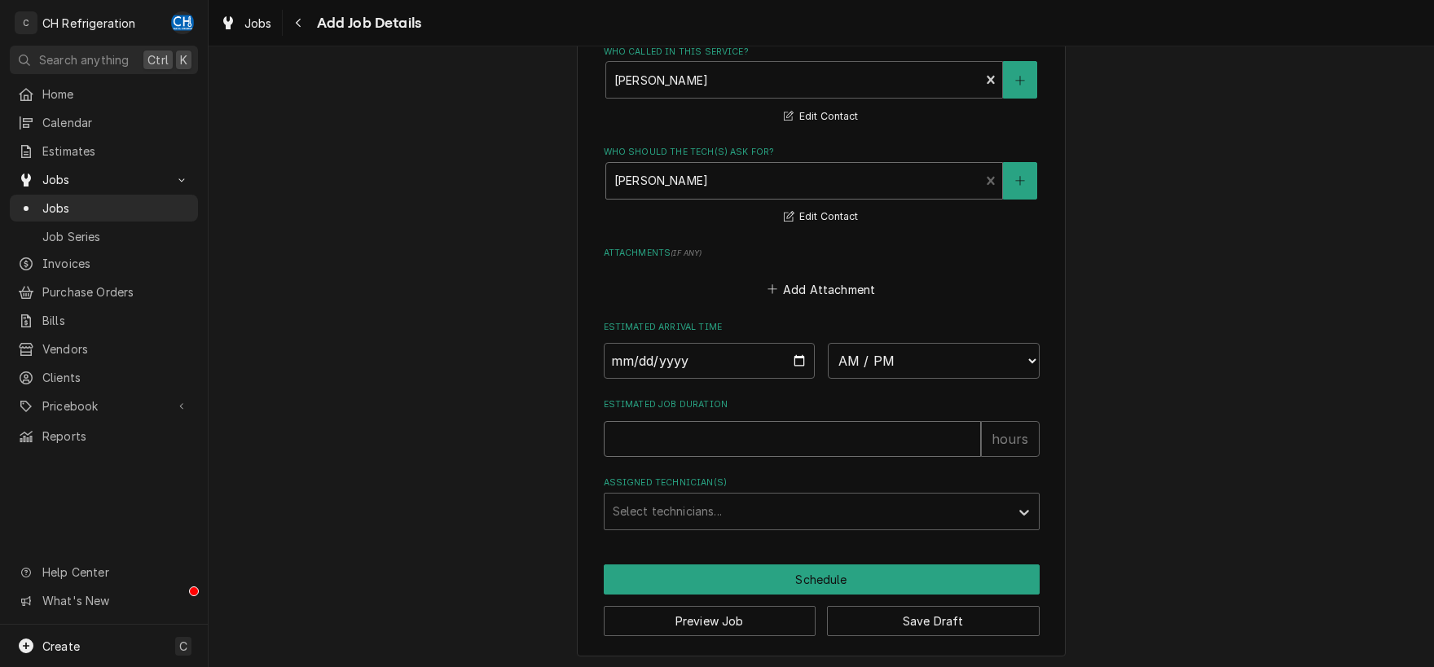
click at [869, 431] on input "Estimated Job Duration" at bounding box center [792, 439] width 377 height 36
type textarea "x"
type input "2"
type textarea "x"
type input "2"
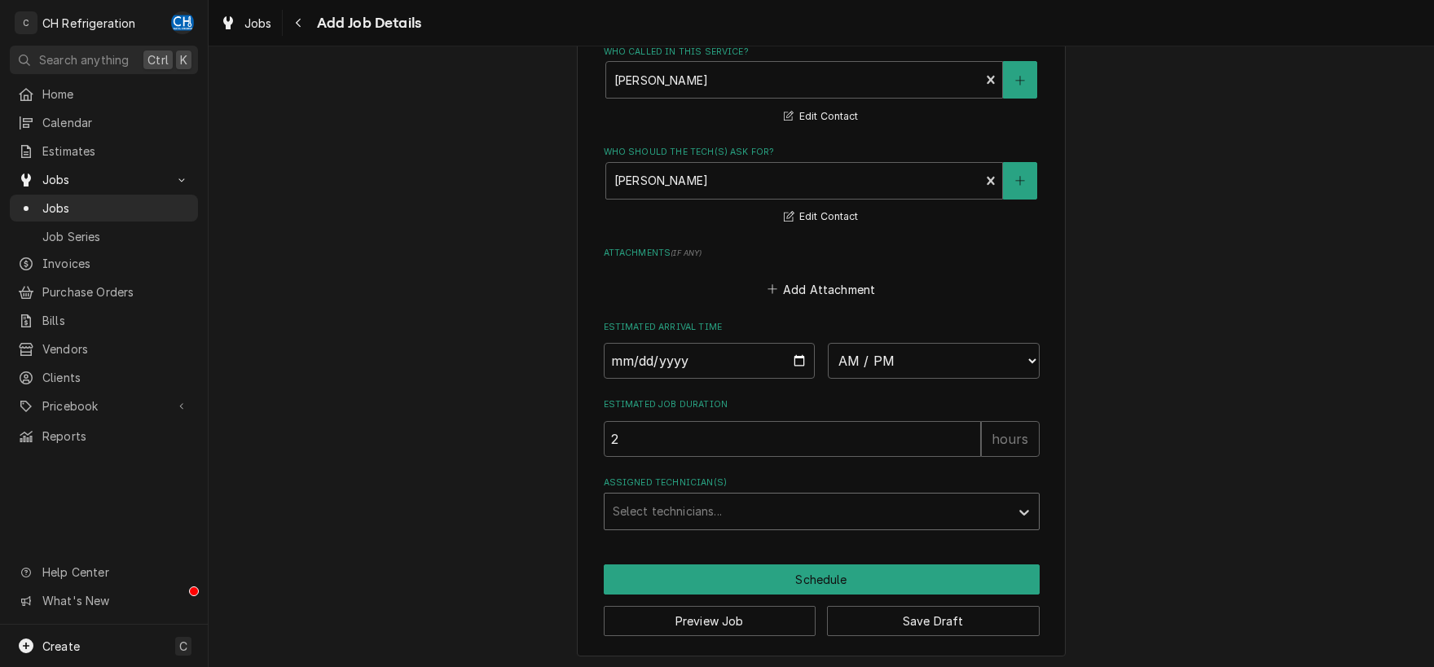
click at [893, 509] on div "Assigned Technician(s)" at bounding box center [807, 511] width 389 height 29
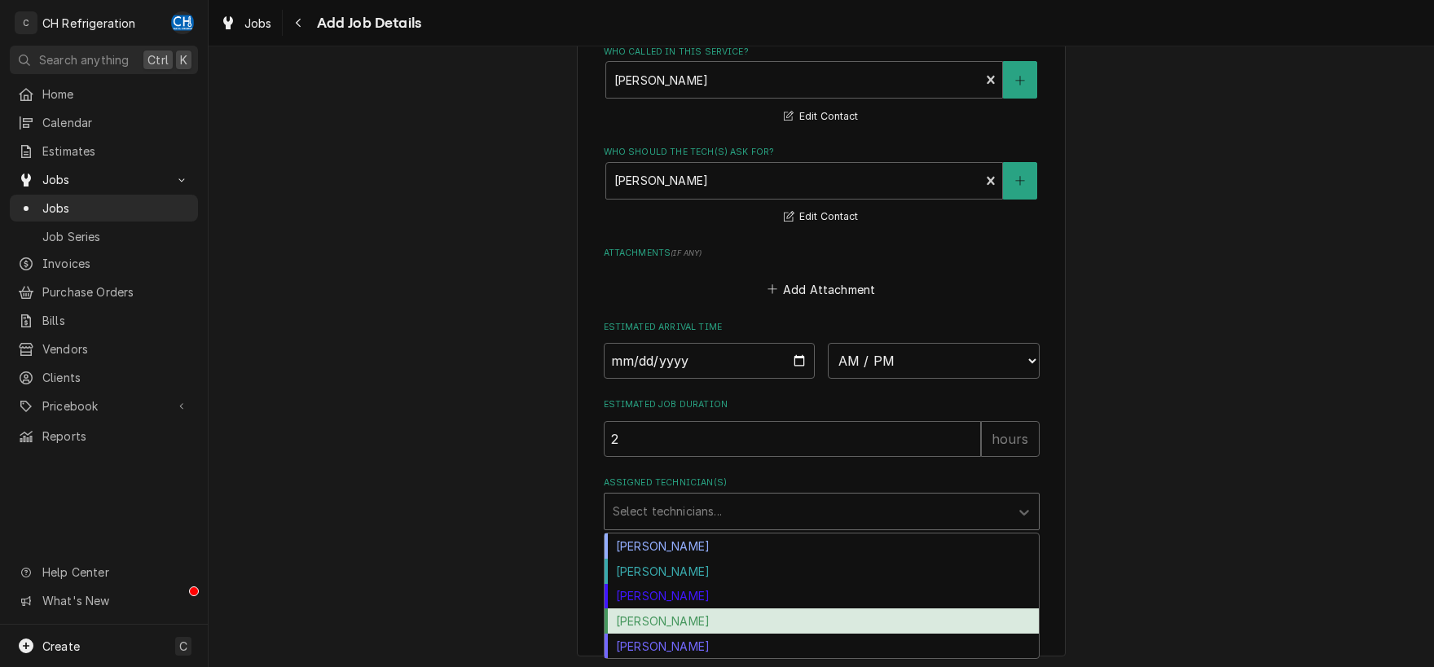
click at [756, 623] on div "[PERSON_NAME]" at bounding box center [822, 621] width 434 height 25
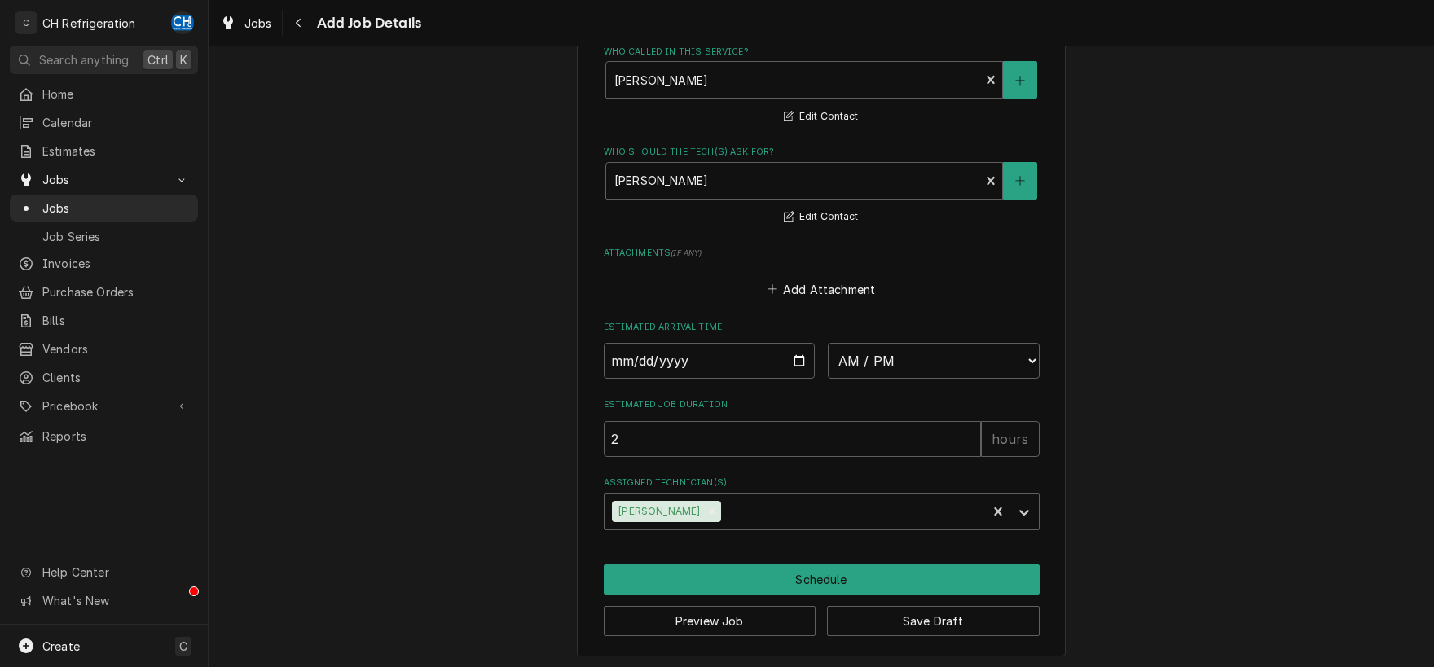
click at [964, 618] on button "Save Draft" at bounding box center [933, 621] width 213 height 30
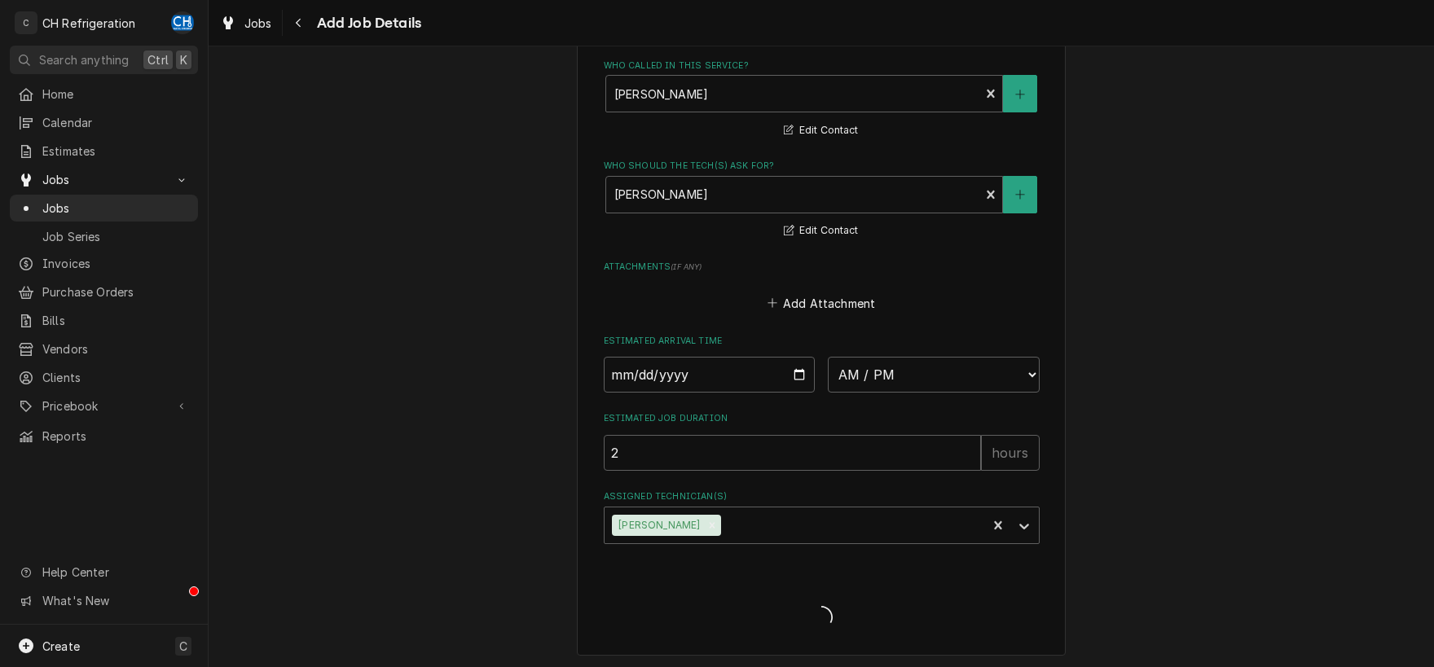
type textarea "x"
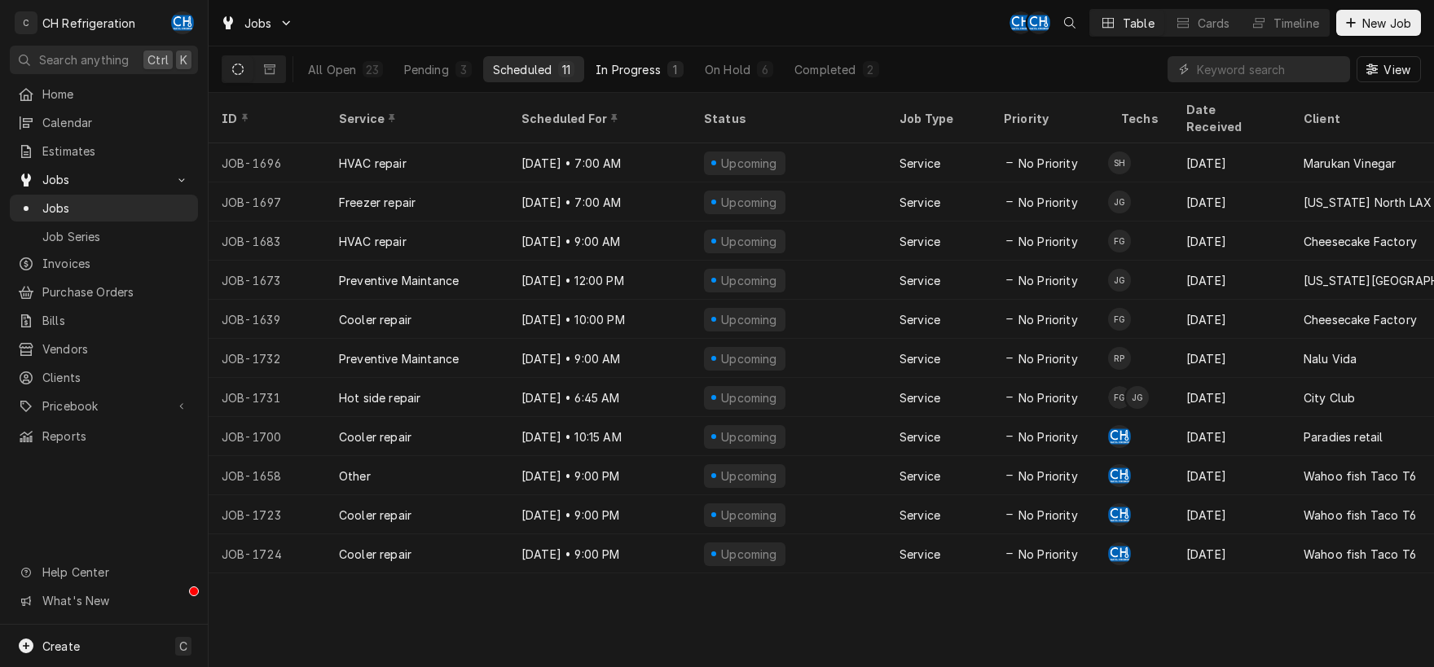
click at [625, 79] on button "In Progress 1" at bounding box center [640, 69] width 108 height 26
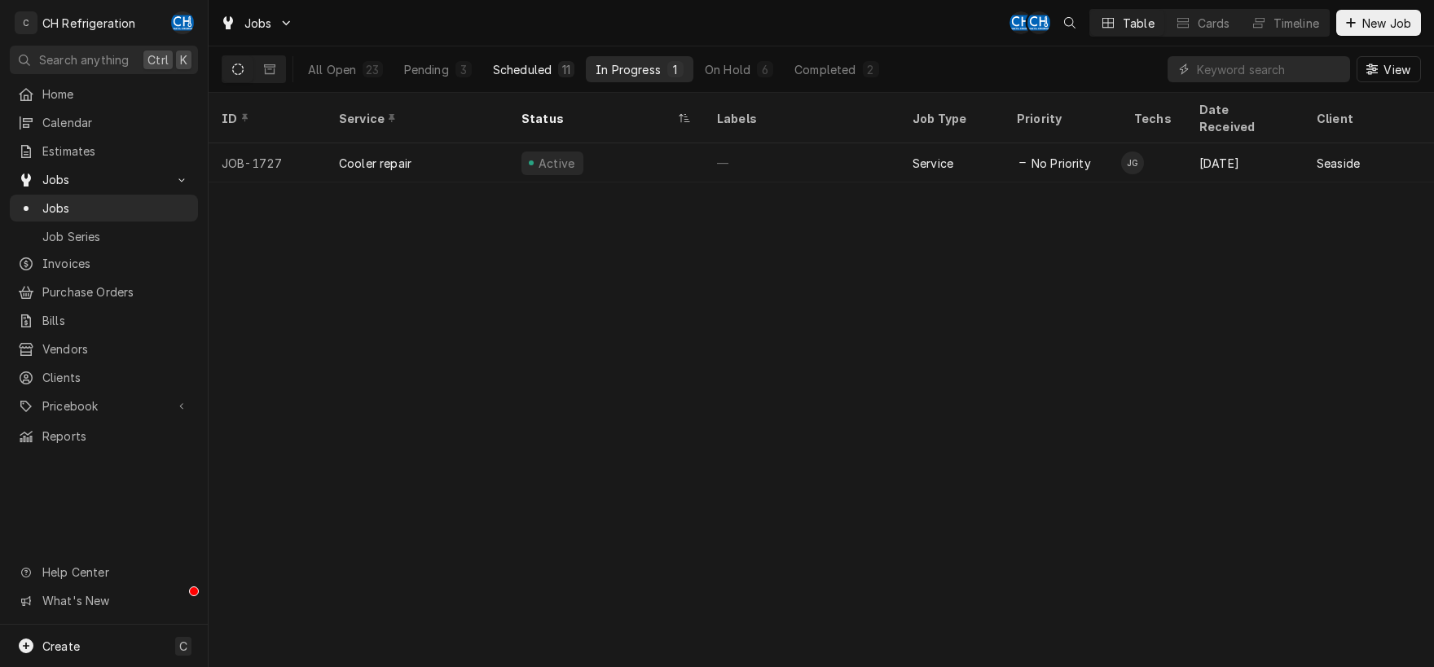
click at [523, 68] on div "Scheduled" at bounding box center [522, 69] width 59 height 17
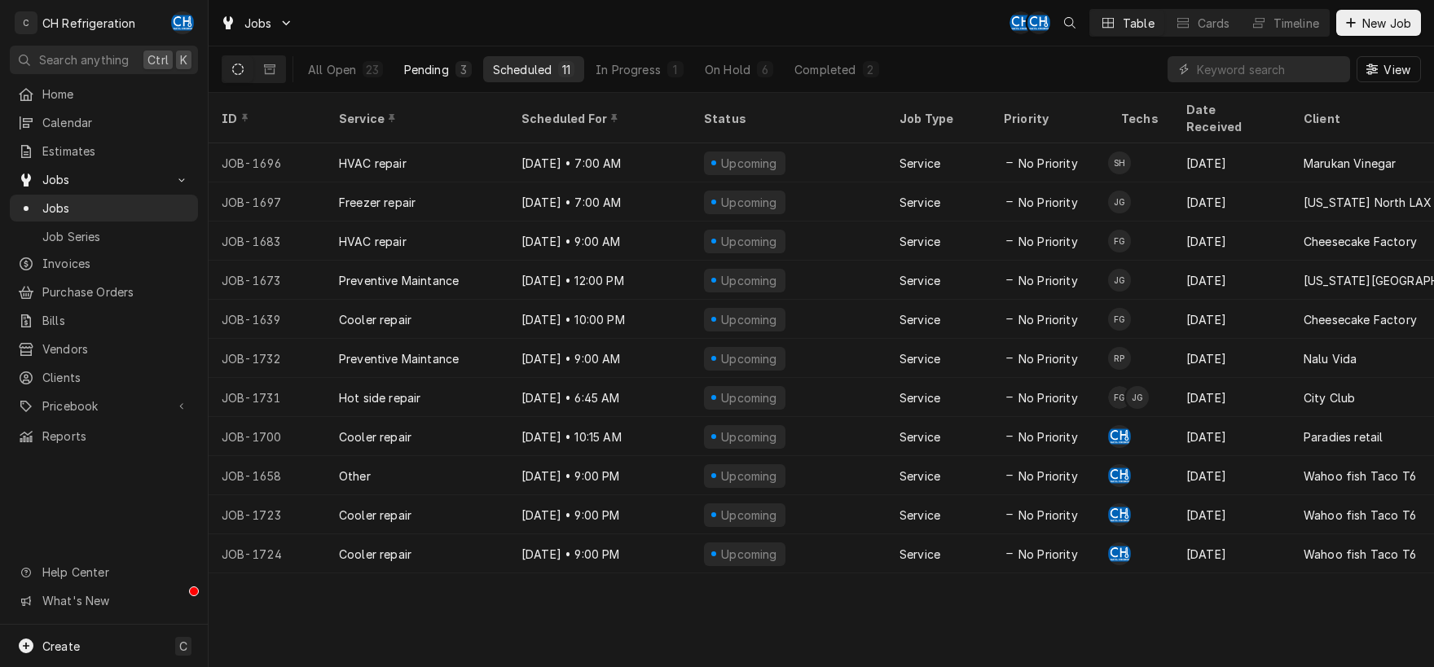
click at [413, 66] on div "Pending" at bounding box center [426, 69] width 45 height 17
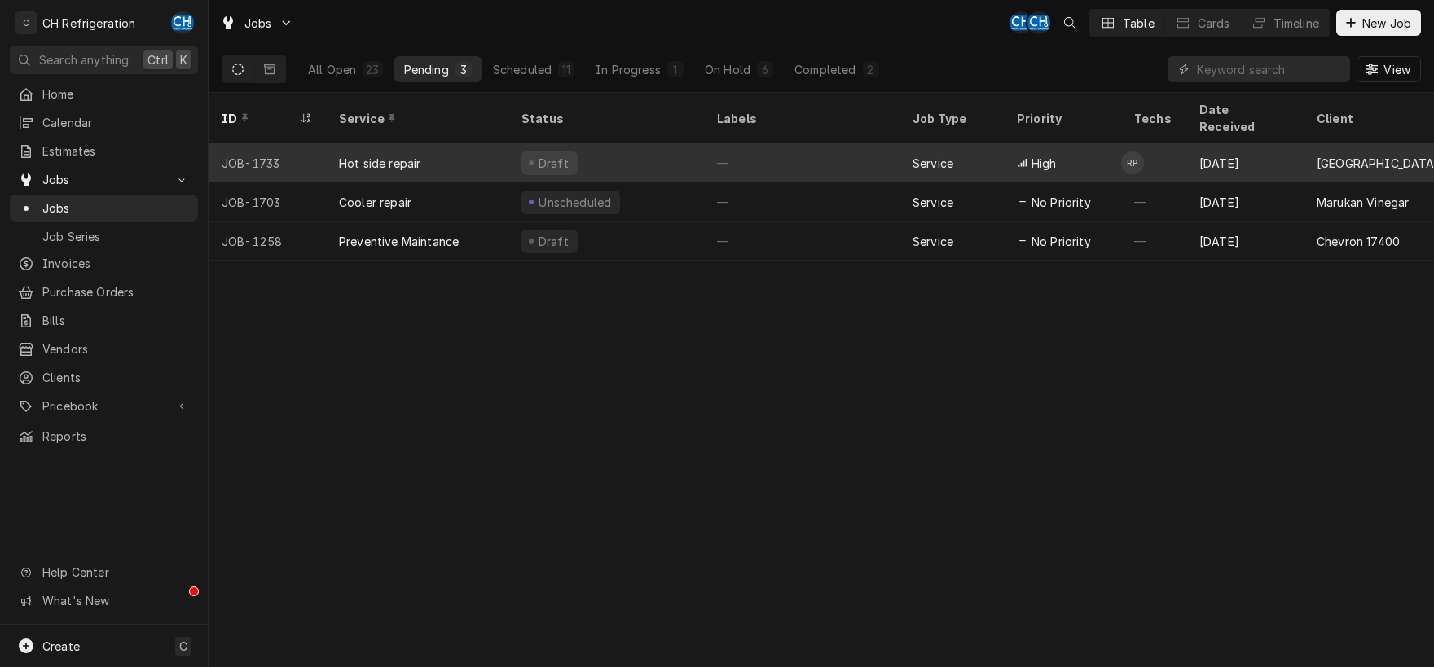
click at [785, 145] on div "—" at bounding box center [802, 162] width 196 height 39
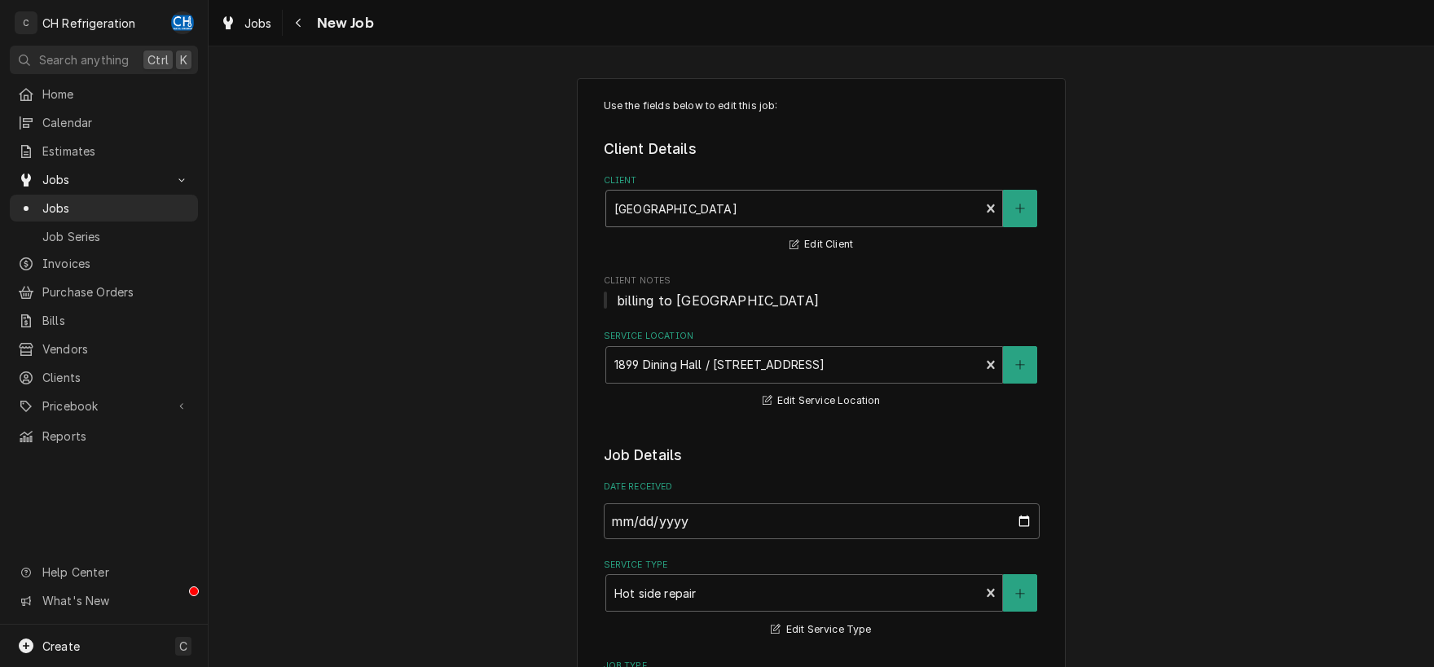
type textarea "x"
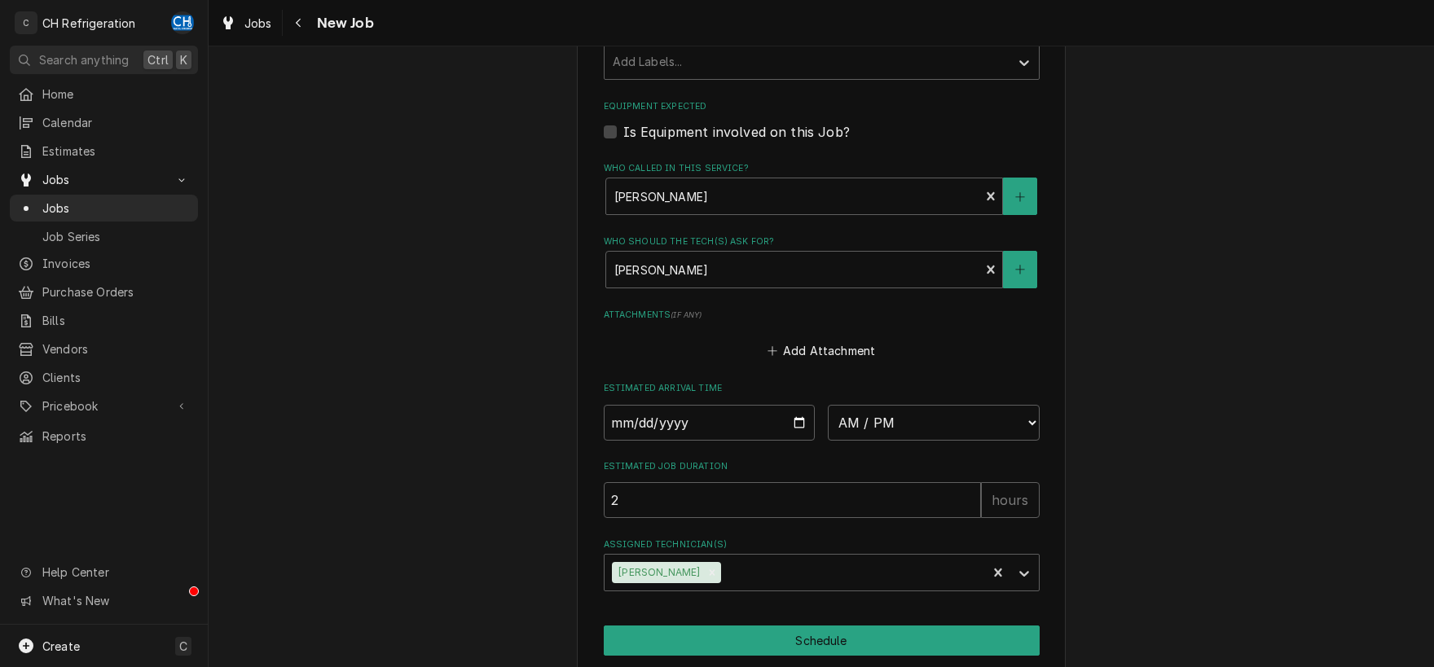
scroll to position [1125, 0]
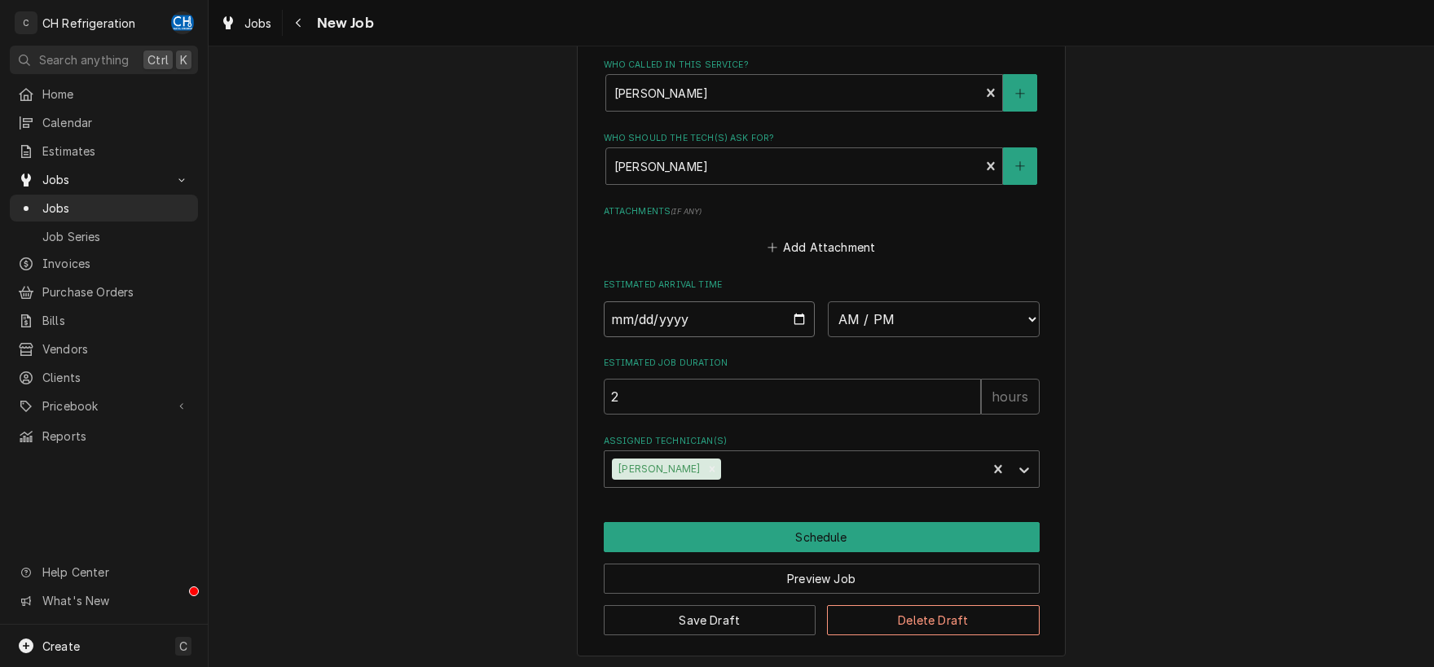
click at [801, 315] on input "Date" at bounding box center [710, 319] width 212 height 36
type input "2025-08-16"
type textarea "x"
click at [828, 301] on select "AM / PM 6:00 AM 6:15 AM 6:30 AM 6:45 AM 7:00 AM 7:15 AM 7:30 AM 7:45 AM 8:00 AM…" at bounding box center [934, 319] width 212 height 36
select select "07:00:00"
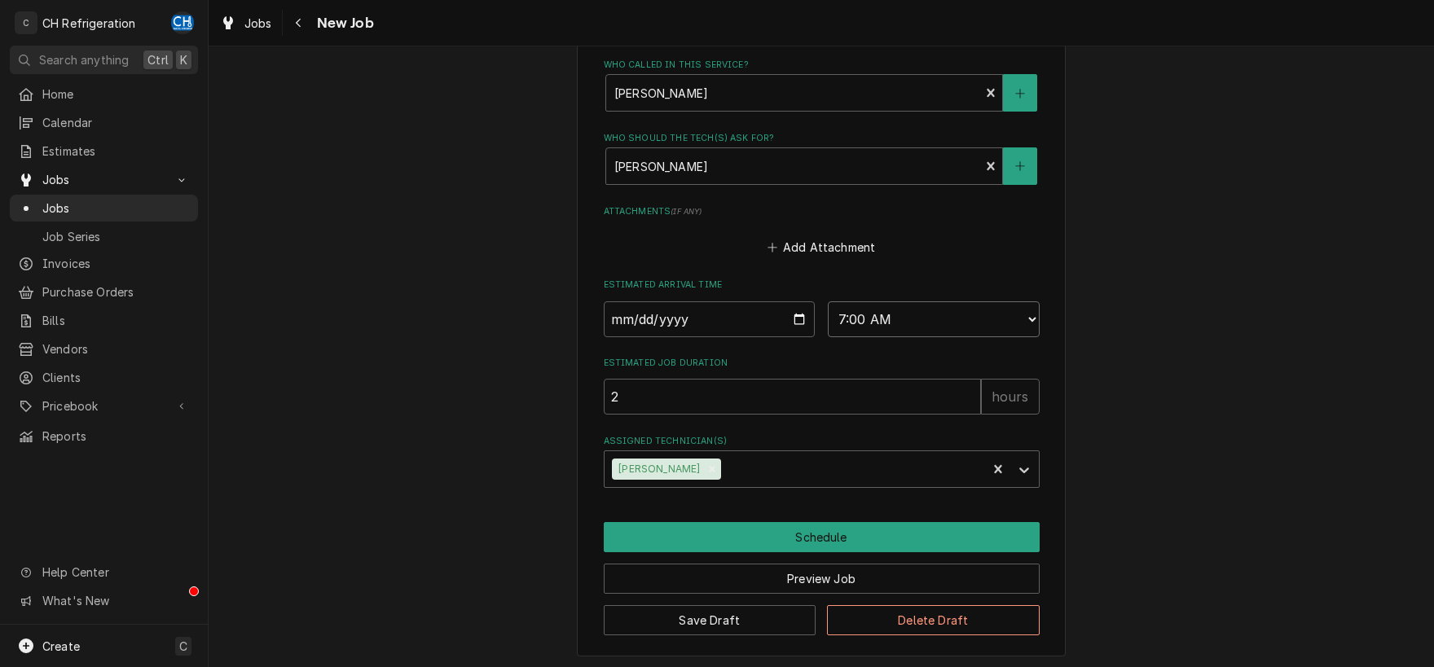
click option "7:00 AM" at bounding box center [0, 0] width 0 height 0
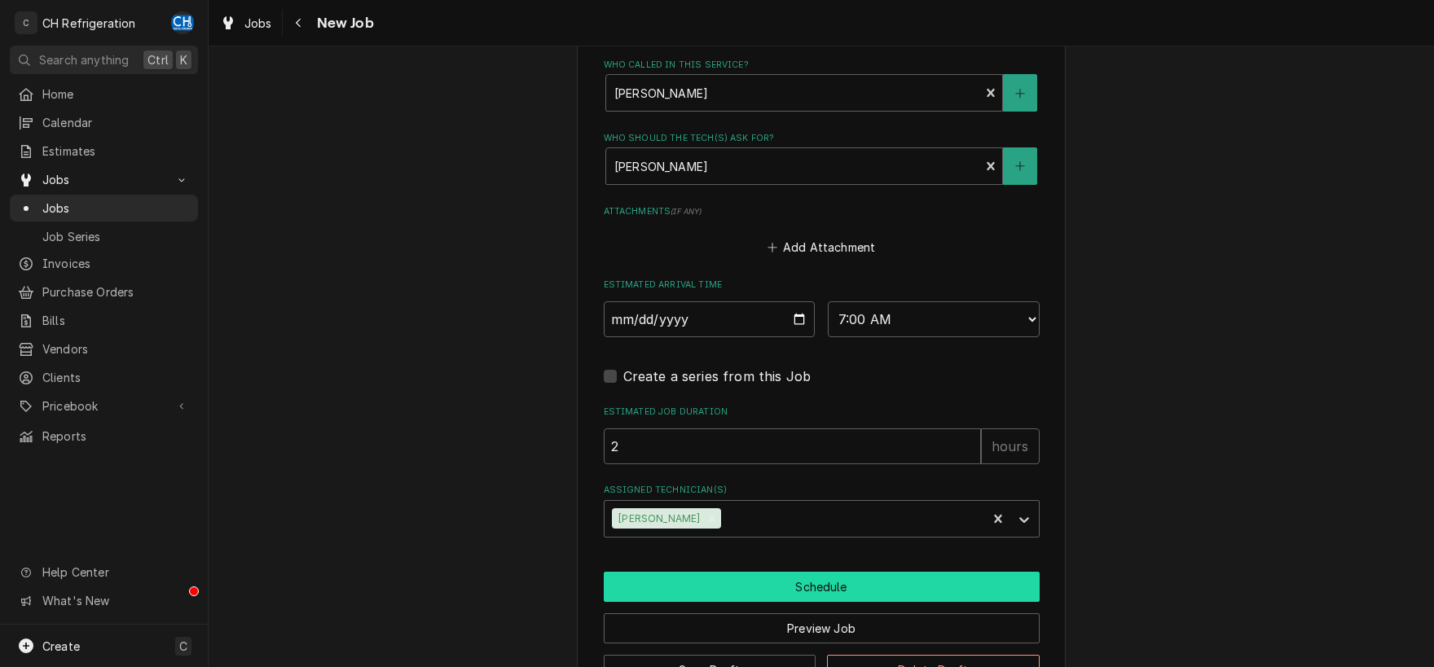
click at [820, 587] on button "Schedule" at bounding box center [822, 587] width 436 height 30
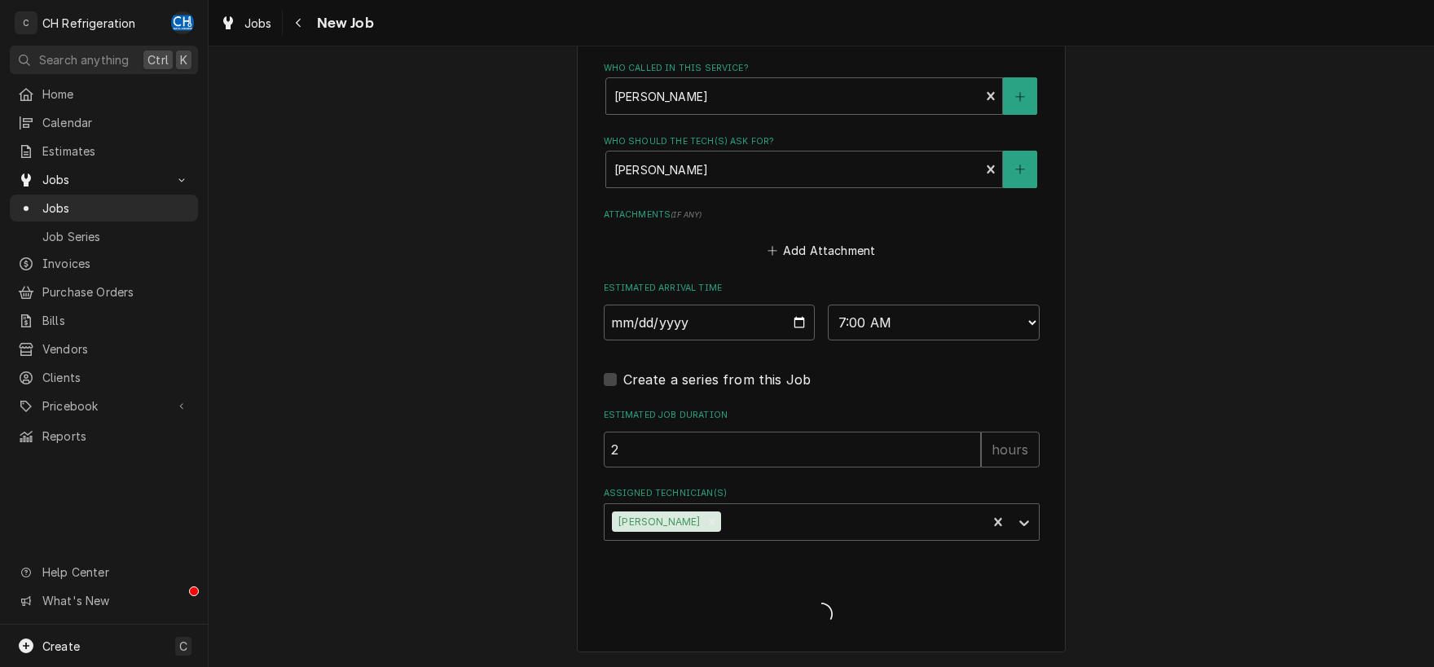
scroll to position [1119, 0]
type textarea "x"
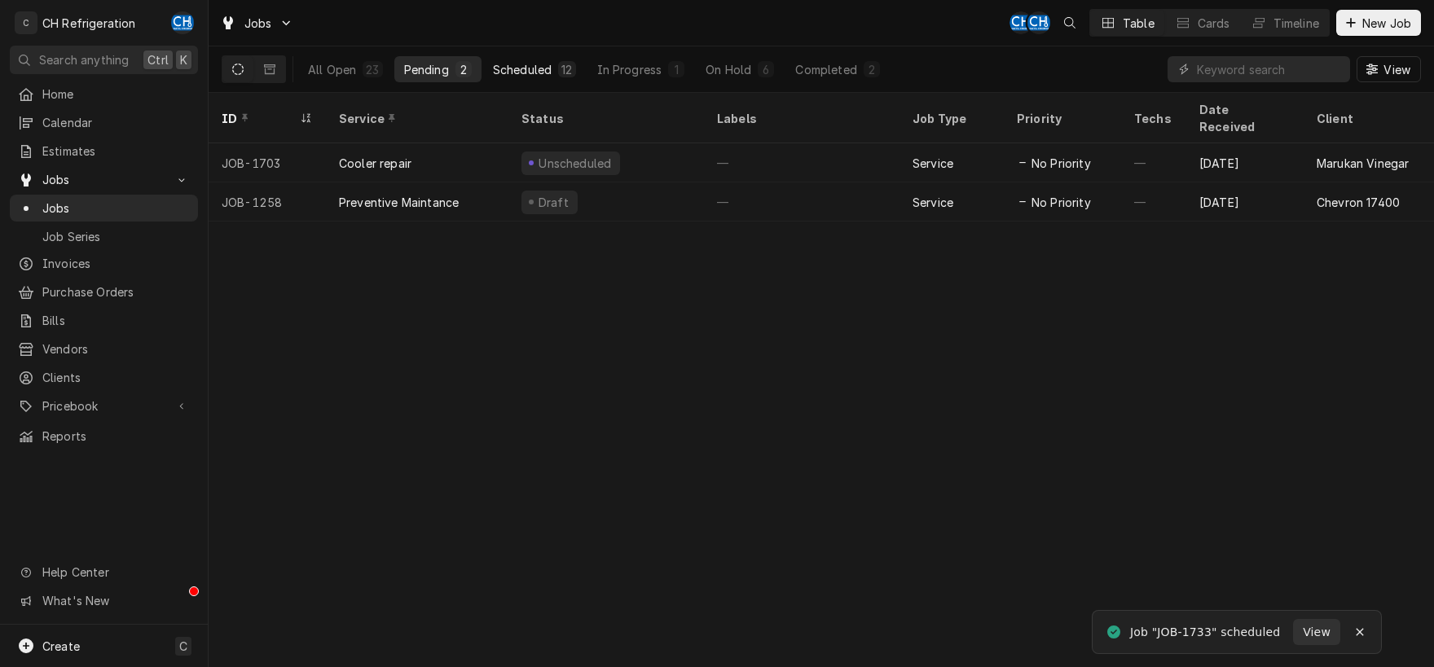
click at [543, 63] on div "Scheduled" at bounding box center [522, 69] width 59 height 17
